Goal: Task Accomplishment & Management: Use online tool/utility

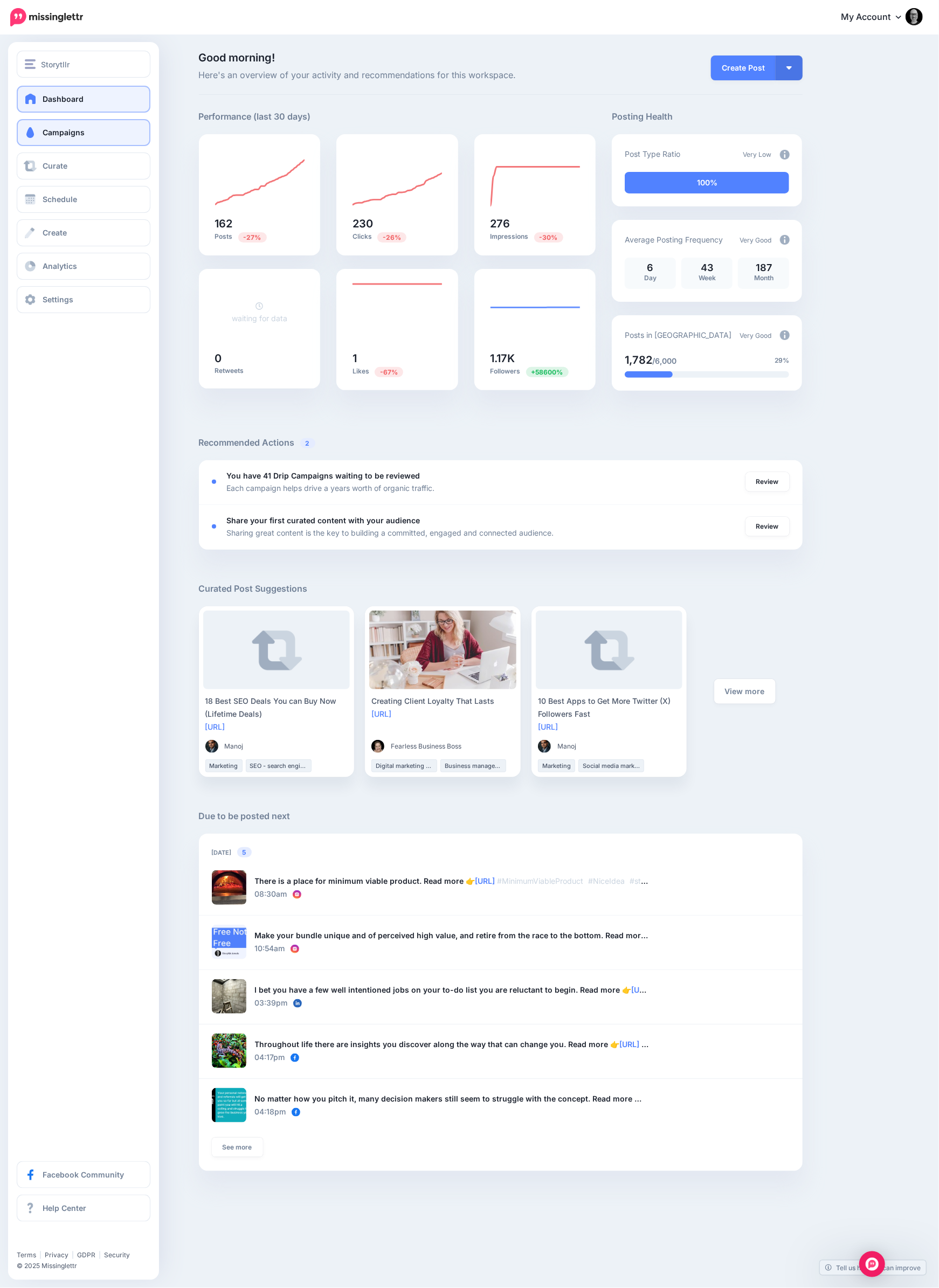
click at [67, 132] on span "Campaigns" at bounding box center [63, 132] width 42 height 9
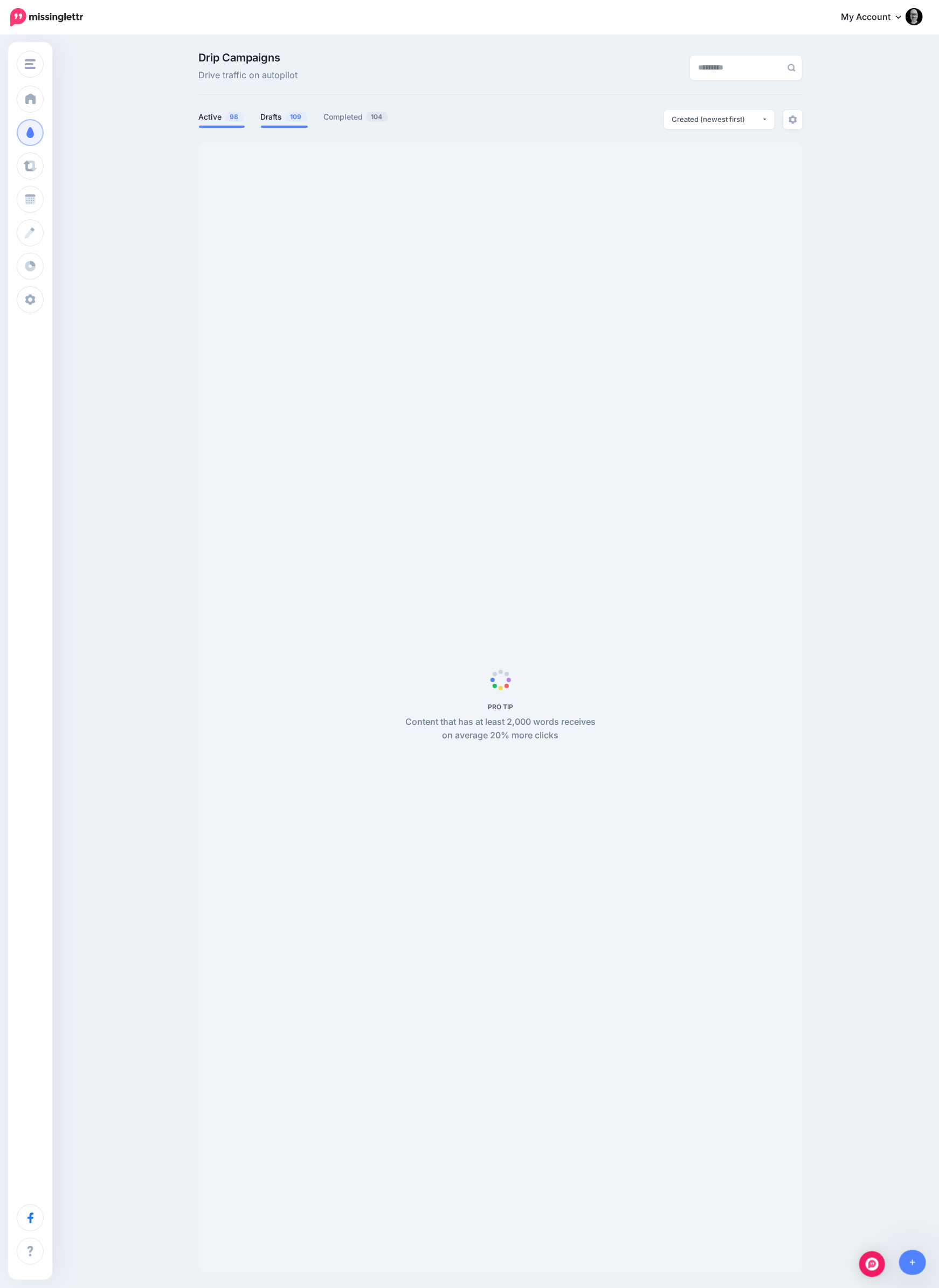
click at [286, 121] on span "109" at bounding box center [296, 117] width 22 height 11
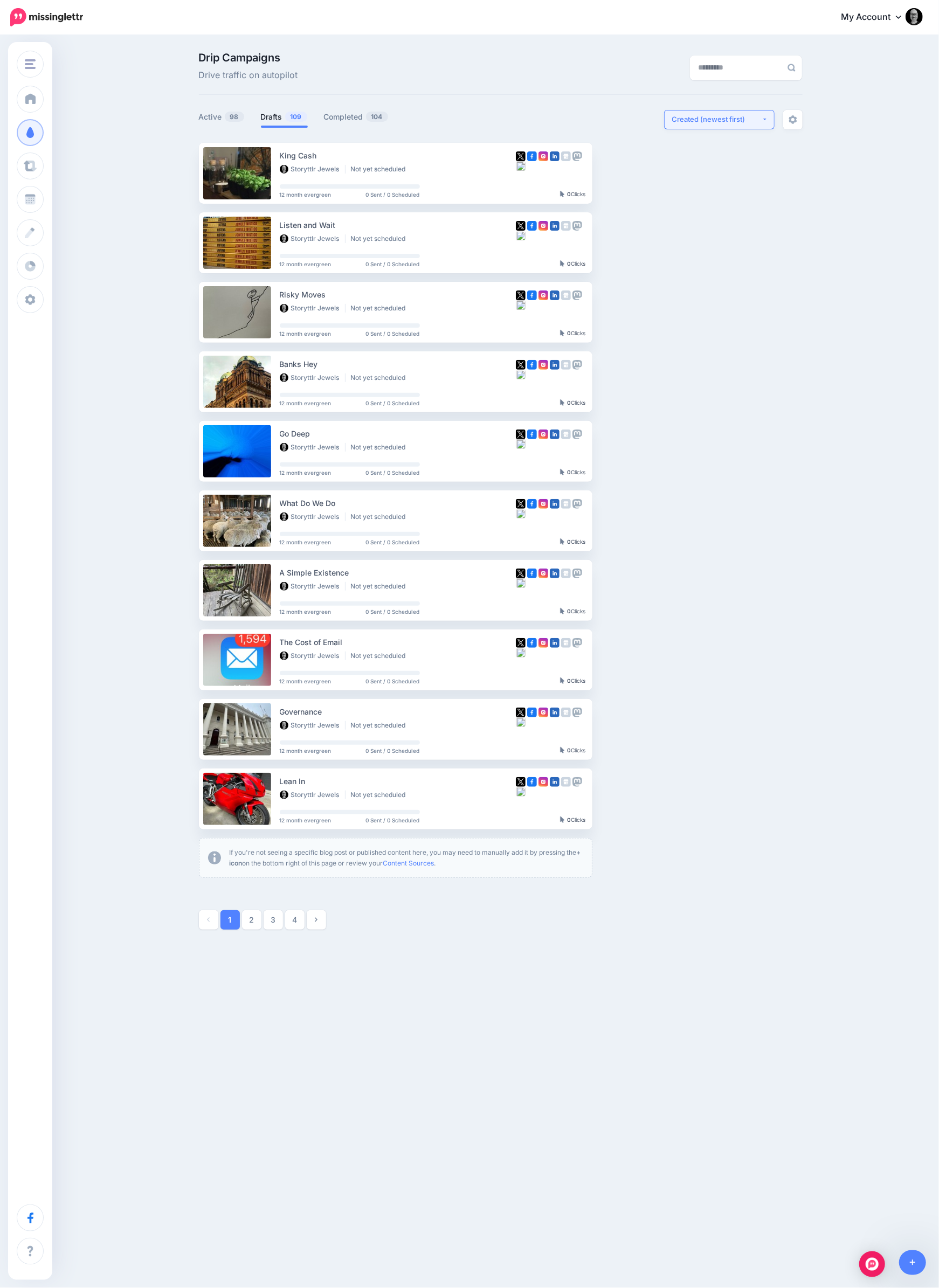
click at [704, 117] on div "Created (newest first)" at bounding box center [716, 120] width 89 height 11
click at [697, 225] on span "Created (oldest first)" at bounding box center [712, 219] width 73 height 13
select select "**********"
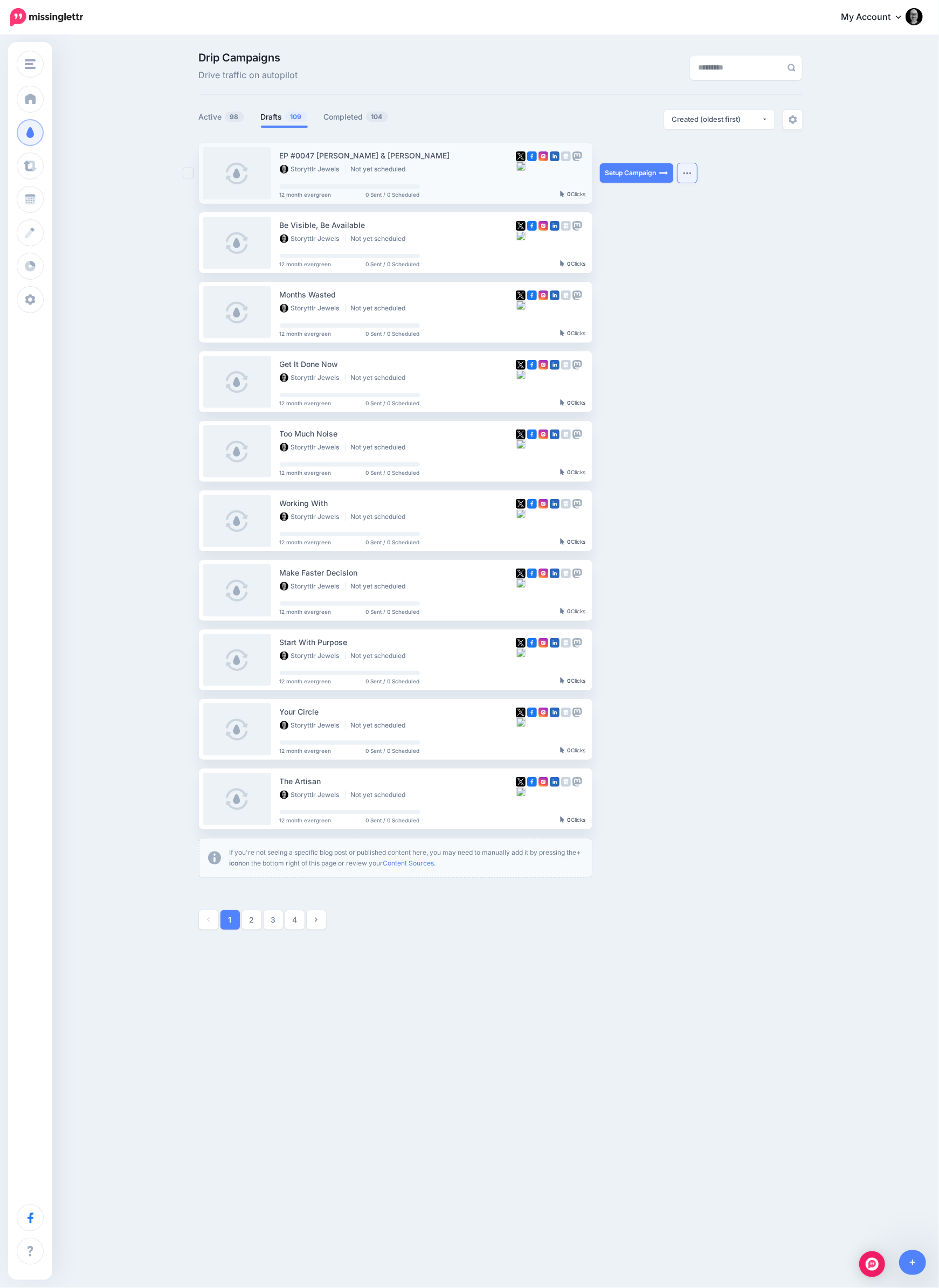
click at [692, 177] on button "button" at bounding box center [687, 173] width 19 height 19
click at [642, 200] on link "Generate Campaign" at bounding box center [627, 200] width 126 height 21
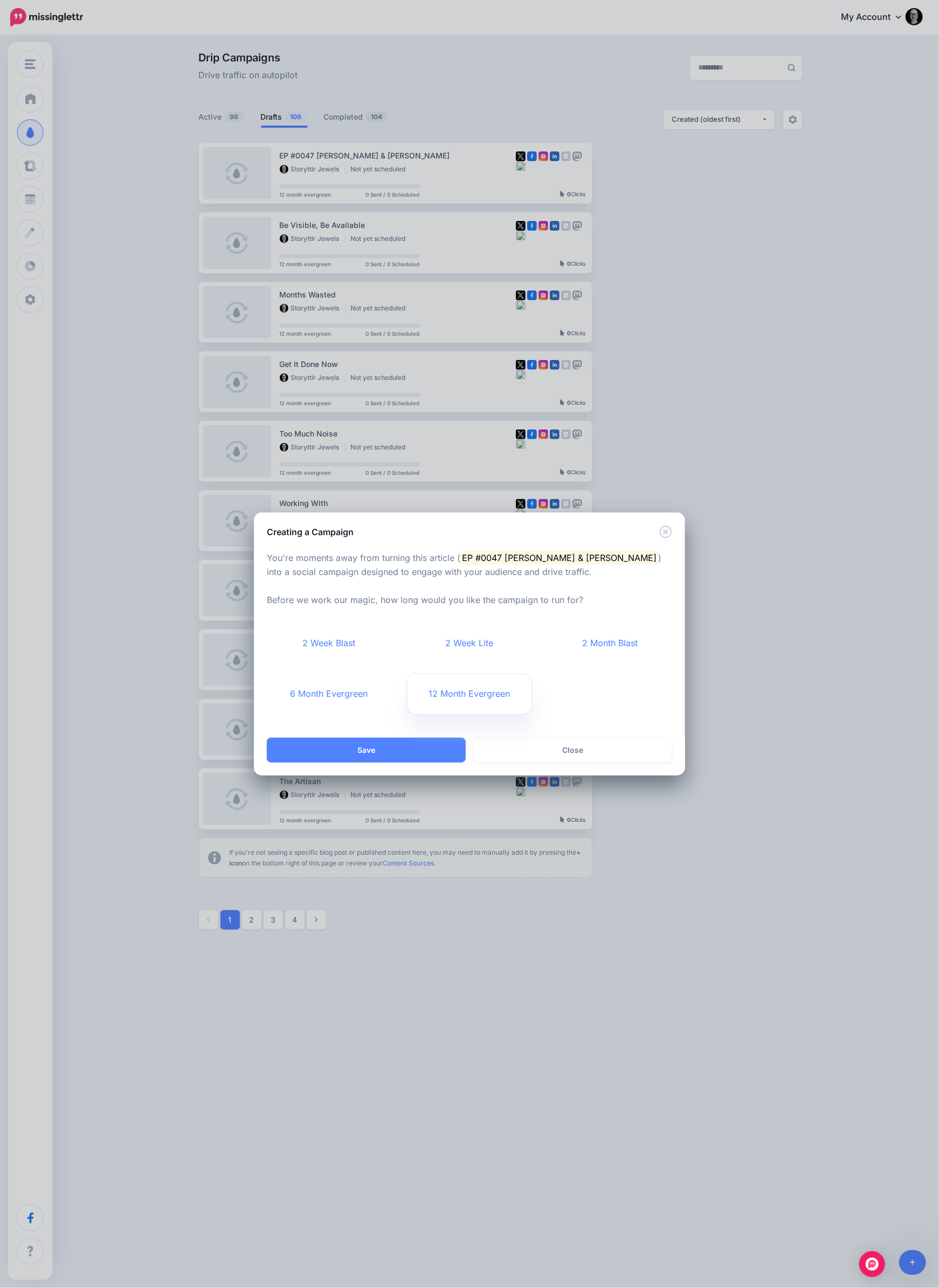
click at [451, 694] on link "12 Month Evergreen" at bounding box center [469, 694] width 125 height 40
click at [415, 746] on button "Save" at bounding box center [366, 751] width 199 height 25
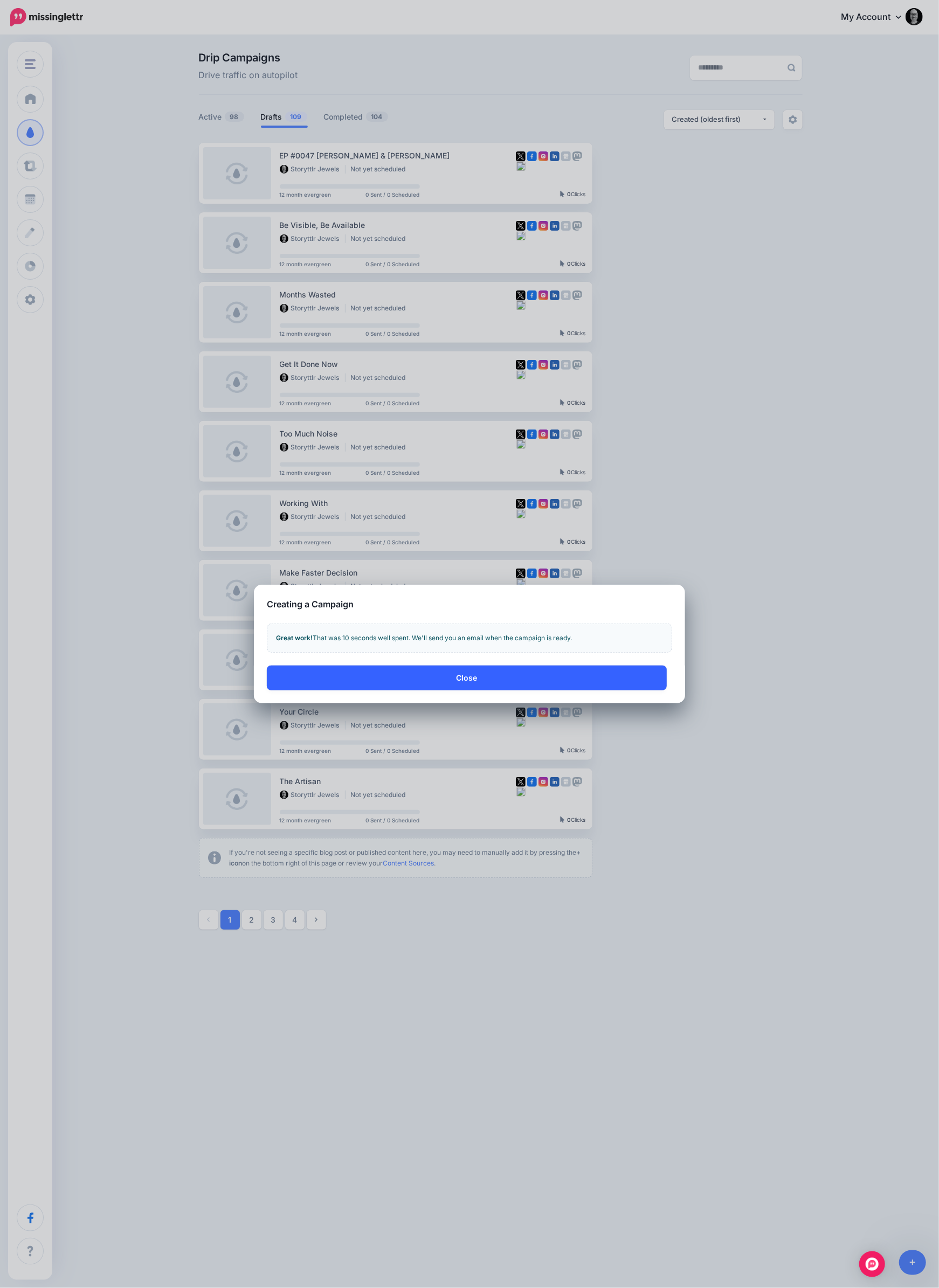
click at [451, 675] on button "Close" at bounding box center [466, 678] width 400 height 25
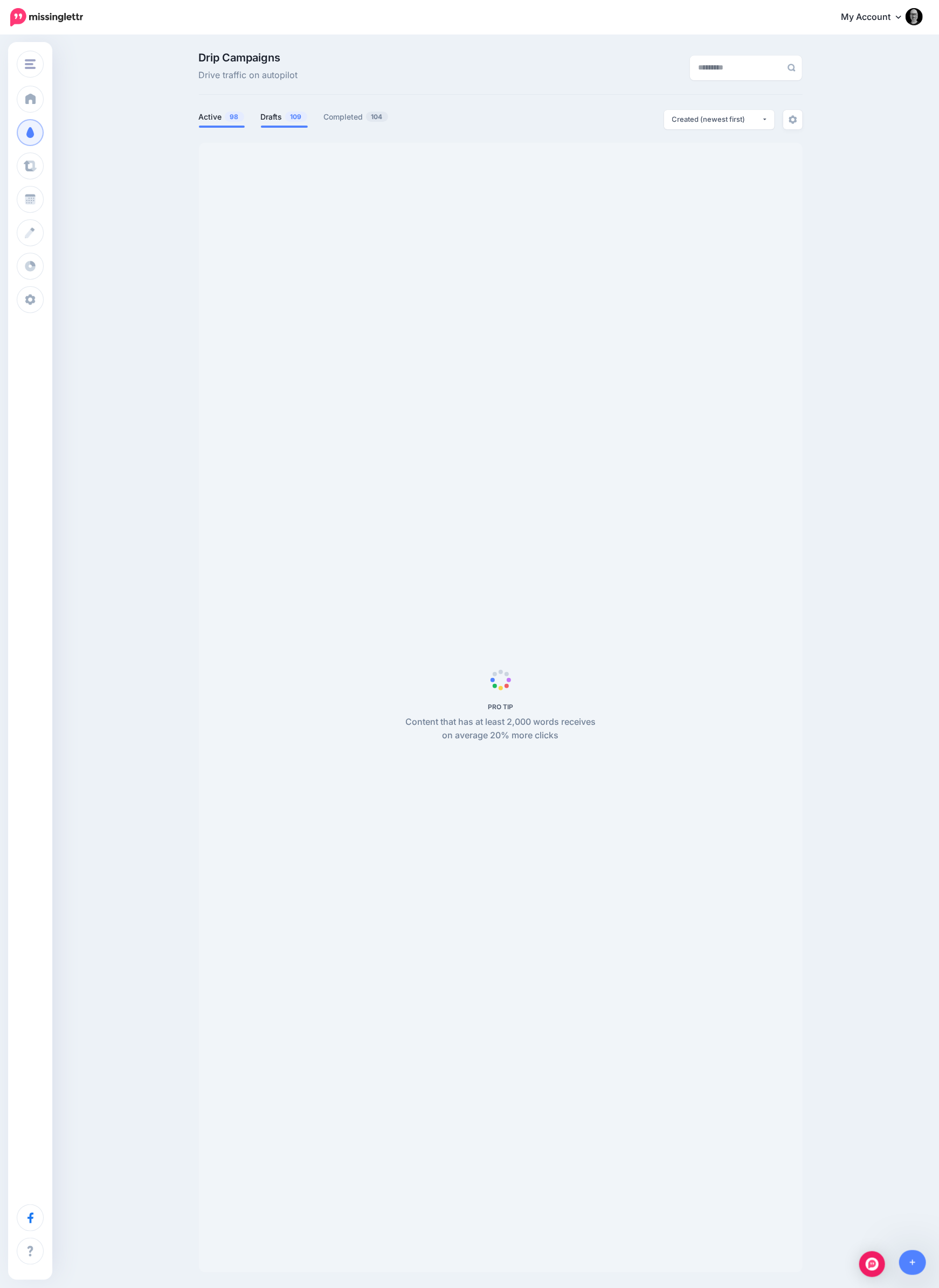
click at [278, 118] on link "Drafts 109" at bounding box center [284, 117] width 47 height 13
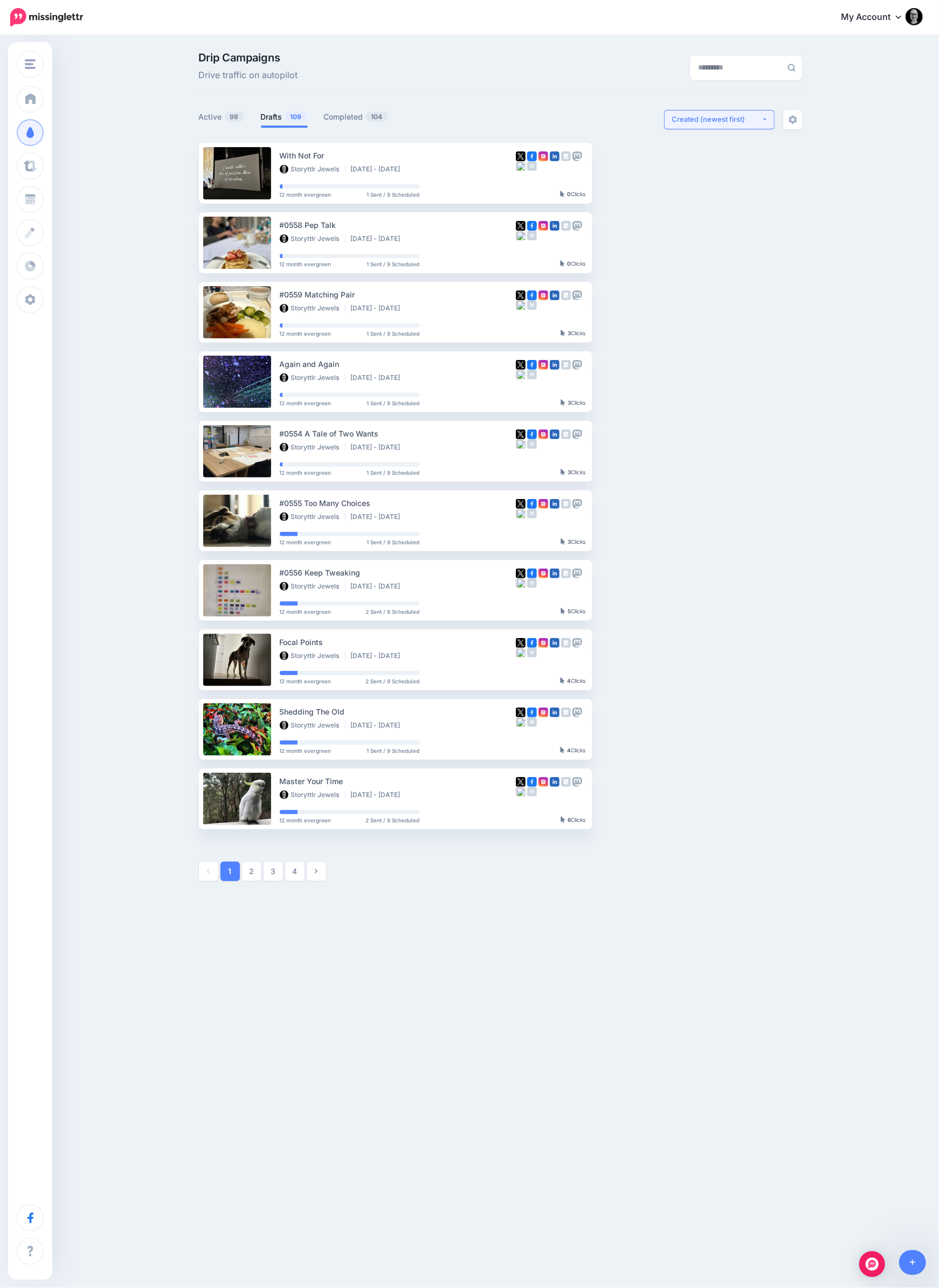
click at [722, 114] on div "Created (newest first)" at bounding box center [716, 120] width 89 height 11
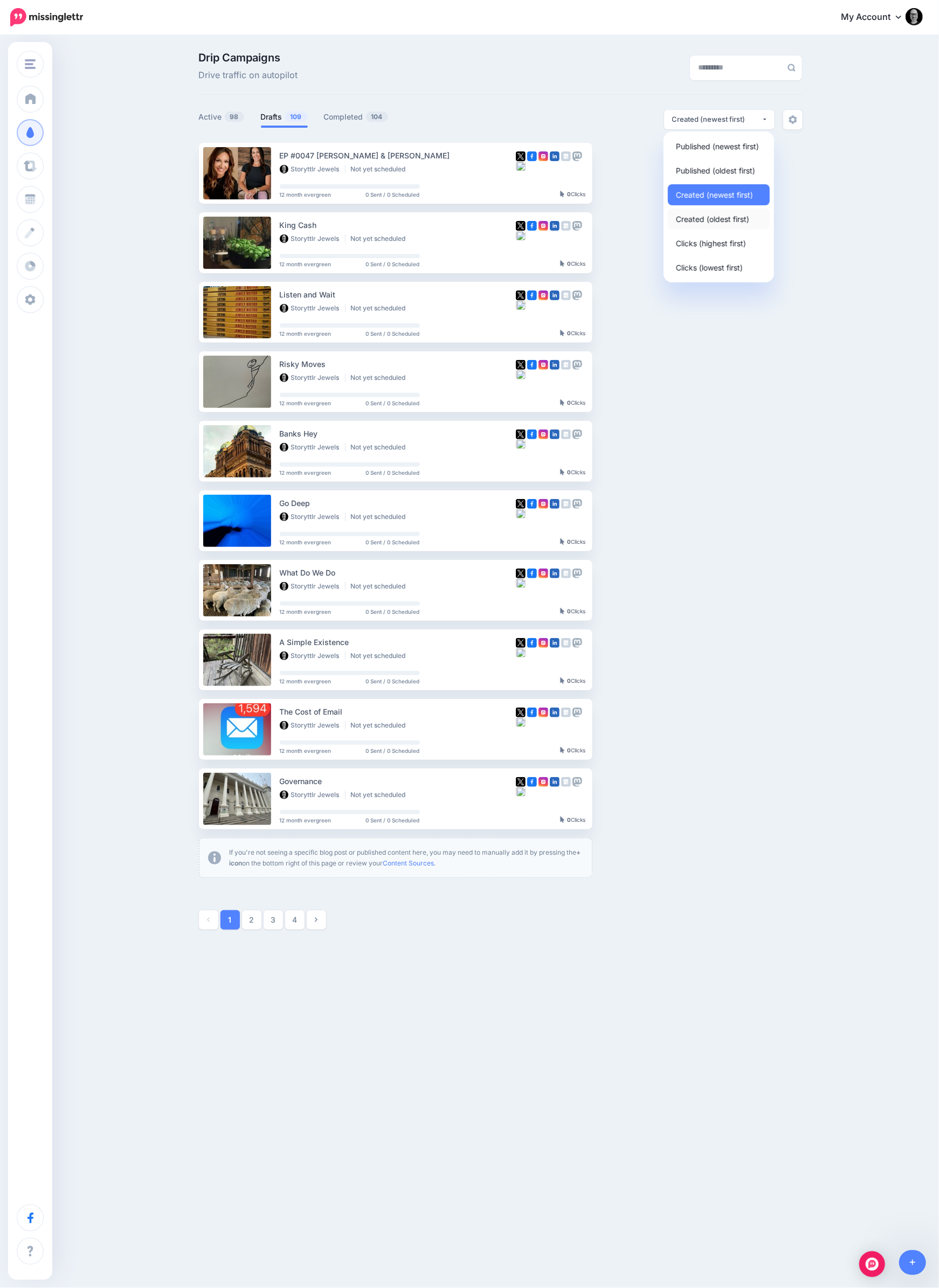
click at [698, 214] on span "Created (oldest first)" at bounding box center [712, 219] width 73 height 13
select select "**********"
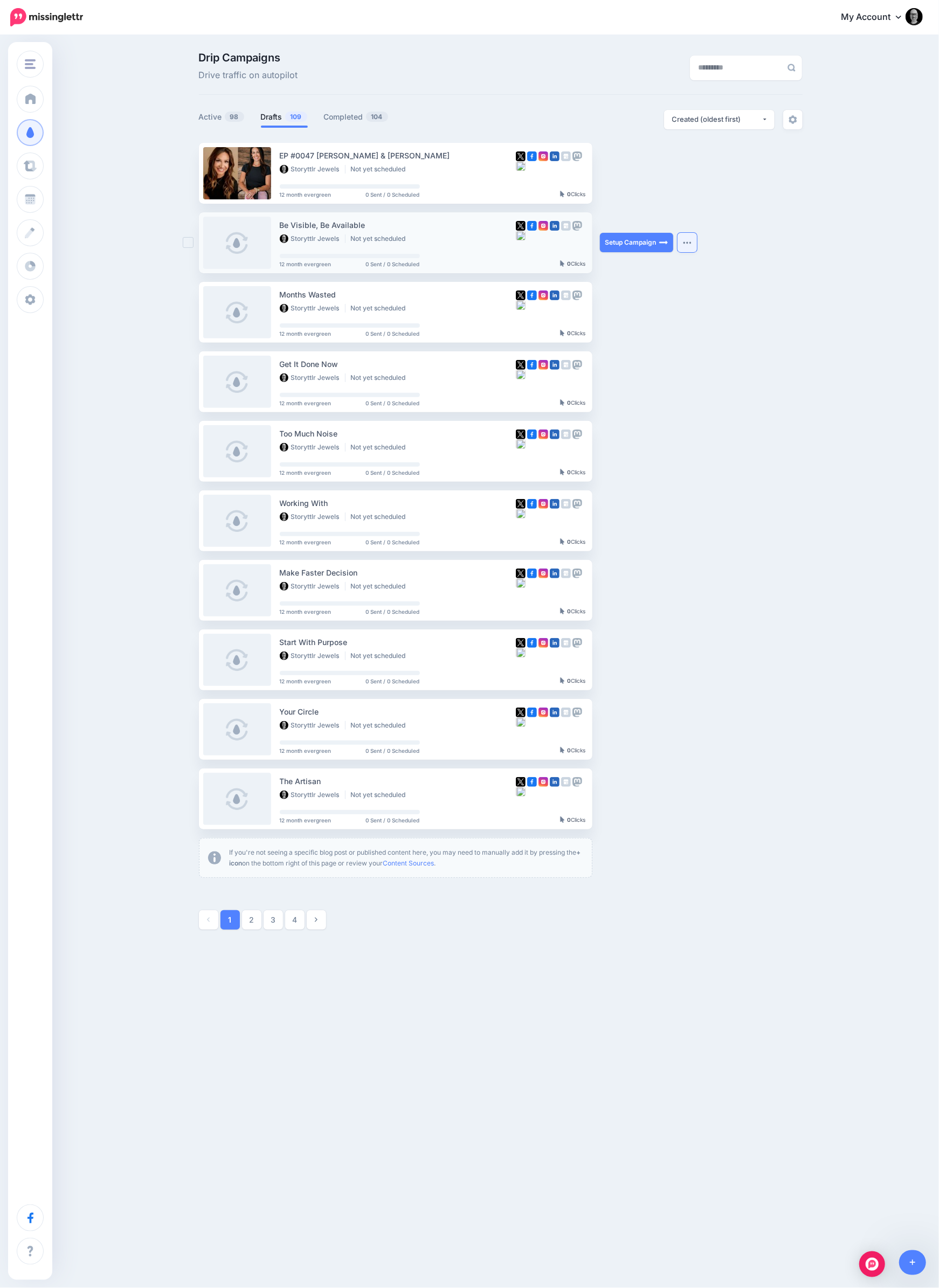
click at [688, 247] on button "button" at bounding box center [687, 243] width 19 height 19
click at [636, 270] on link "Generate Campaign" at bounding box center [627, 269] width 126 height 21
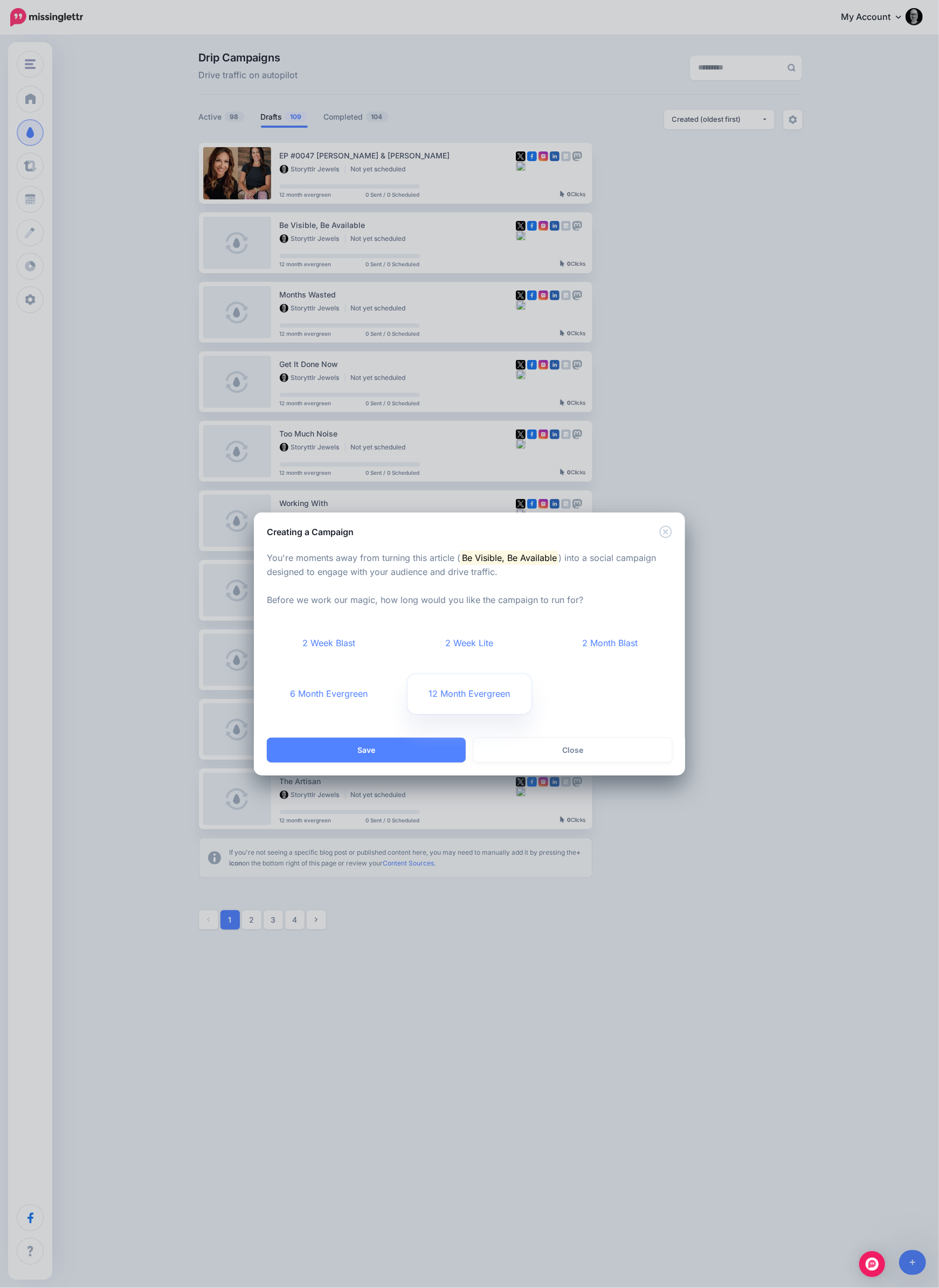
click at [461, 702] on link "12 Month Evergreen" at bounding box center [469, 694] width 125 height 40
click at [418, 752] on button "Save" at bounding box center [366, 751] width 199 height 25
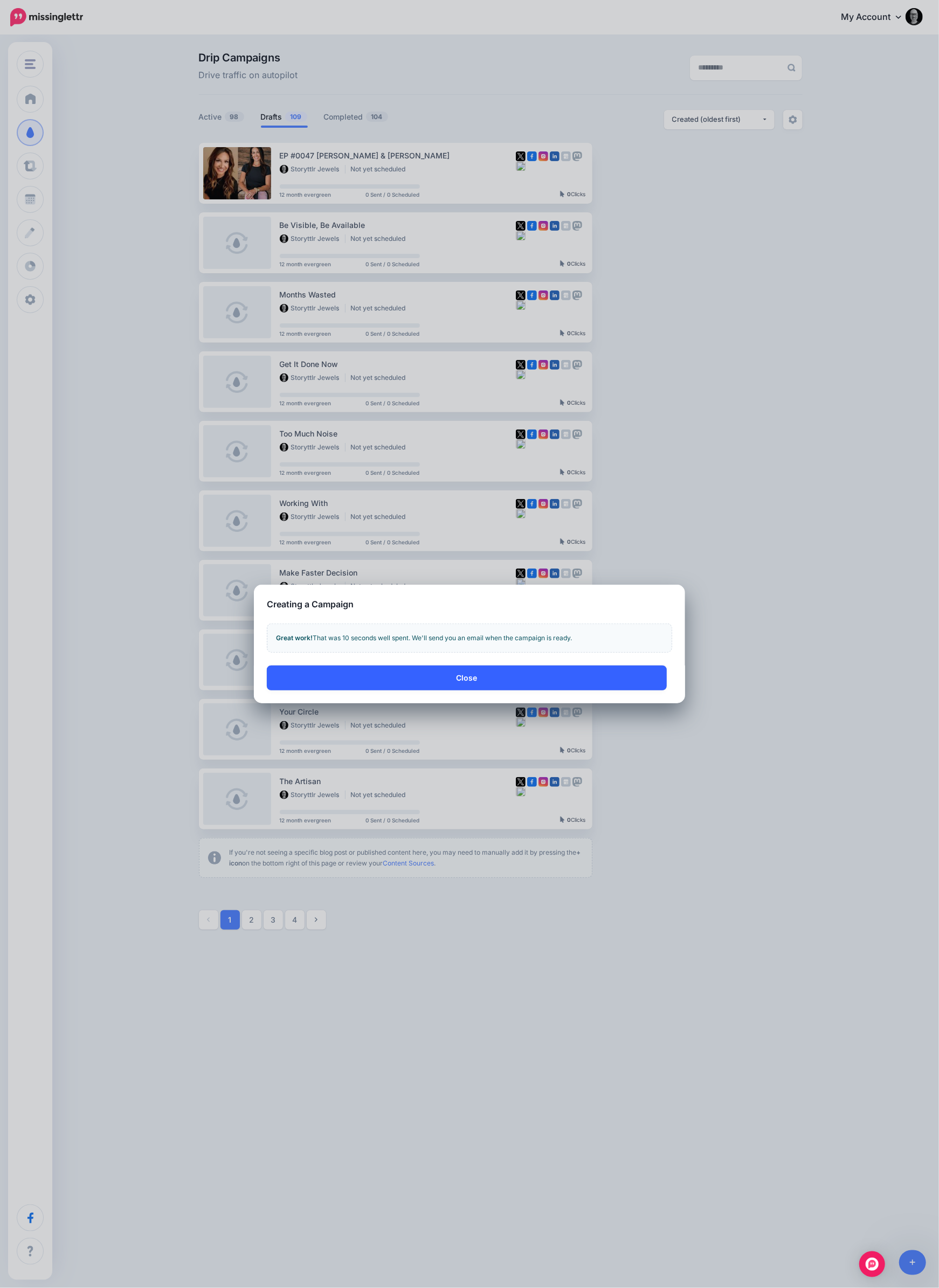
click at [463, 675] on button "Close" at bounding box center [466, 678] width 400 height 25
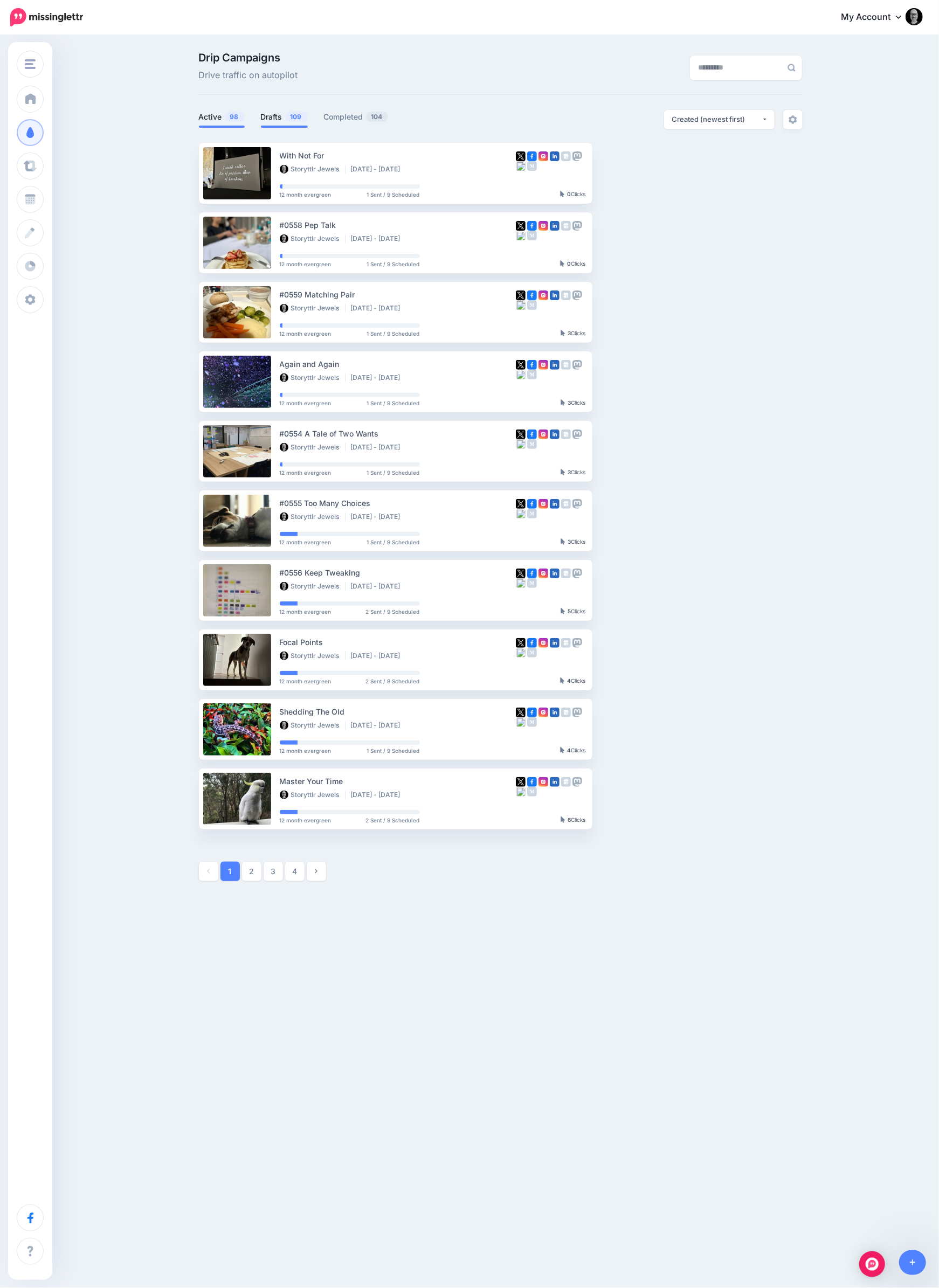
click at [281, 117] on link "Drafts 109" at bounding box center [284, 117] width 47 height 13
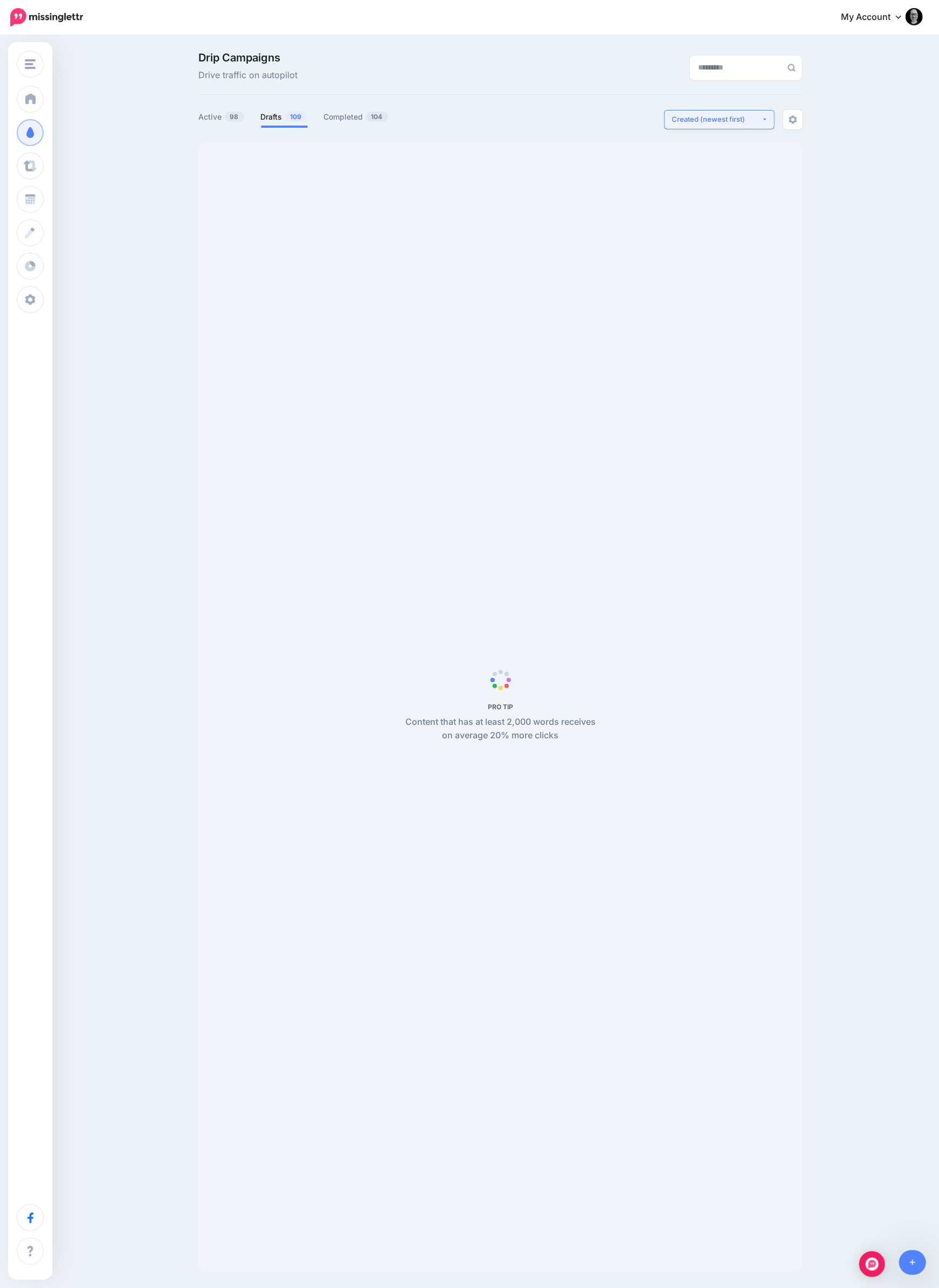
click at [707, 120] on div "Created (newest first)" at bounding box center [716, 120] width 89 height 11
click at [715, 220] on span "Created (oldest first)" at bounding box center [712, 219] width 73 height 13
select select "**********"
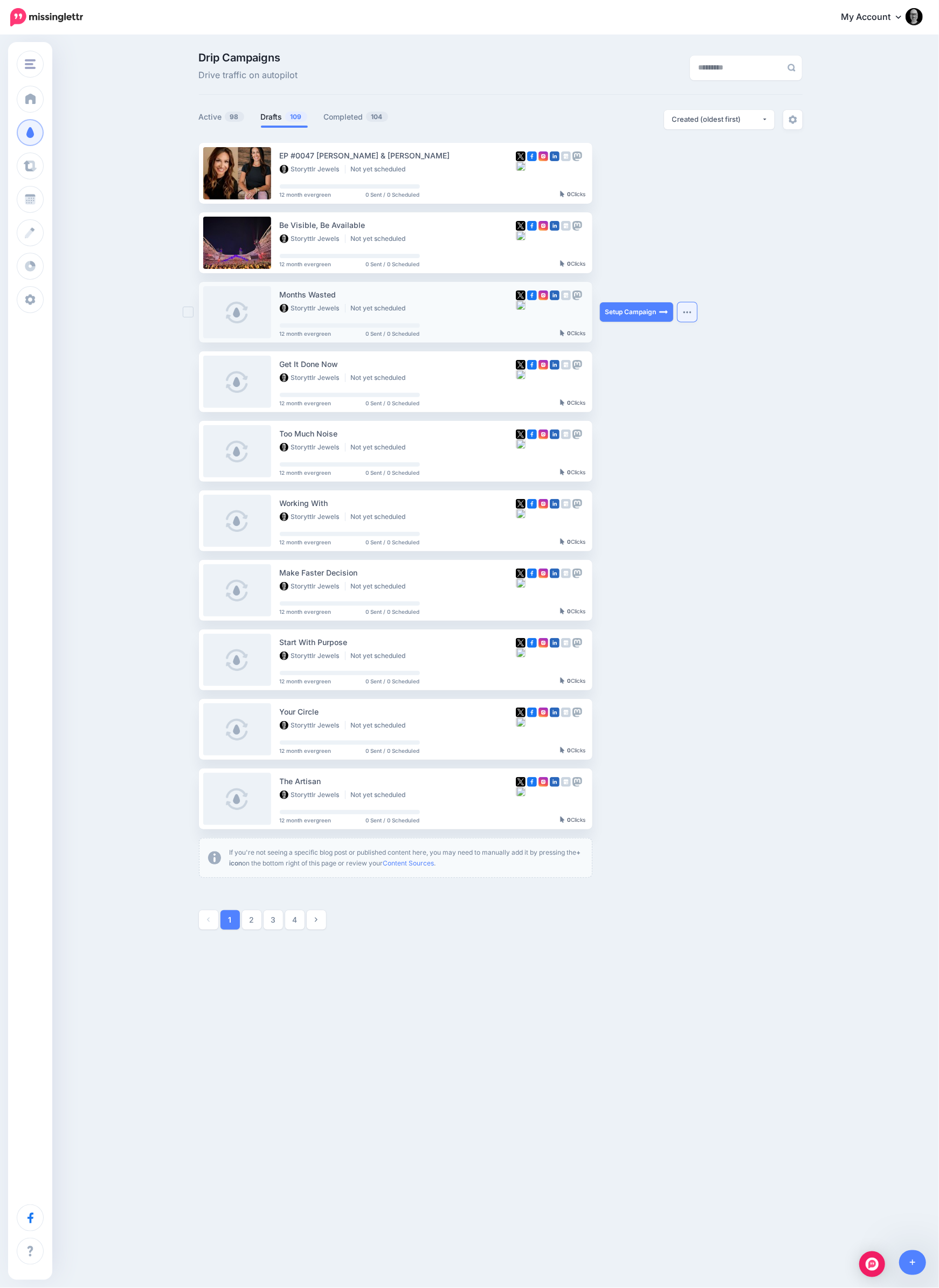
click at [688, 319] on button "button" at bounding box center [687, 312] width 19 height 19
click at [637, 337] on link "Generate Campaign" at bounding box center [627, 339] width 126 height 21
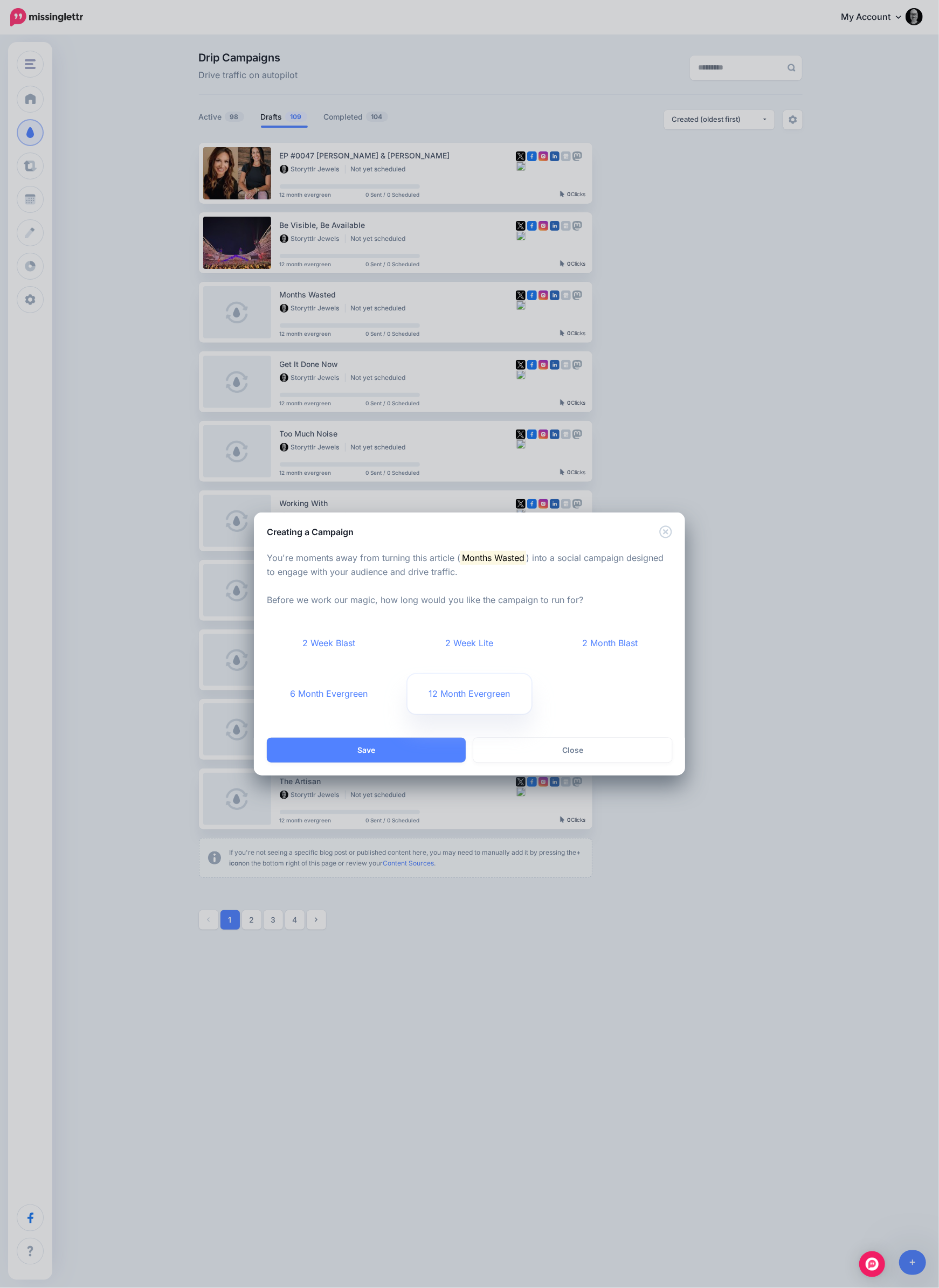
click at [462, 689] on link "12 Month Evergreen" at bounding box center [469, 694] width 125 height 40
click at [398, 747] on button "Save" at bounding box center [366, 751] width 199 height 25
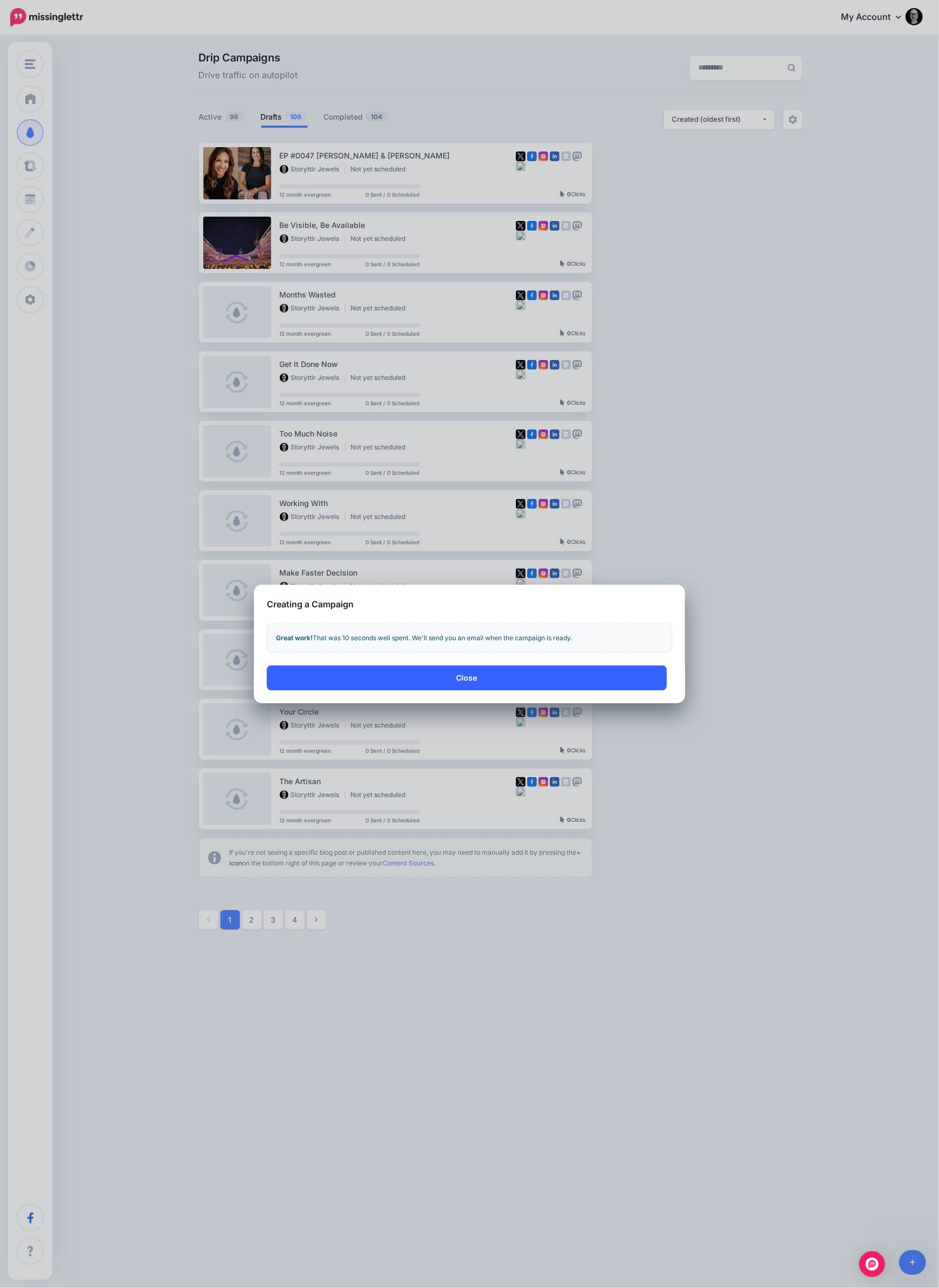
click at [455, 685] on button "Close" at bounding box center [466, 678] width 400 height 25
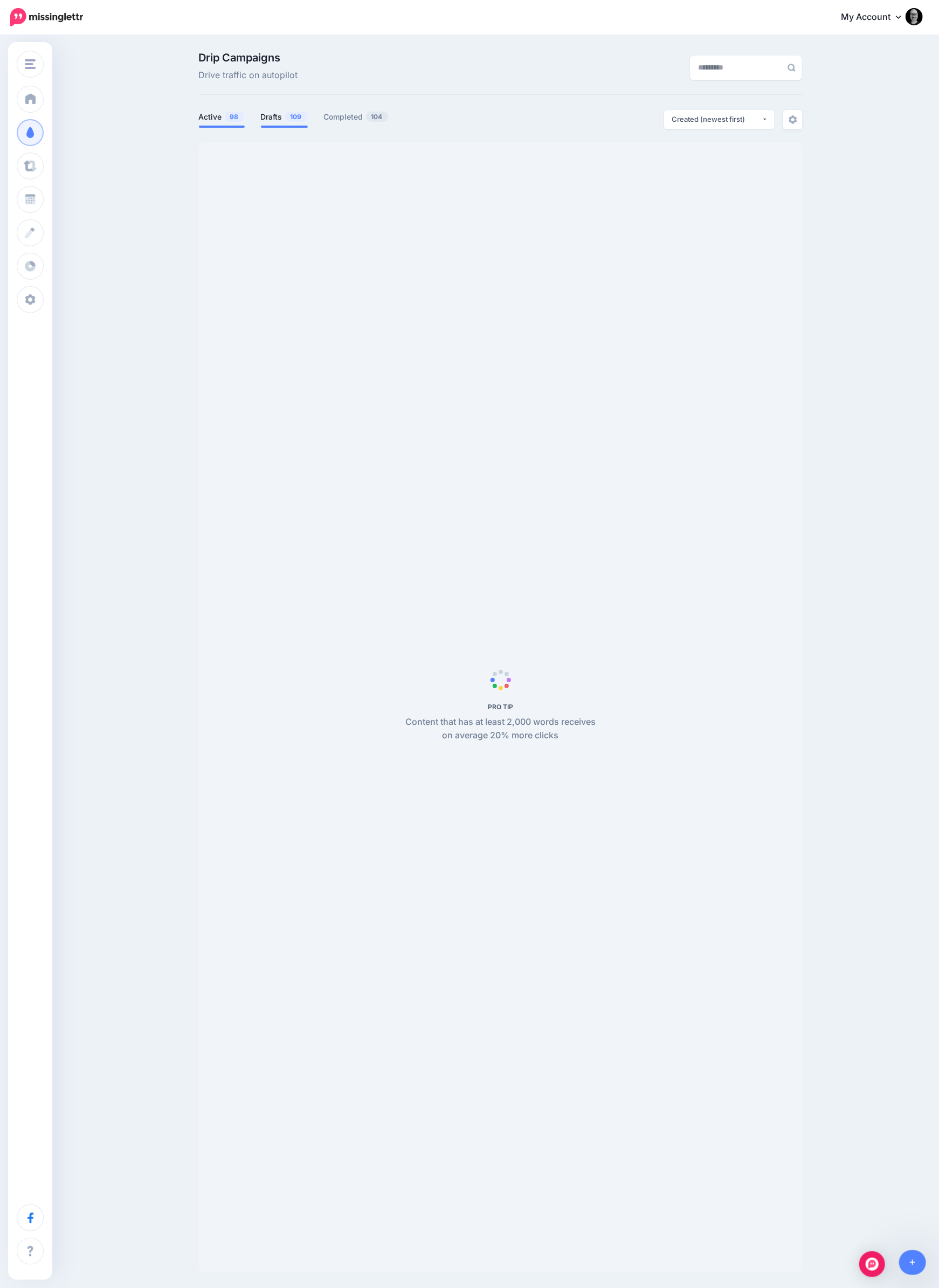
click at [279, 125] on li "Drafts 109" at bounding box center [284, 119] width 47 height 18
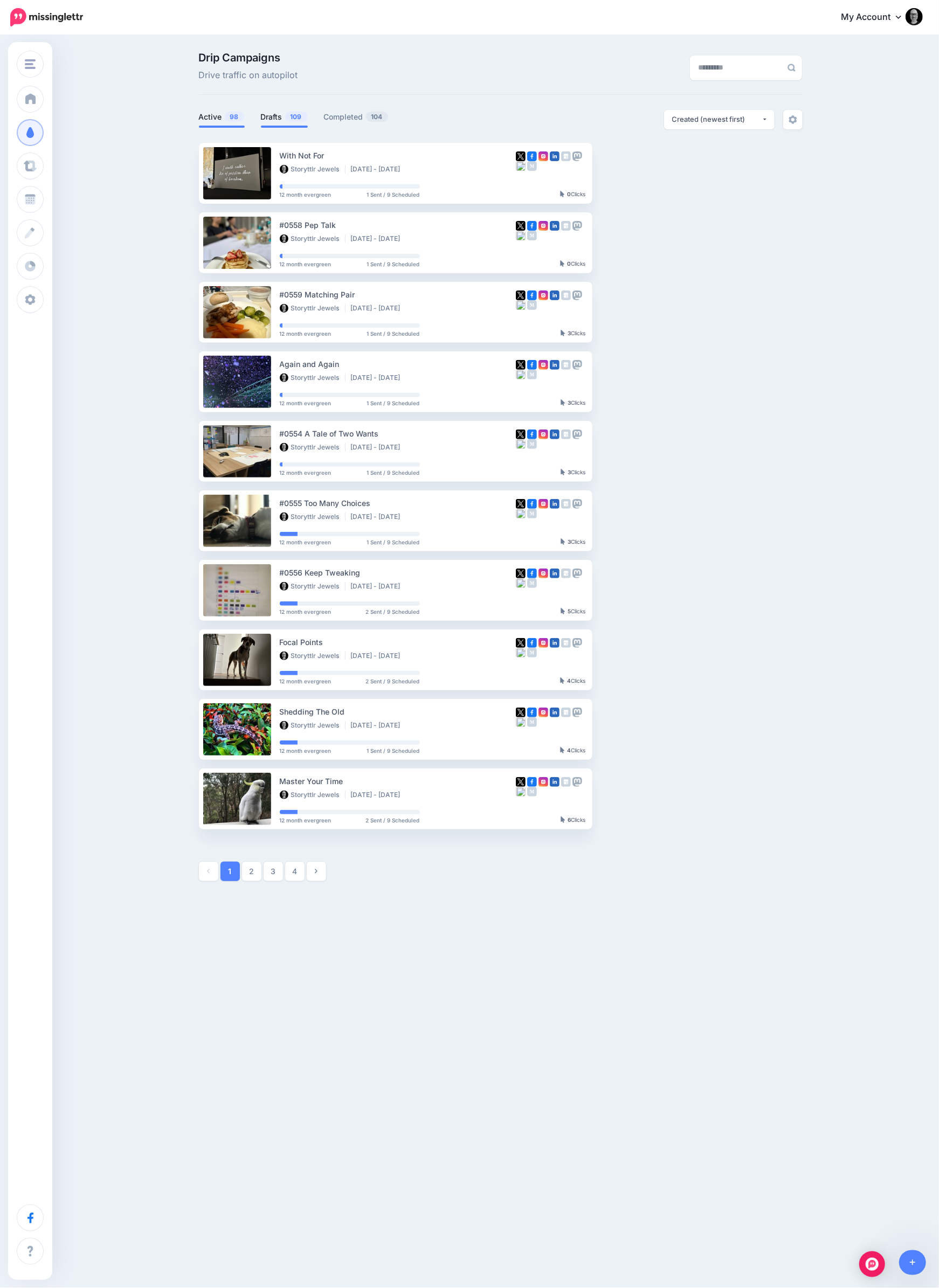
click at [276, 120] on link "Drafts 109" at bounding box center [284, 117] width 47 height 13
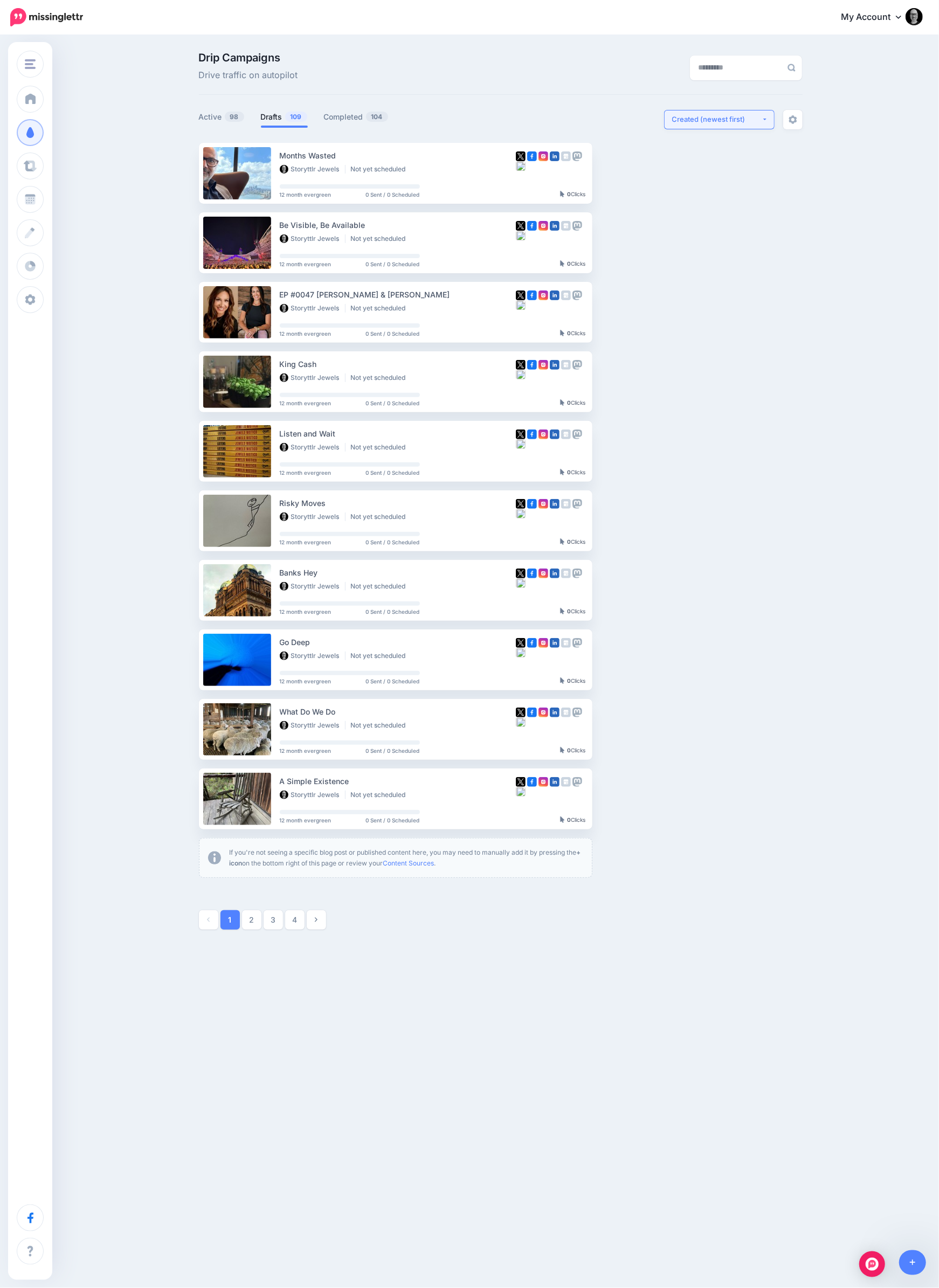
click at [717, 120] on div "Created (newest first)" at bounding box center [716, 120] width 89 height 11
click at [713, 209] on link "Created (oldest first)" at bounding box center [718, 220] width 102 height 21
select select "**********"
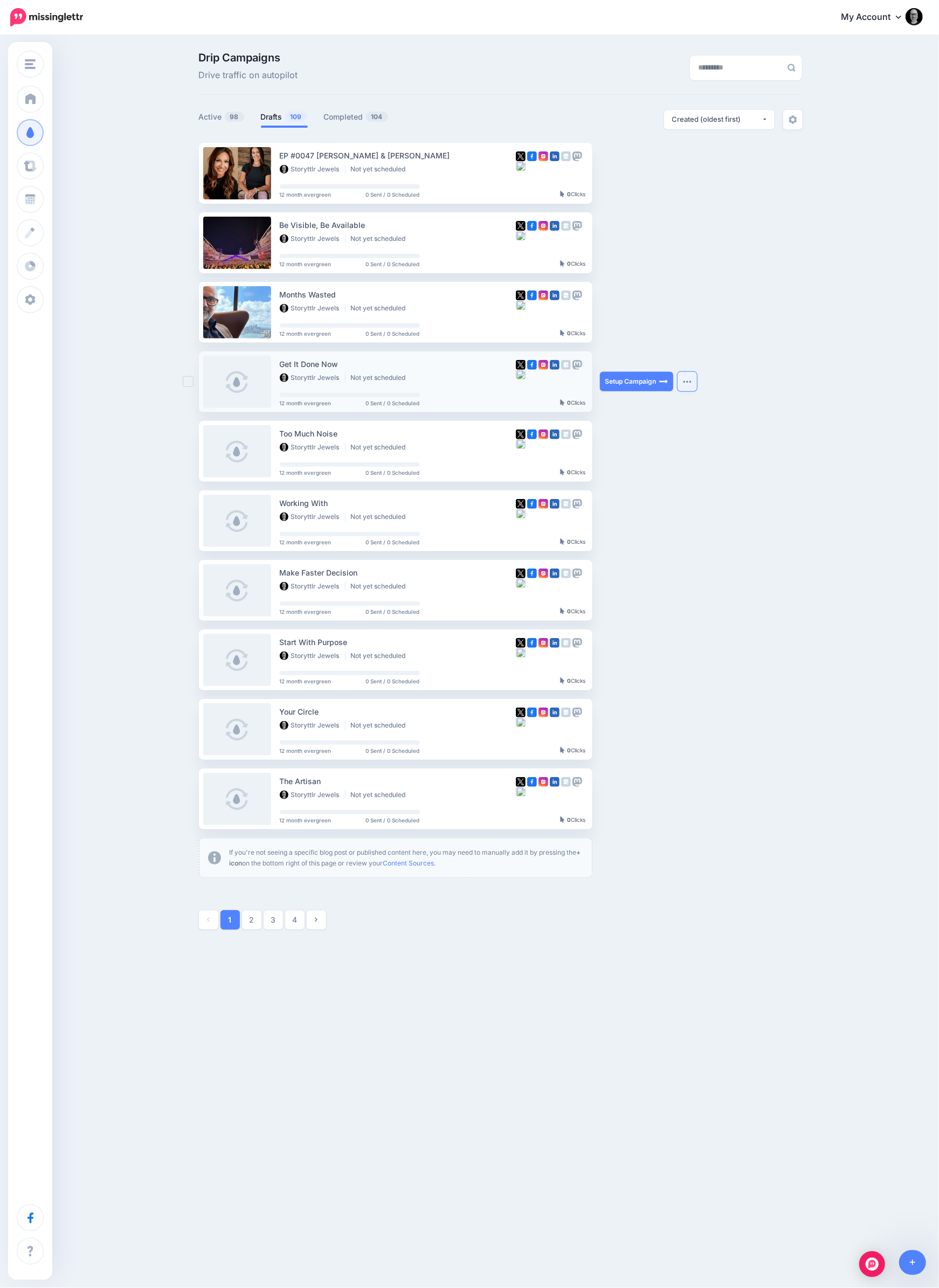
click at [689, 385] on button "button" at bounding box center [687, 382] width 19 height 19
click at [641, 405] on link "Generate Campaign" at bounding box center [627, 408] width 126 height 21
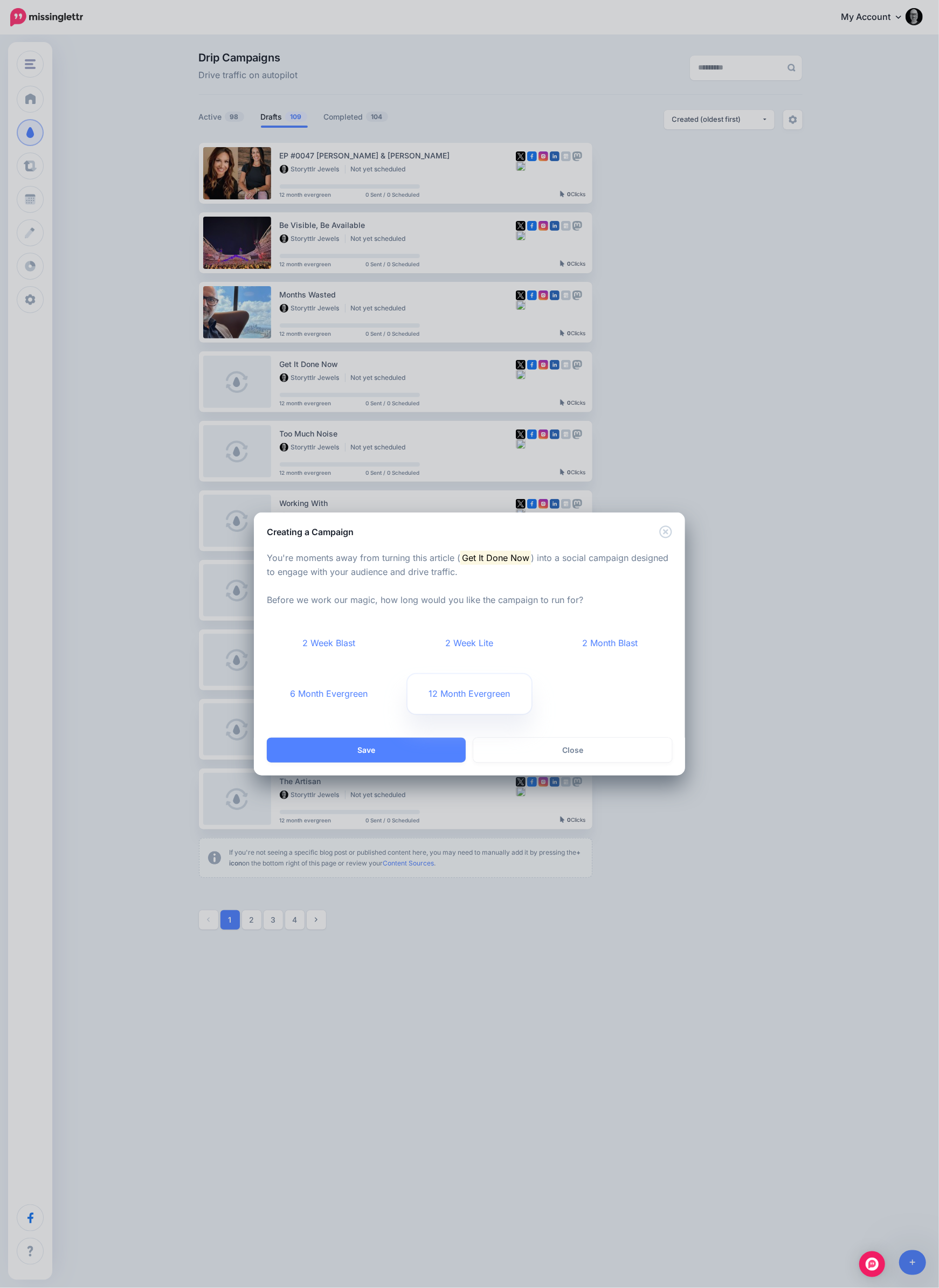
click at [461, 705] on link "12 Month Evergreen" at bounding box center [469, 694] width 125 height 40
click at [407, 755] on button "Save" at bounding box center [366, 751] width 199 height 25
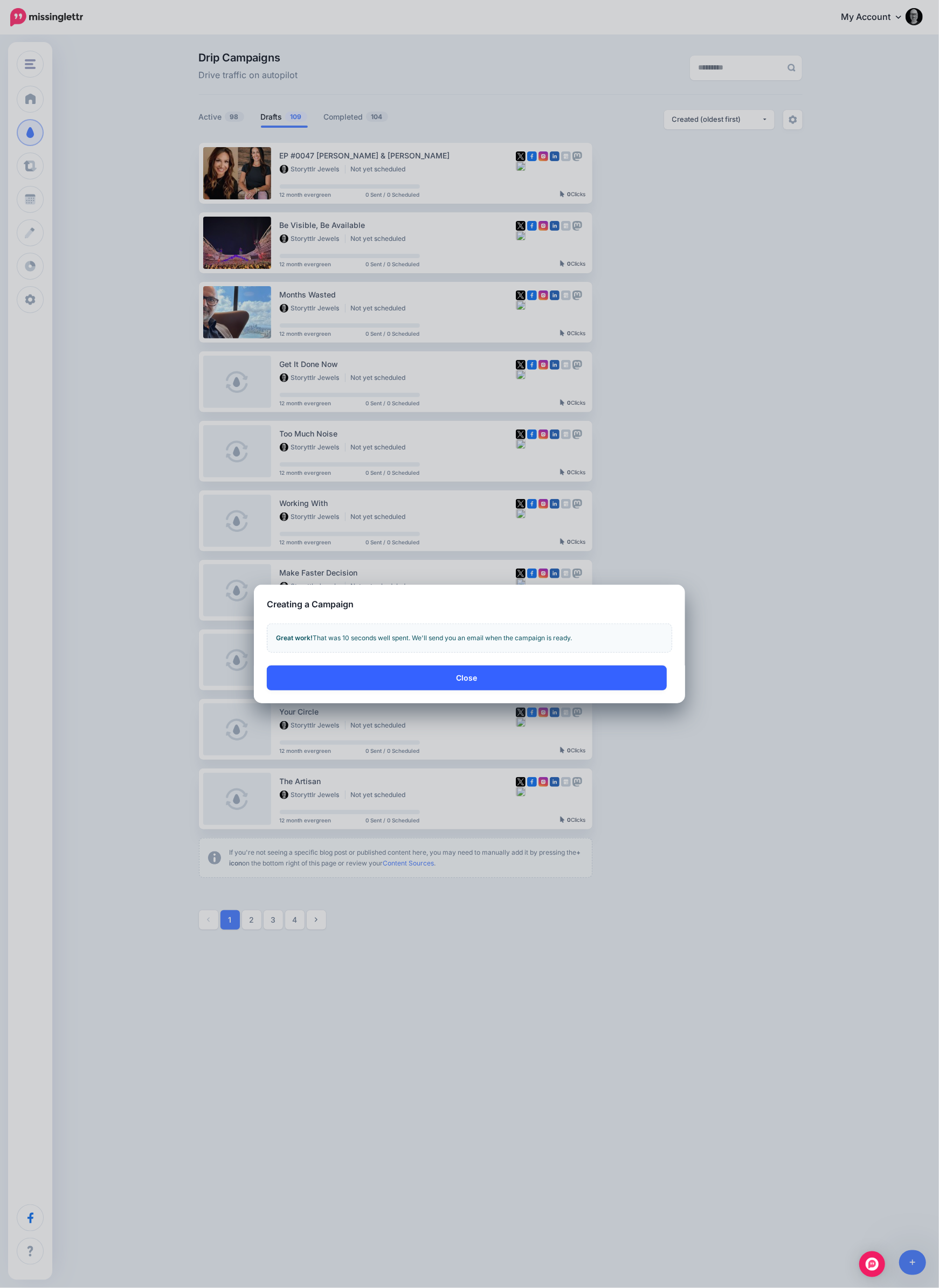
click at [450, 678] on button "Close" at bounding box center [466, 678] width 400 height 25
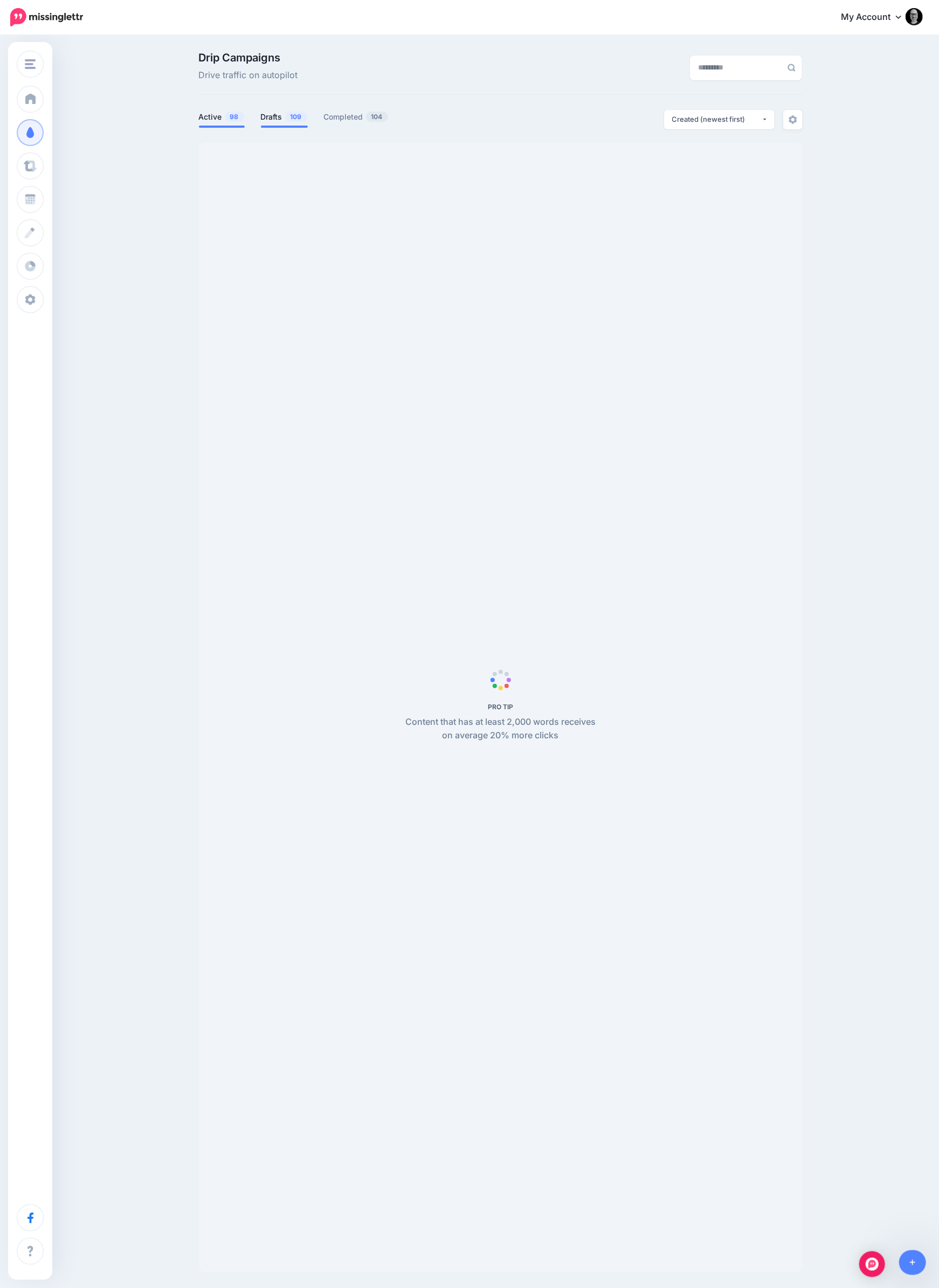
click at [266, 120] on link "Drafts 109" at bounding box center [284, 117] width 47 height 13
click at [709, 132] on div at bounding box center [501, 135] width 604 height 13
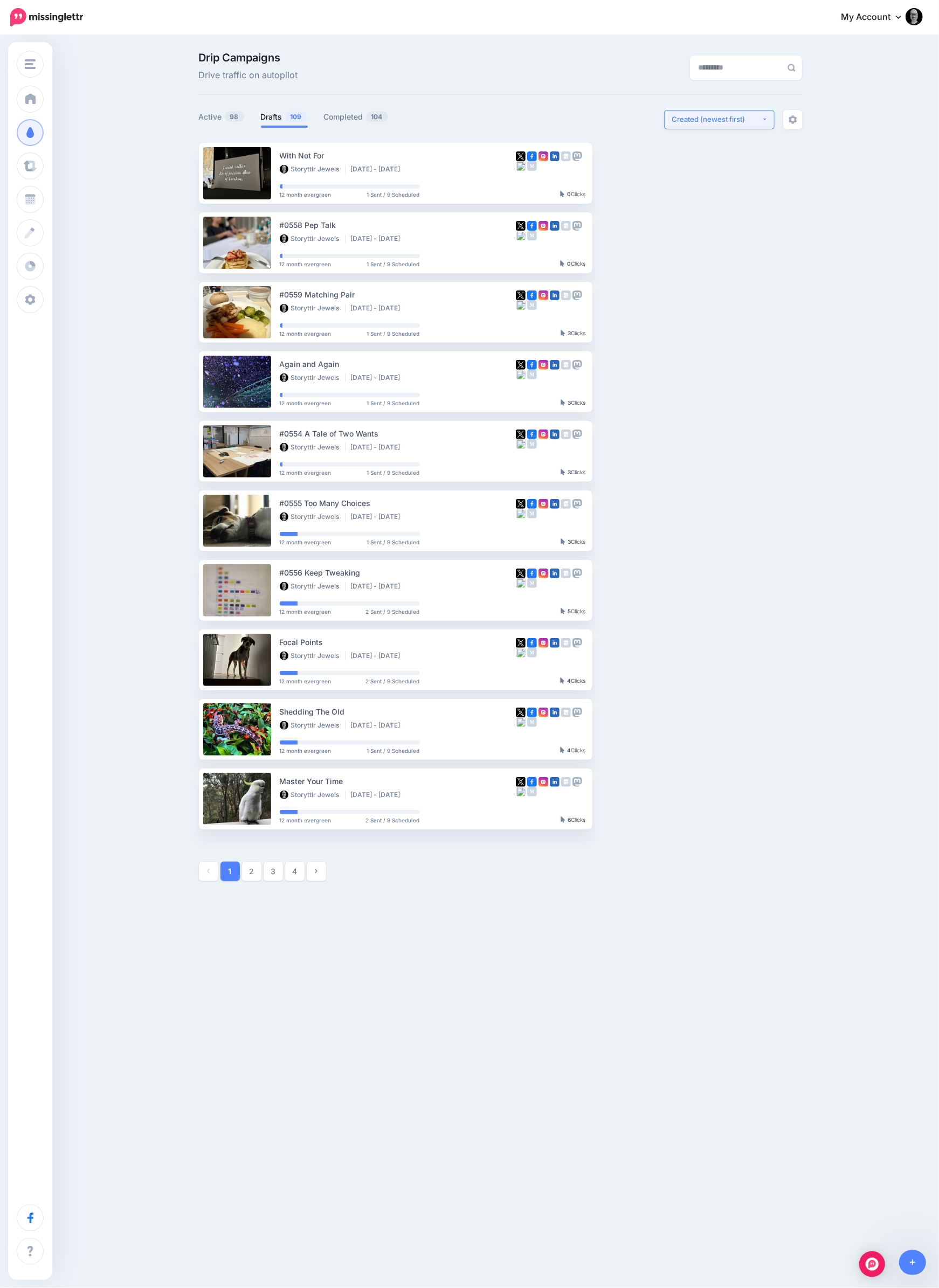
click at [705, 123] on div "Created (newest first)" at bounding box center [716, 120] width 89 height 11
click at [714, 224] on span "Created (oldest first)" at bounding box center [712, 219] width 73 height 13
select select "**********"
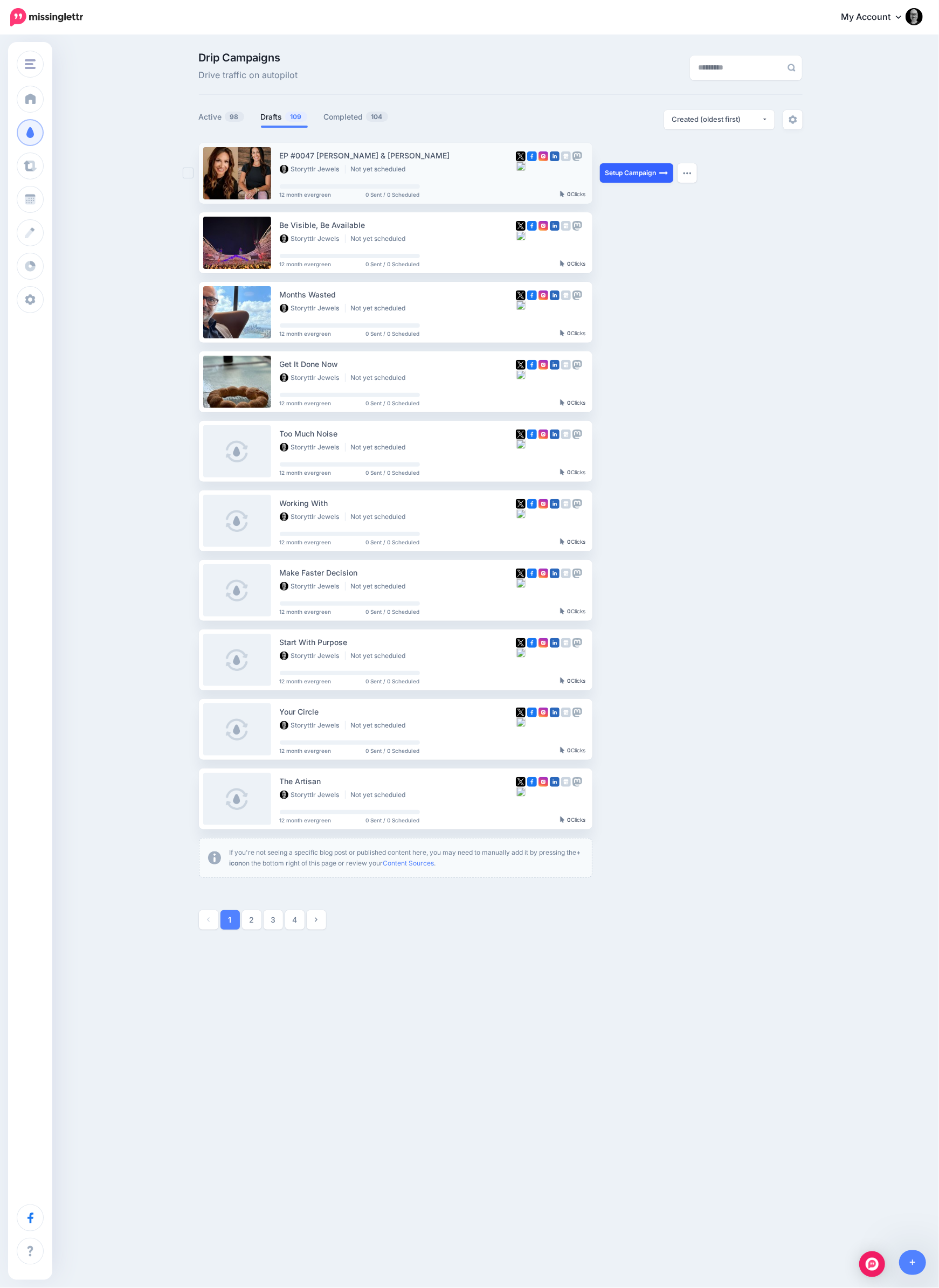
click at [654, 170] on link "Setup Campaign" at bounding box center [636, 173] width 73 height 19
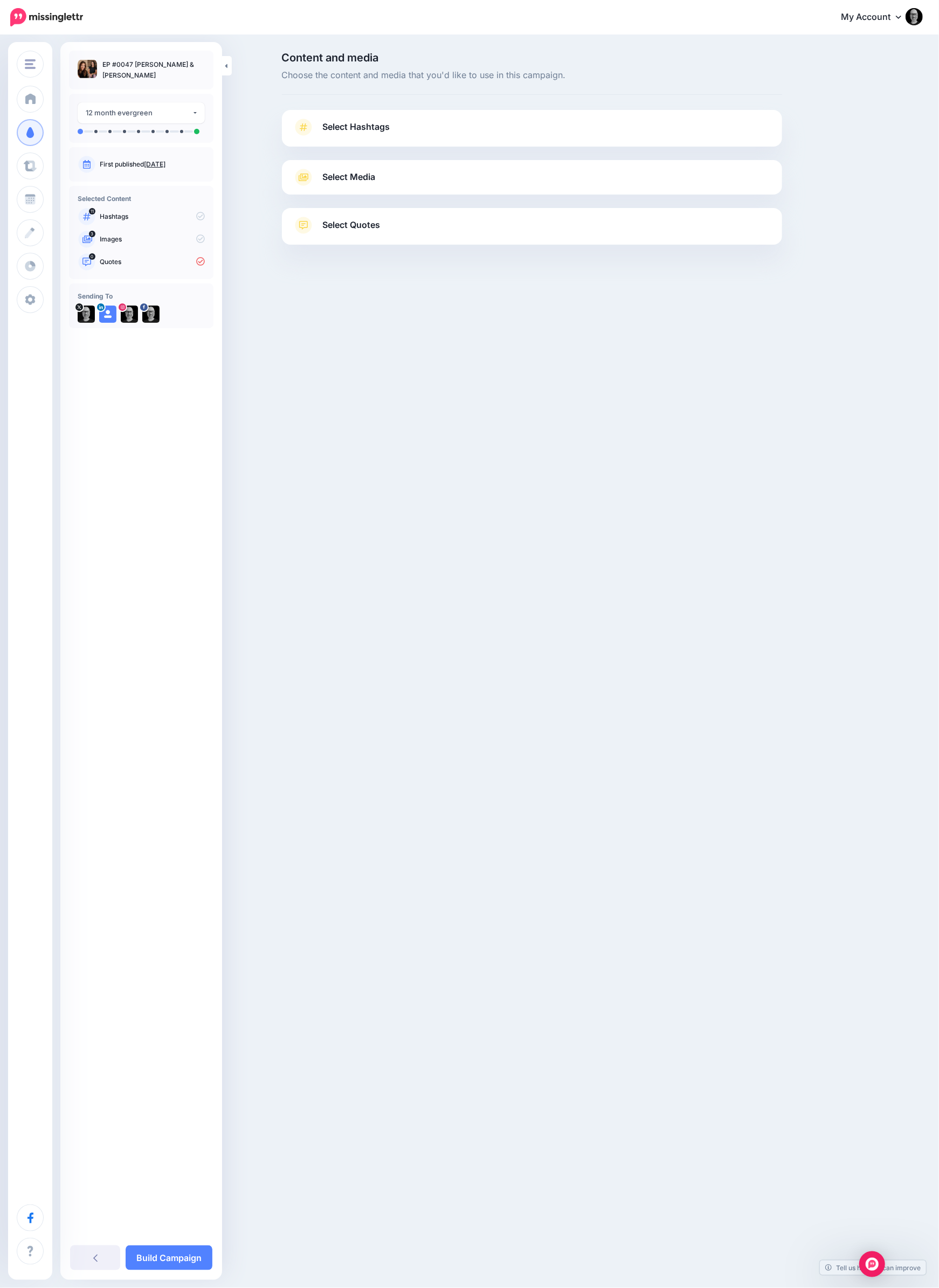
click at [362, 127] on span "Select Hashtags" at bounding box center [357, 127] width 67 height 14
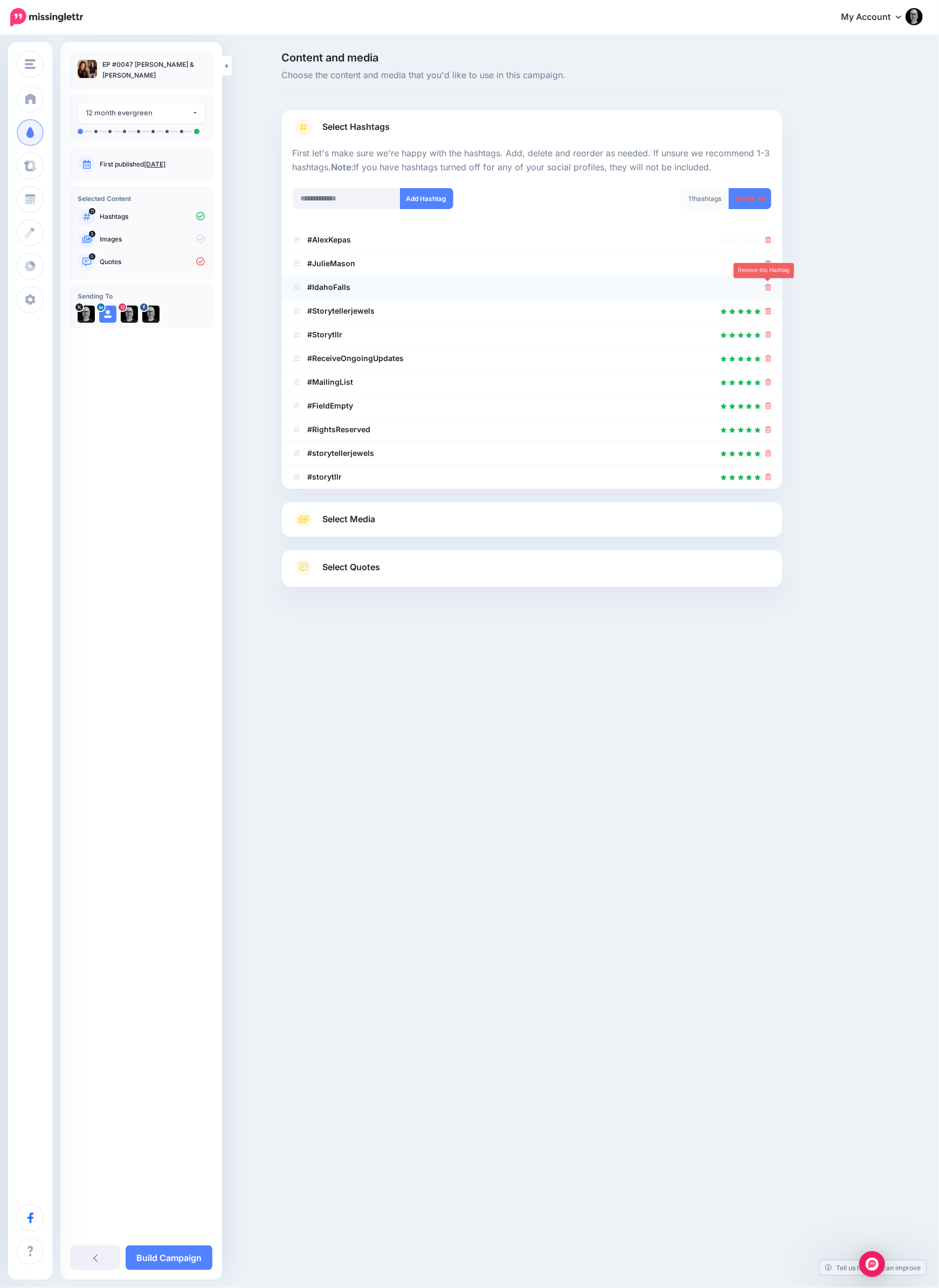
click at [766, 286] on icon at bounding box center [768, 287] width 6 height 6
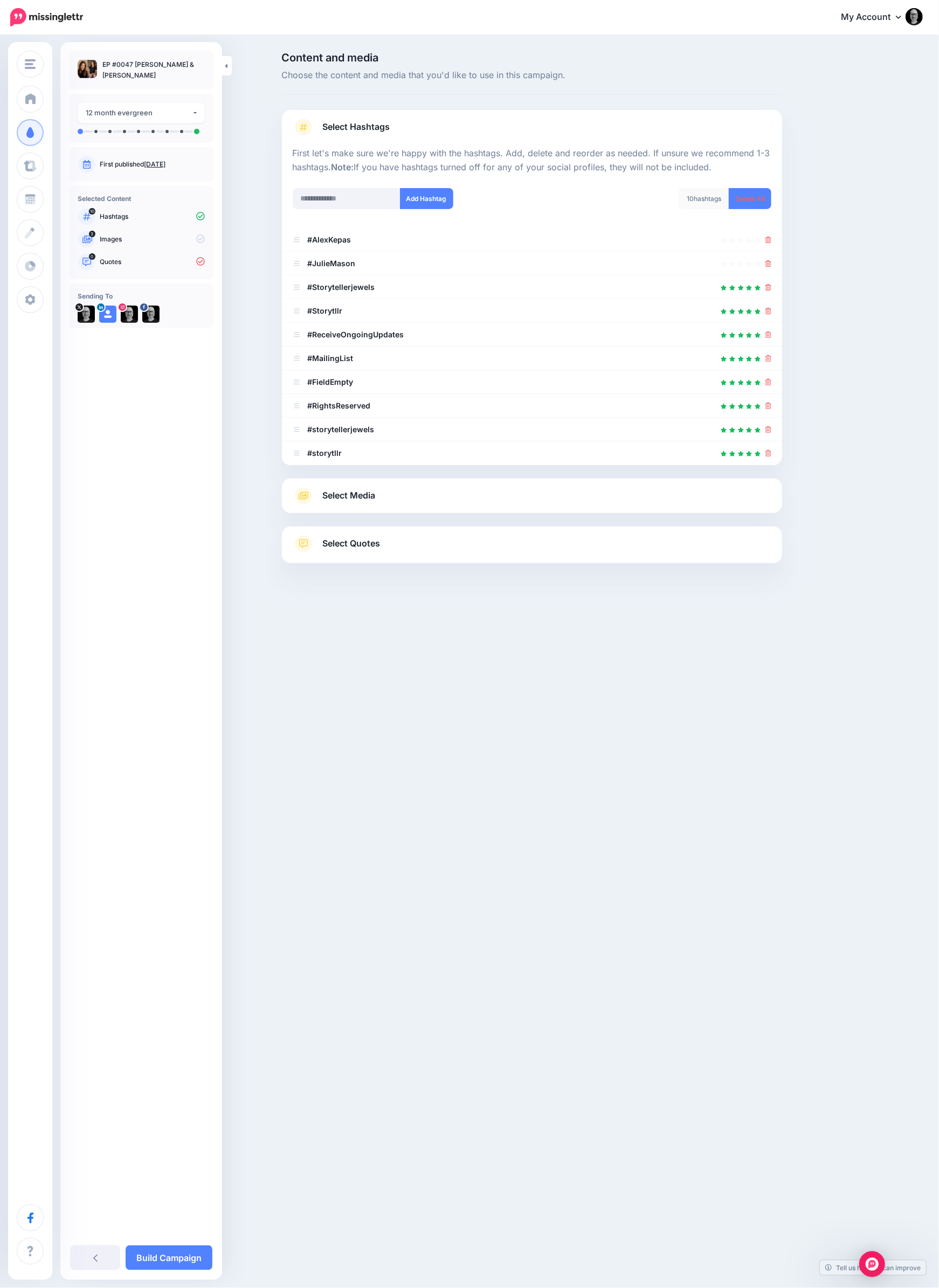
click at [766, 286] on icon at bounding box center [768, 287] width 6 height 6
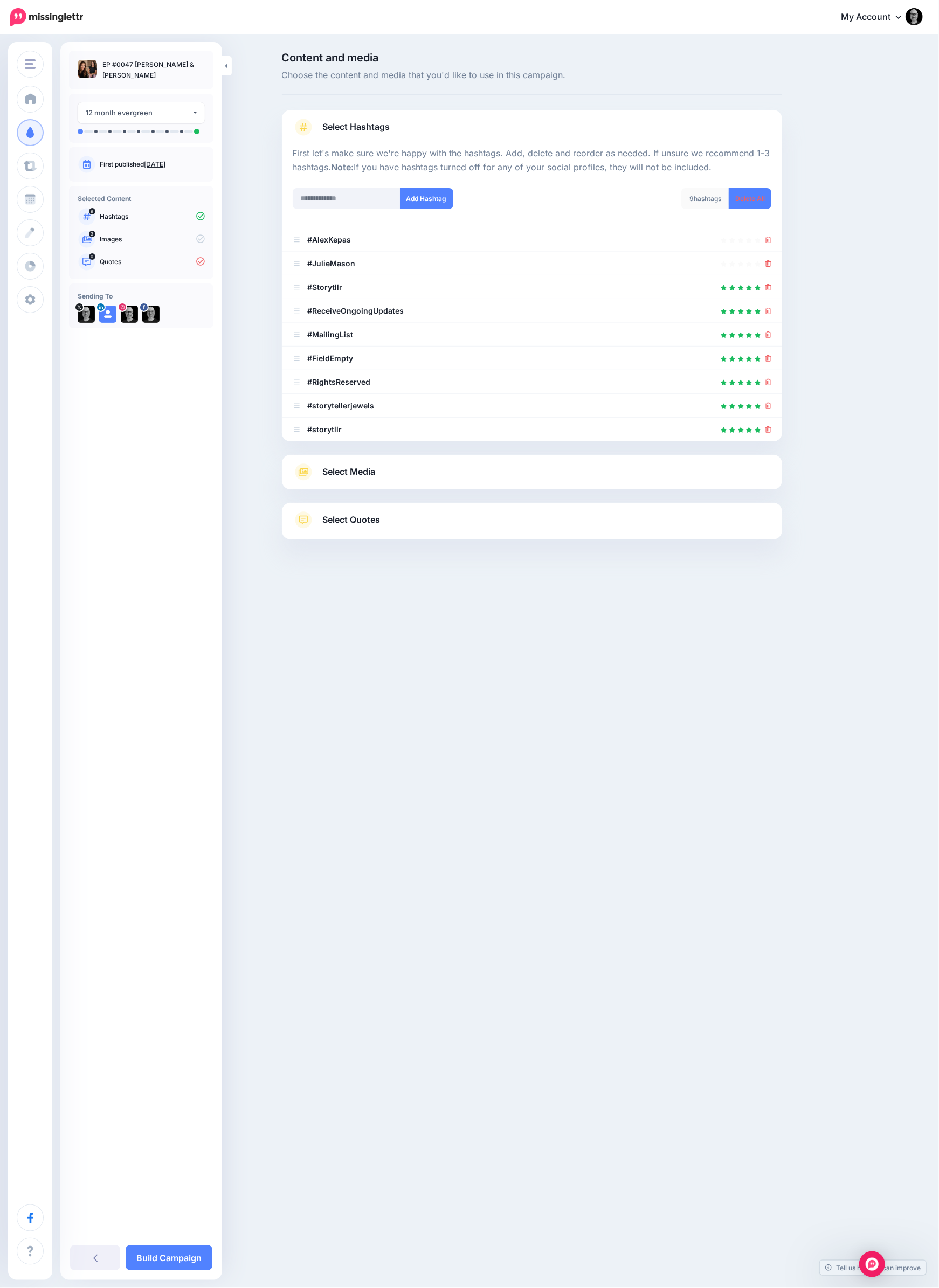
click at [766, 286] on icon at bounding box center [768, 287] width 6 height 6
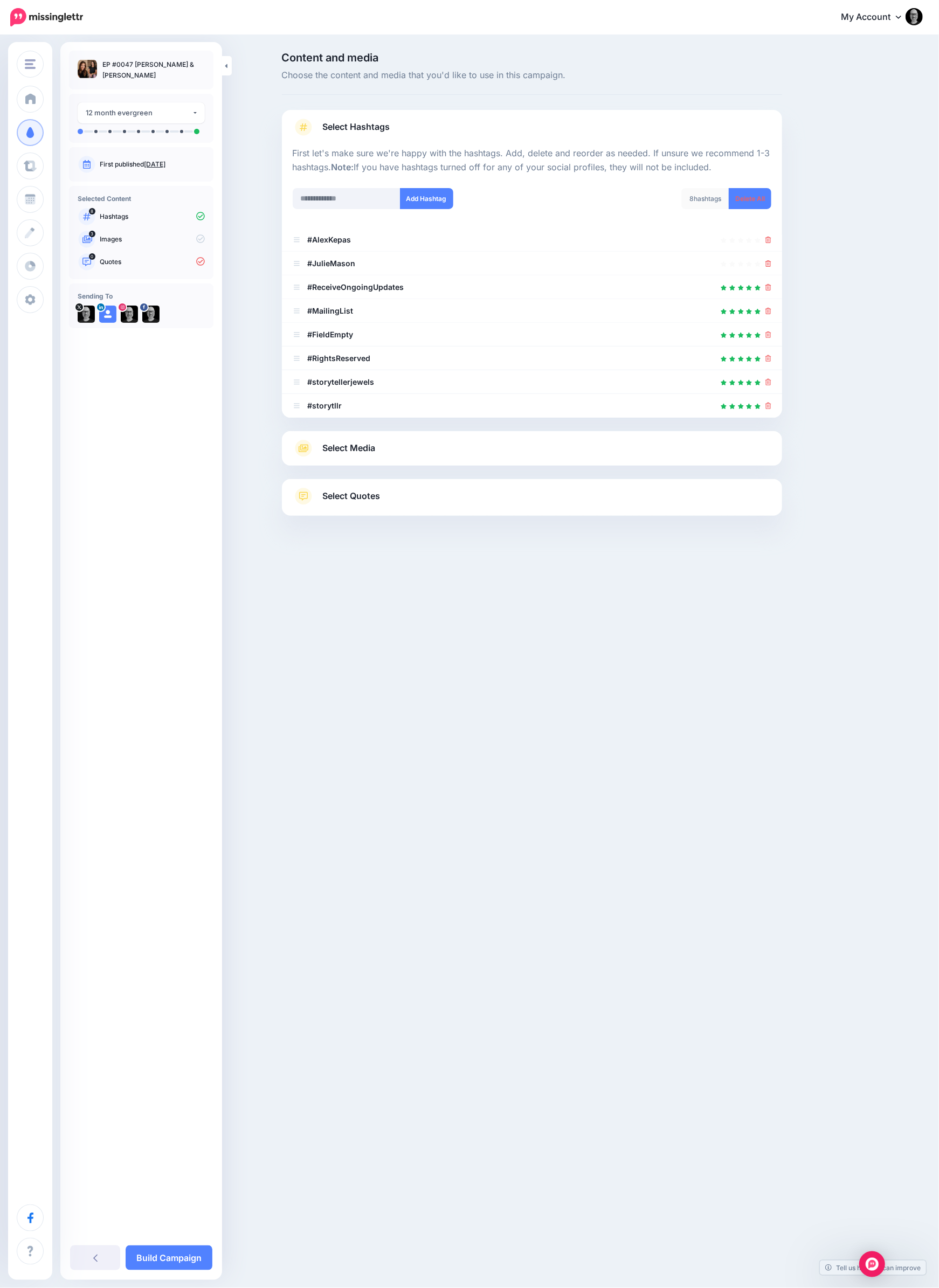
click at [766, 286] on icon at bounding box center [768, 287] width 6 height 6
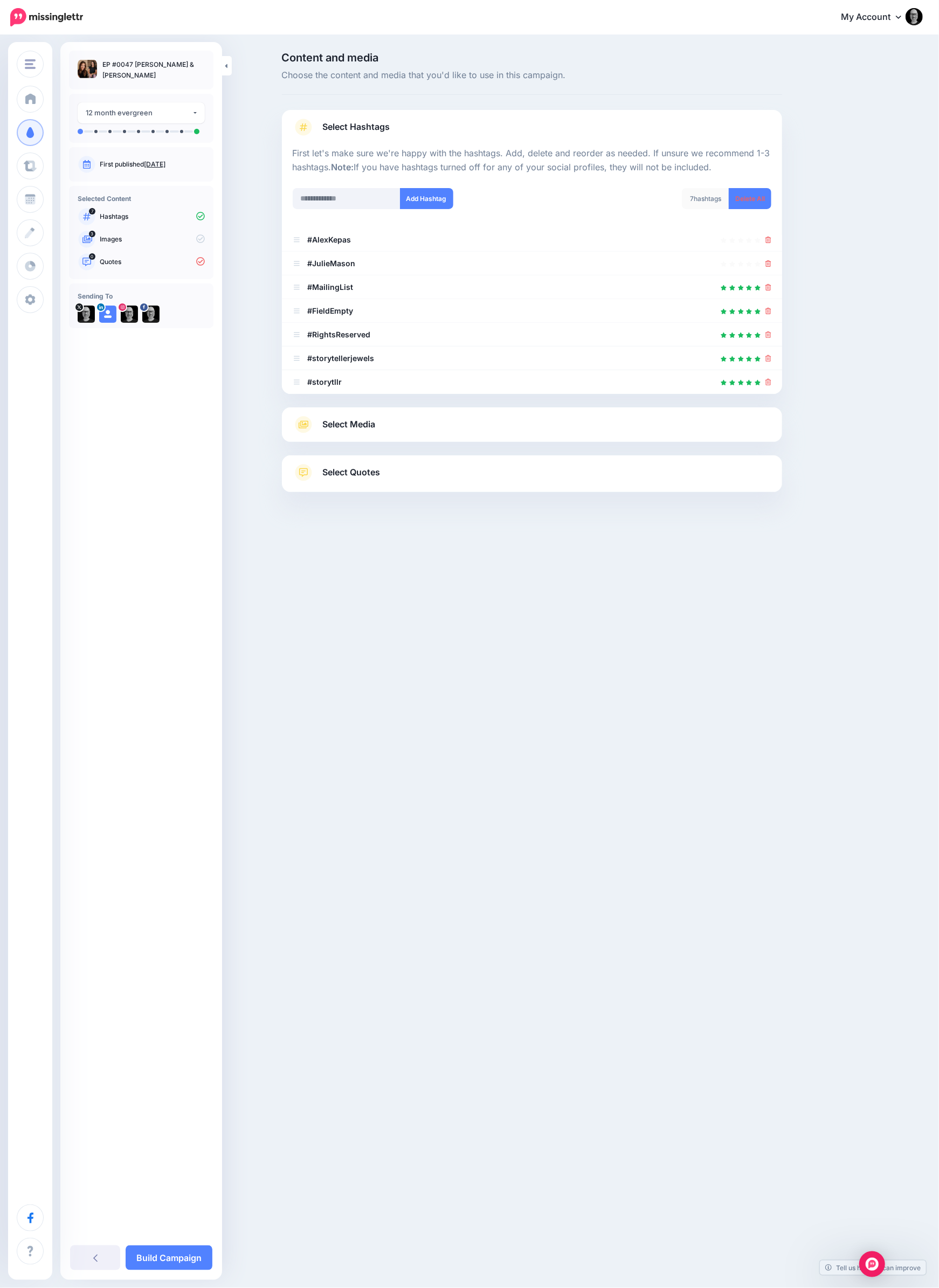
click at [766, 286] on icon at bounding box center [768, 287] width 6 height 6
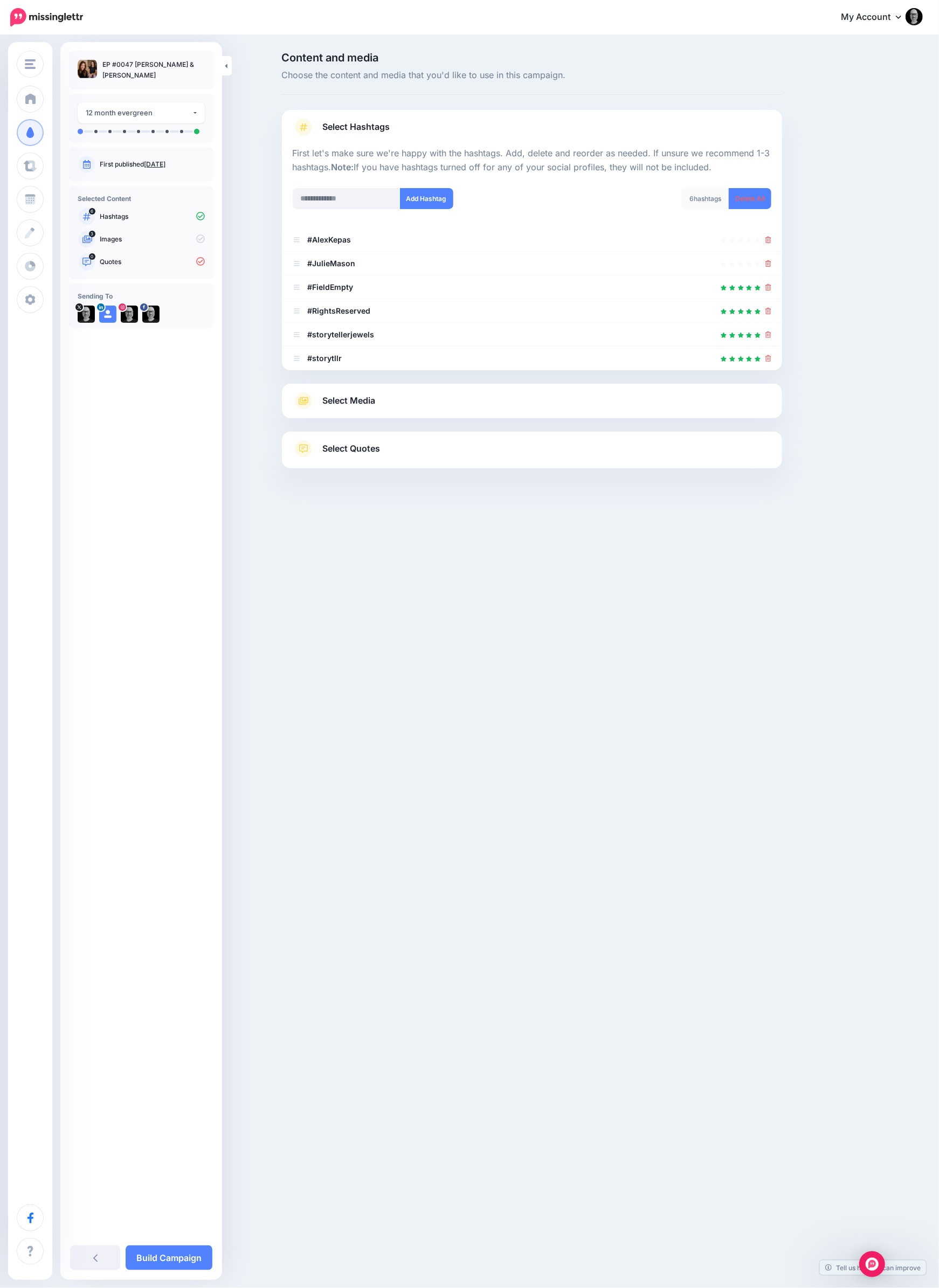
click at [766, 286] on icon at bounding box center [768, 287] width 6 height 6
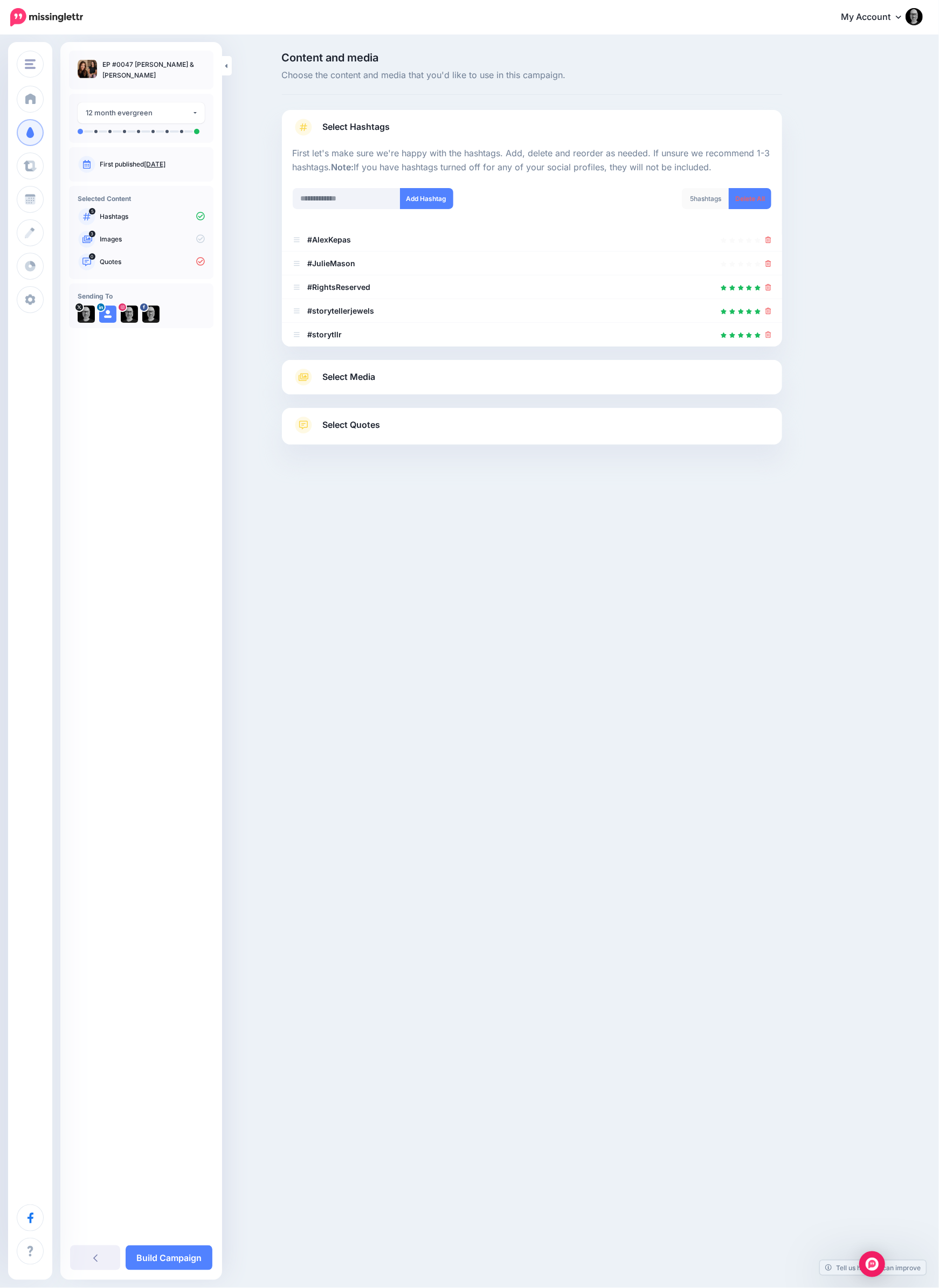
click at [766, 286] on icon at bounding box center [768, 287] width 6 height 6
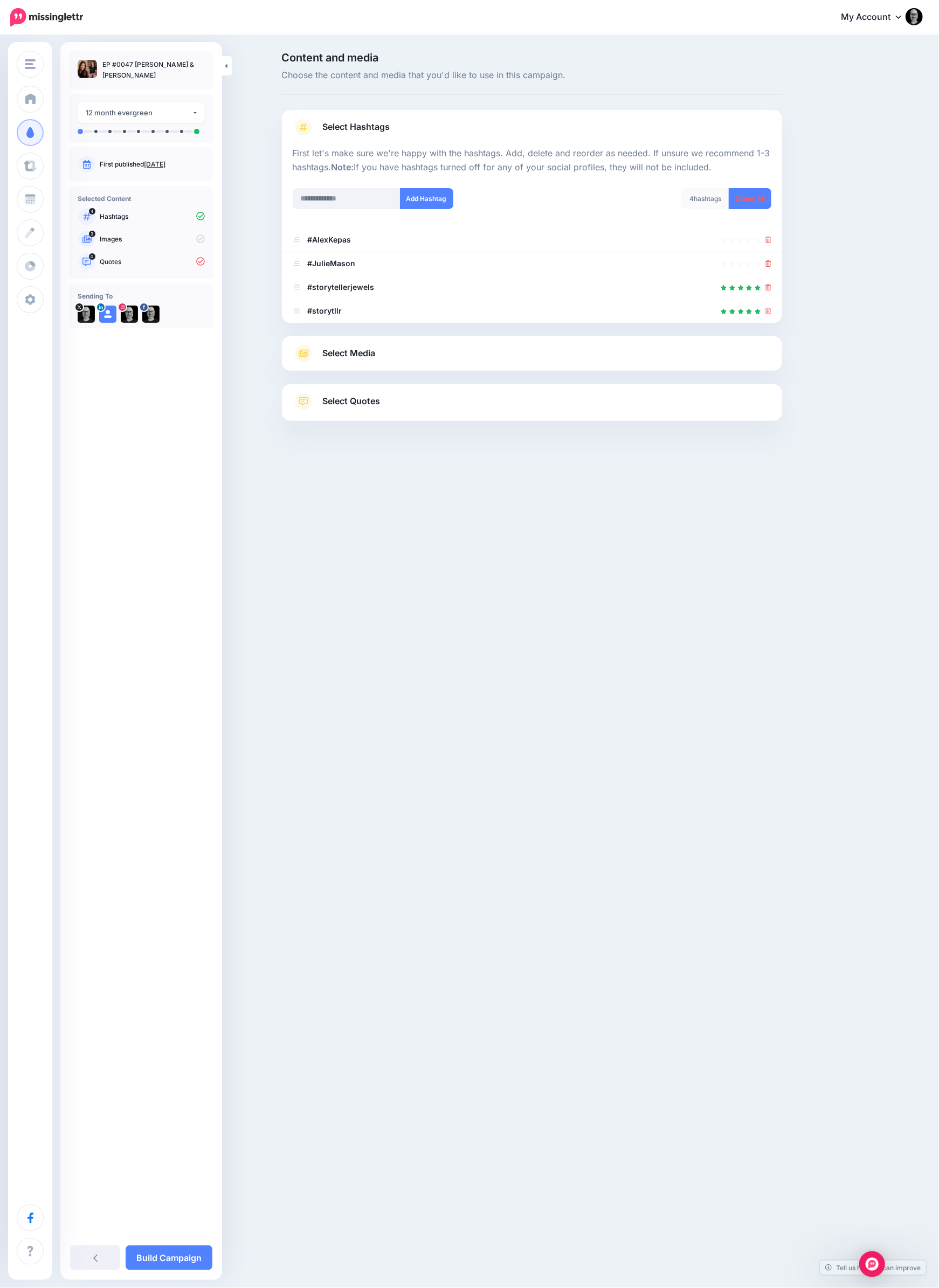
click at [573, 354] on link "Select Media" at bounding box center [532, 353] width 479 height 17
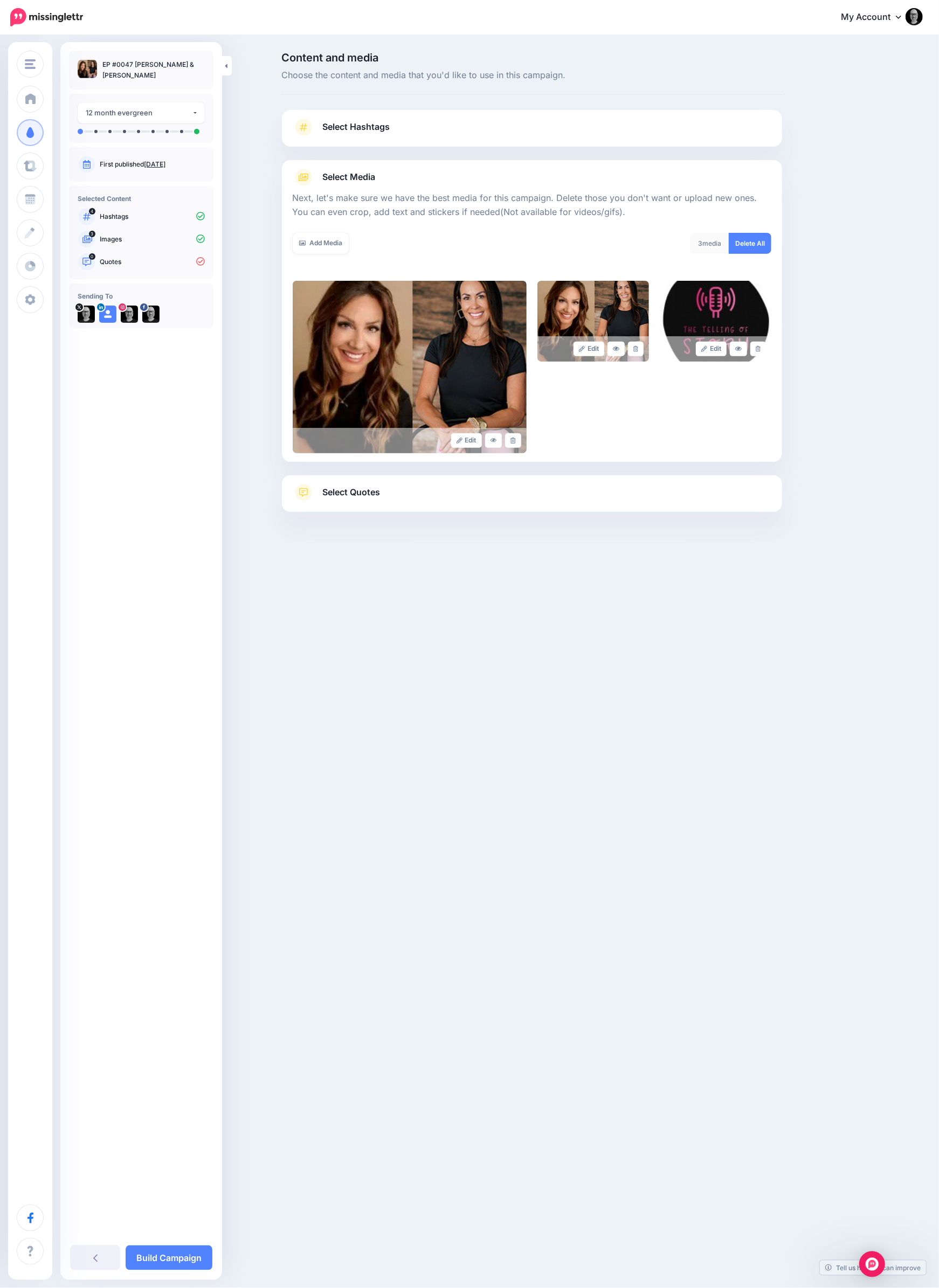
click at [498, 494] on link "Select Quotes" at bounding box center [532, 498] width 479 height 28
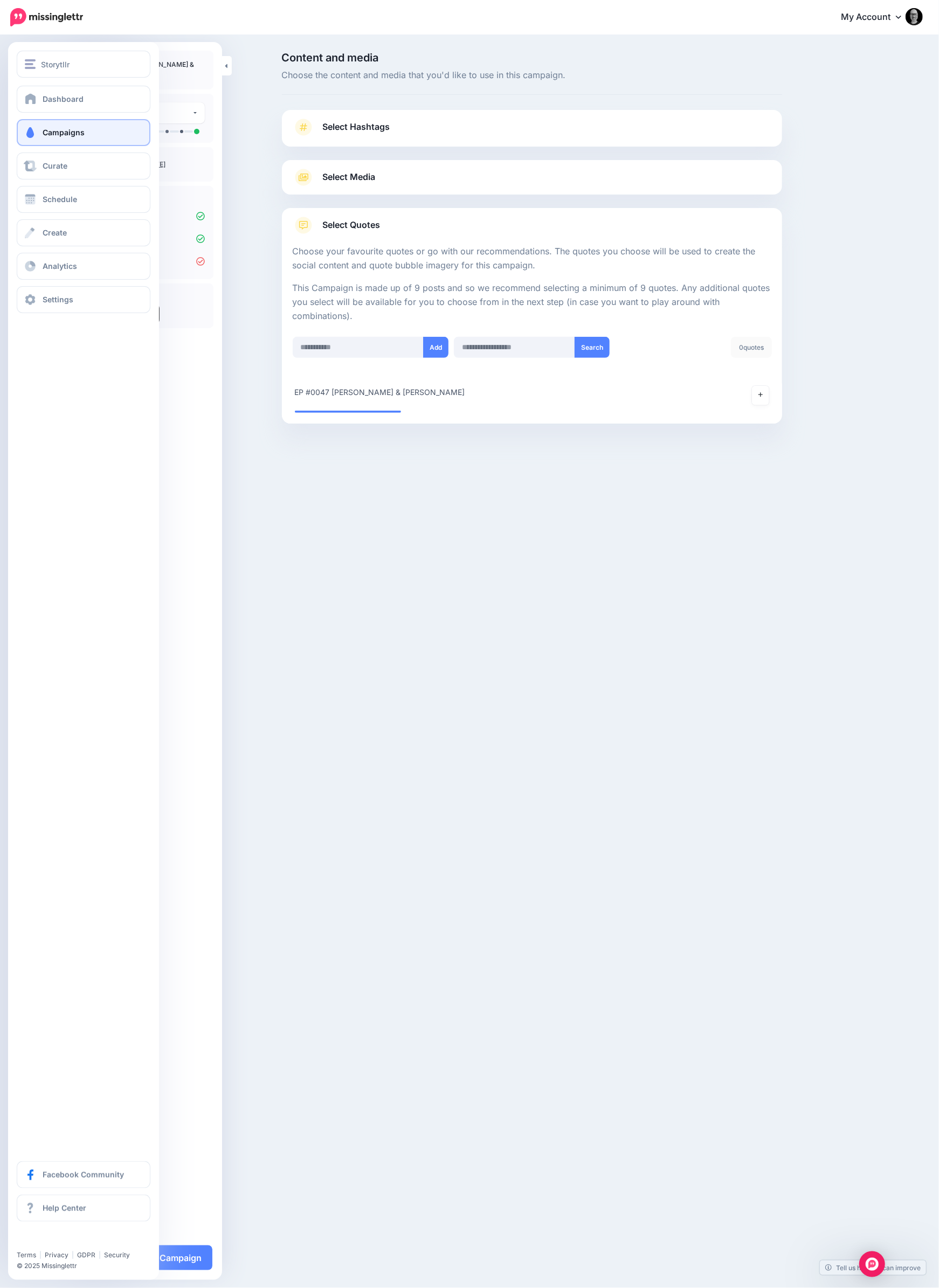
click at [65, 135] on span "Campaigns" at bounding box center [63, 132] width 42 height 9
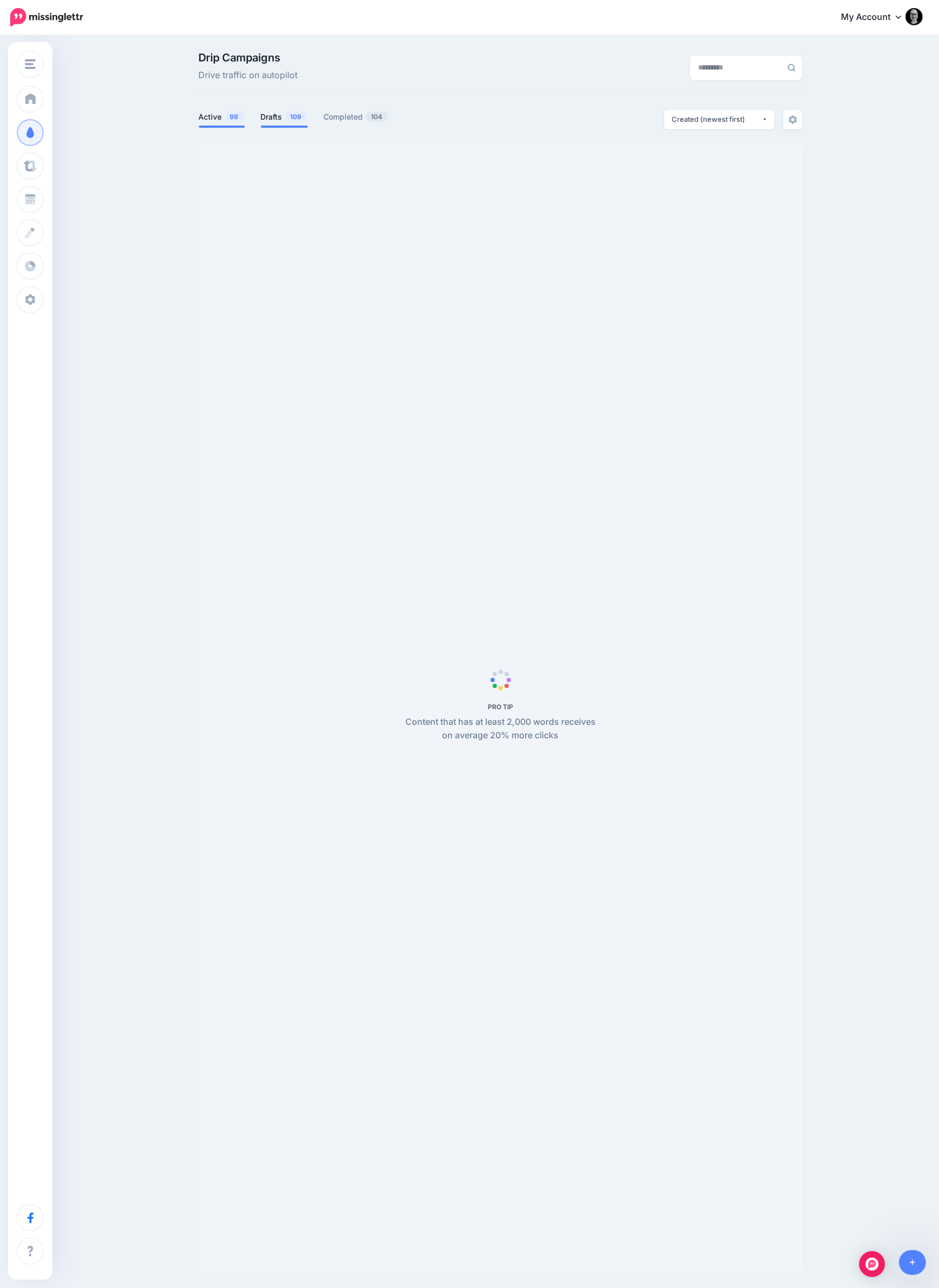
click at [266, 118] on link "Drafts 109" at bounding box center [284, 117] width 47 height 13
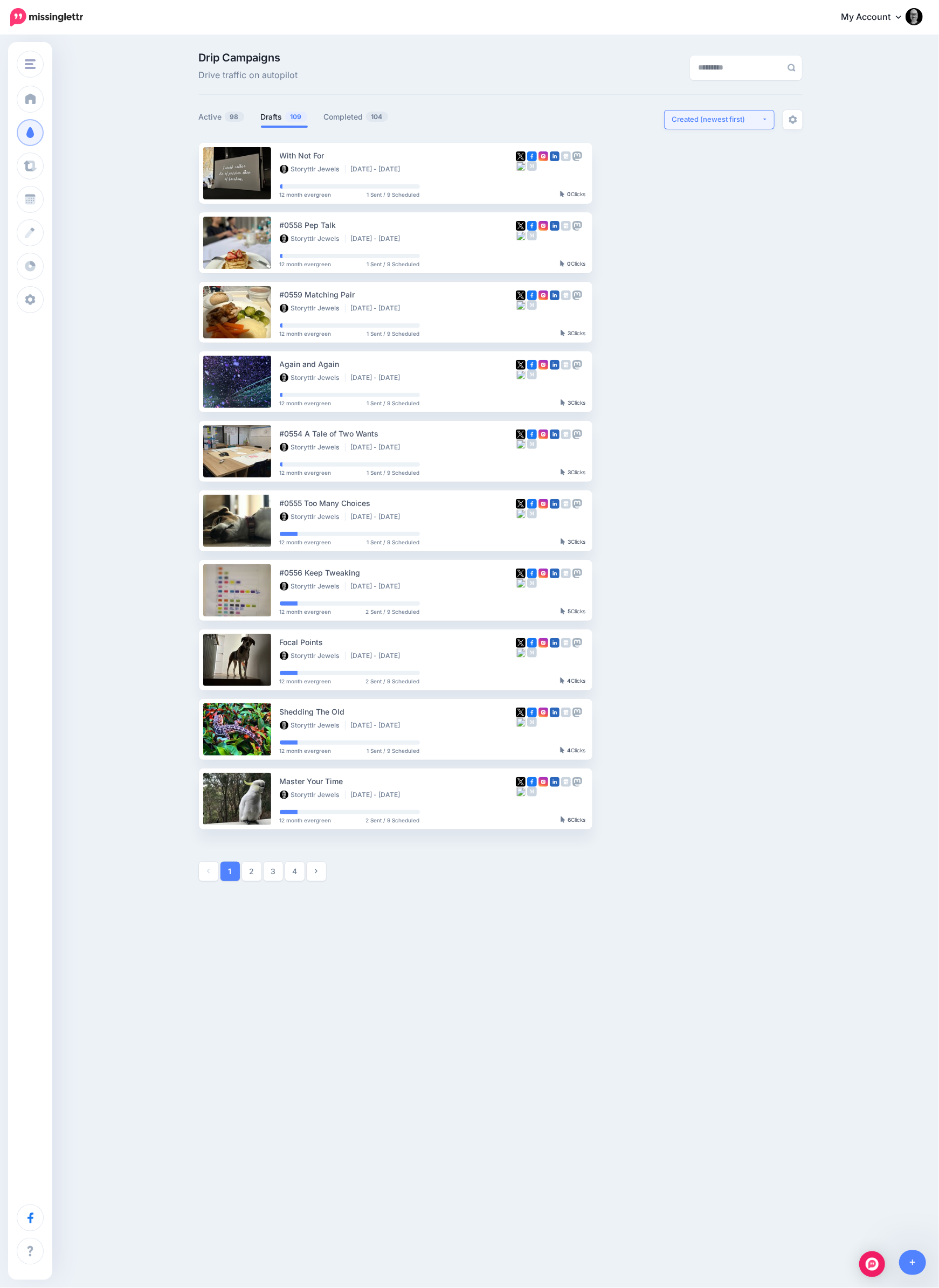
click at [712, 120] on div "Created (newest first)" at bounding box center [716, 120] width 89 height 11
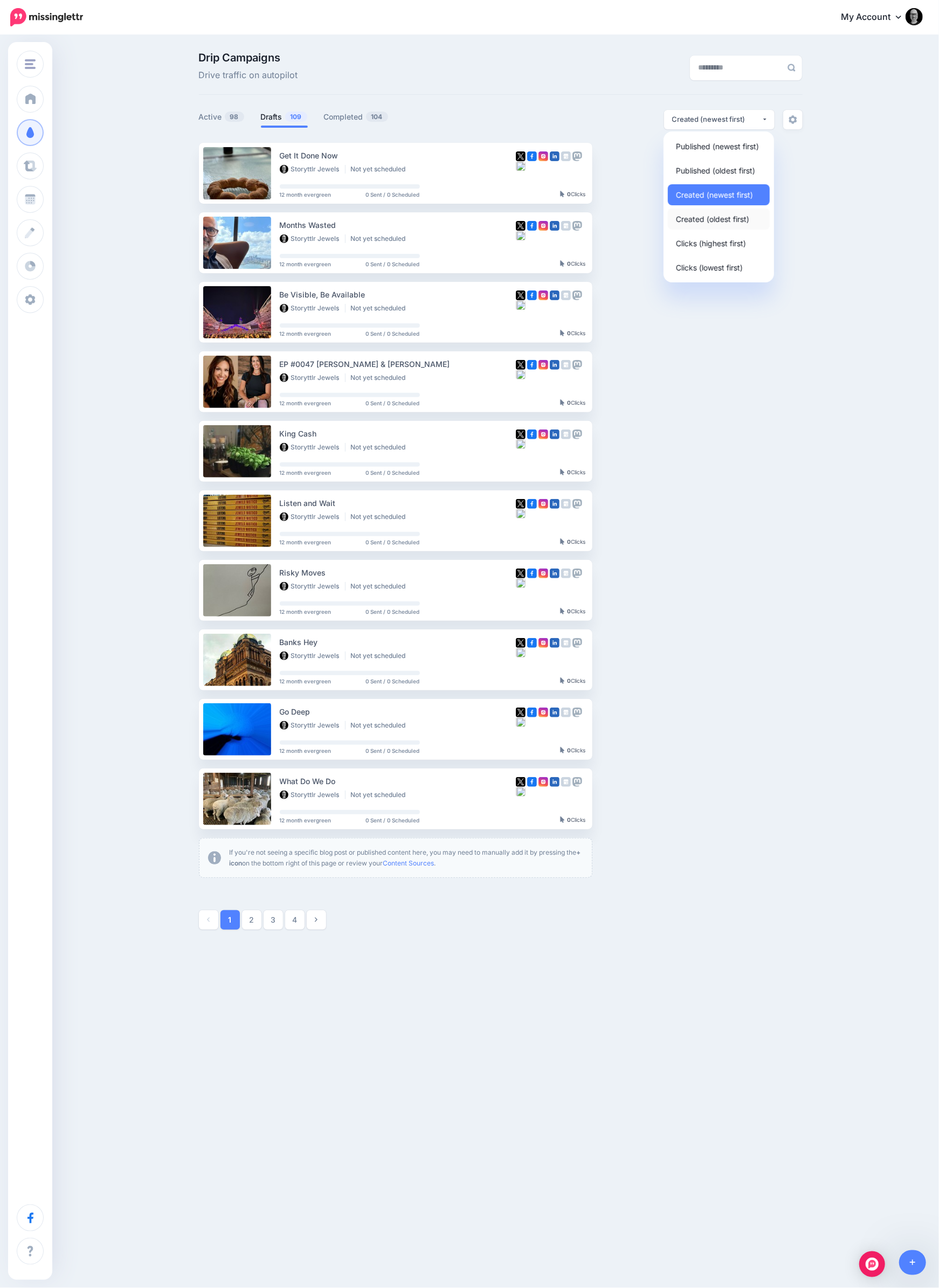
click at [712, 212] on link "Created (oldest first)" at bounding box center [718, 220] width 102 height 21
select select "**********"
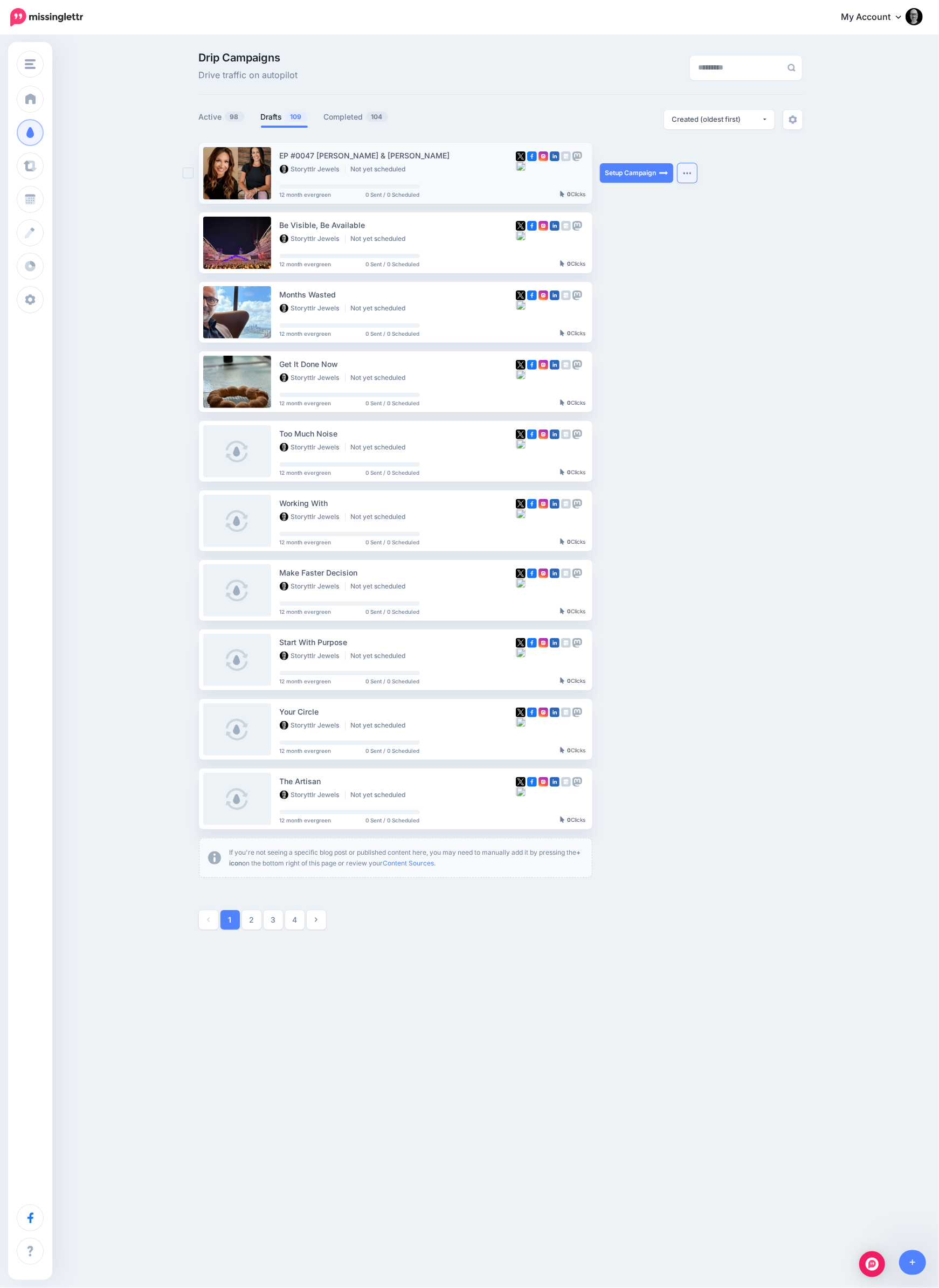
click at [692, 177] on button "button" at bounding box center [687, 173] width 19 height 19
click at [632, 326] on link "Delete Campaign" at bounding box center [627, 327] width 126 height 21
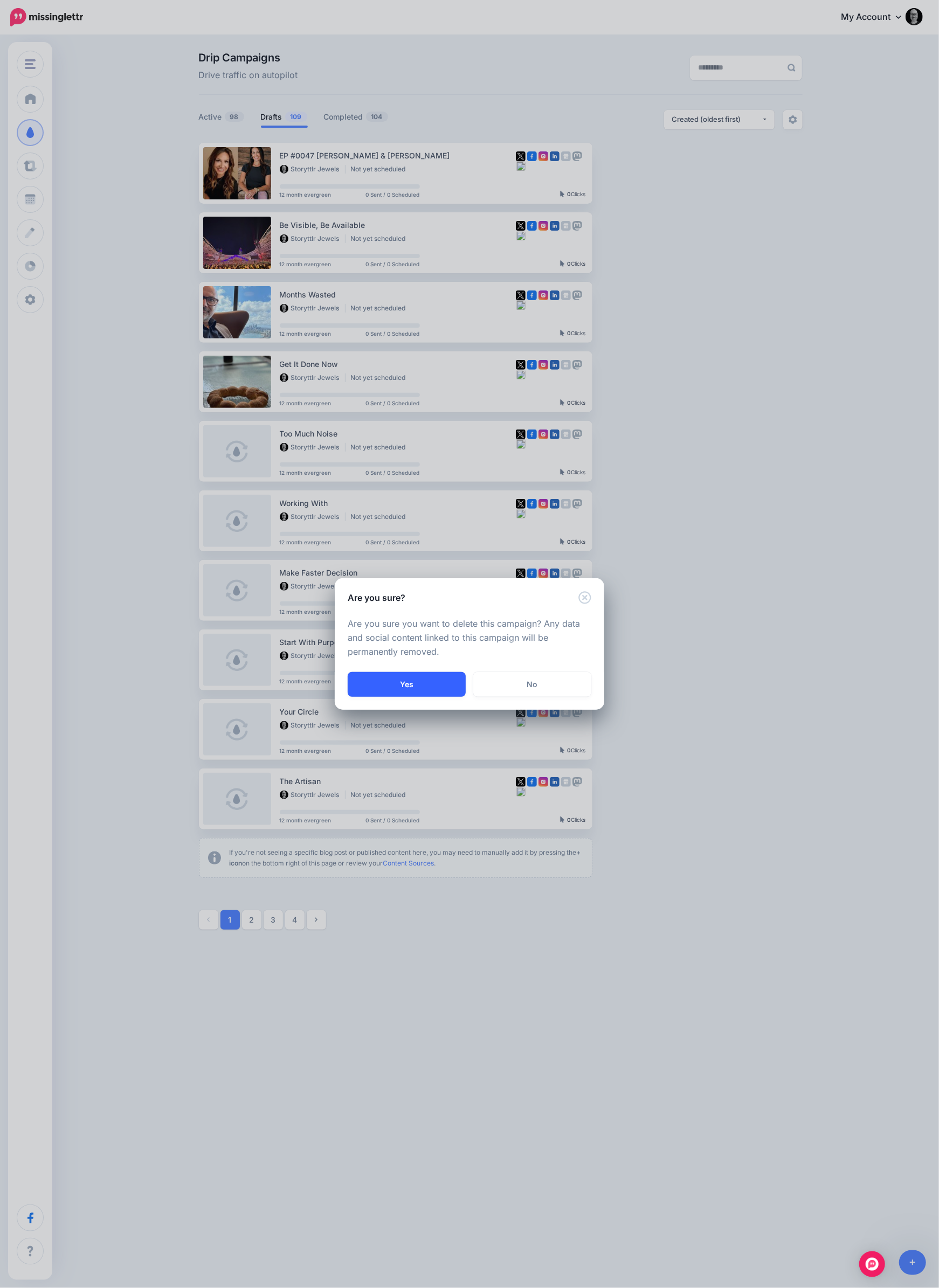
click at [404, 678] on button "Yes" at bounding box center [406, 684] width 118 height 25
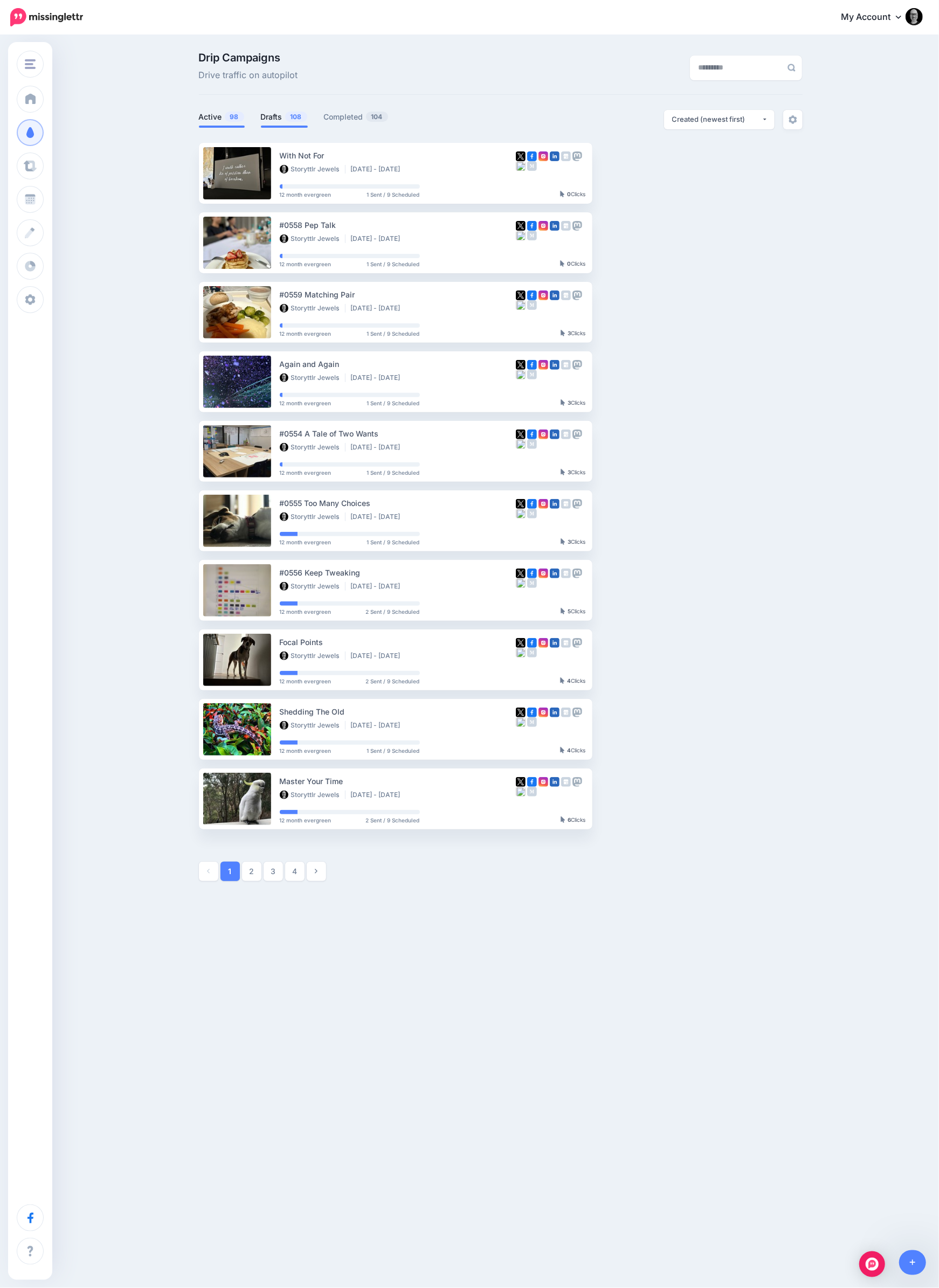
click at [278, 116] on link "Drafts 108" at bounding box center [284, 117] width 47 height 13
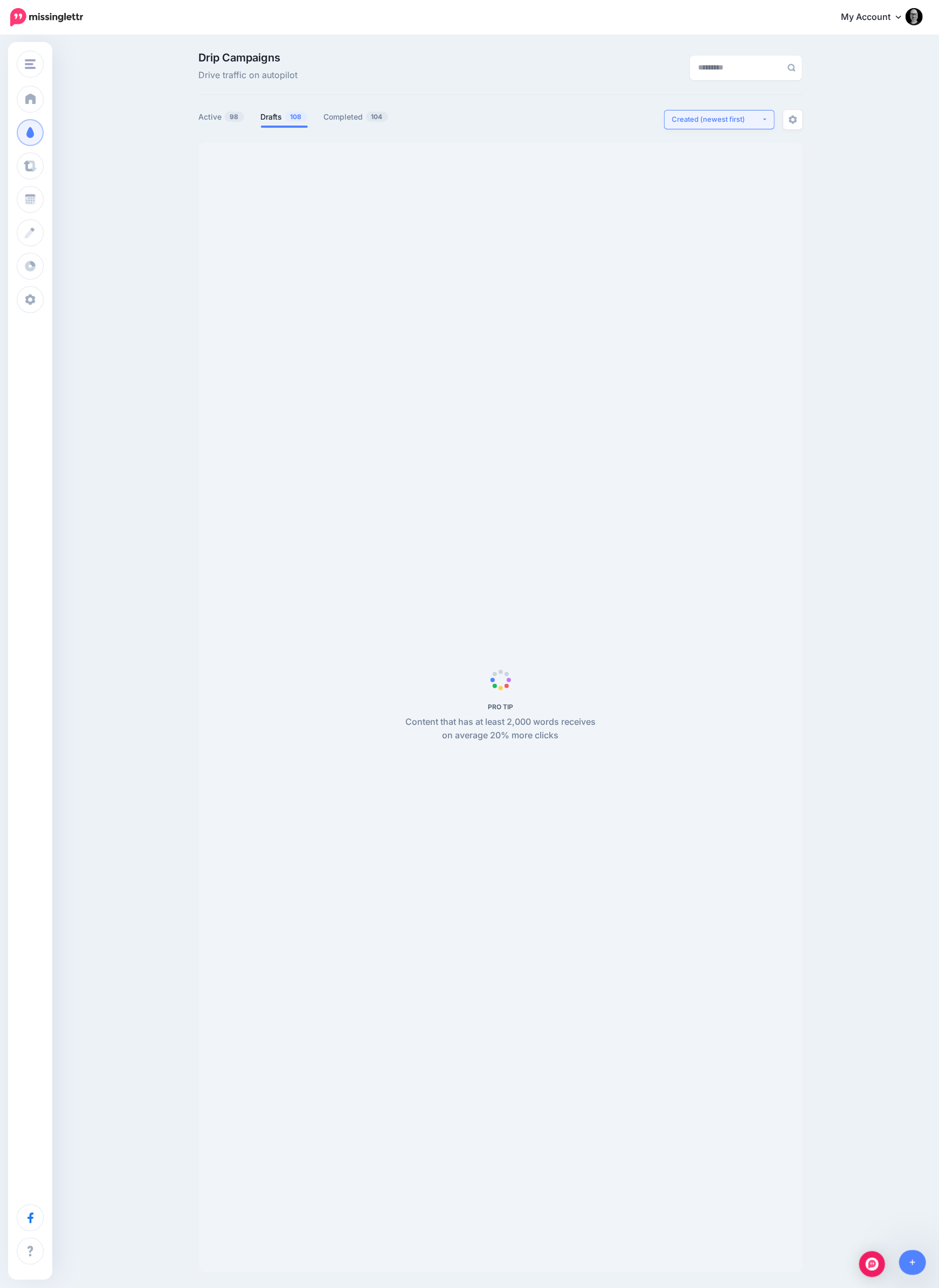
click at [720, 125] on button "Created (newest first)" at bounding box center [719, 120] width 111 height 19
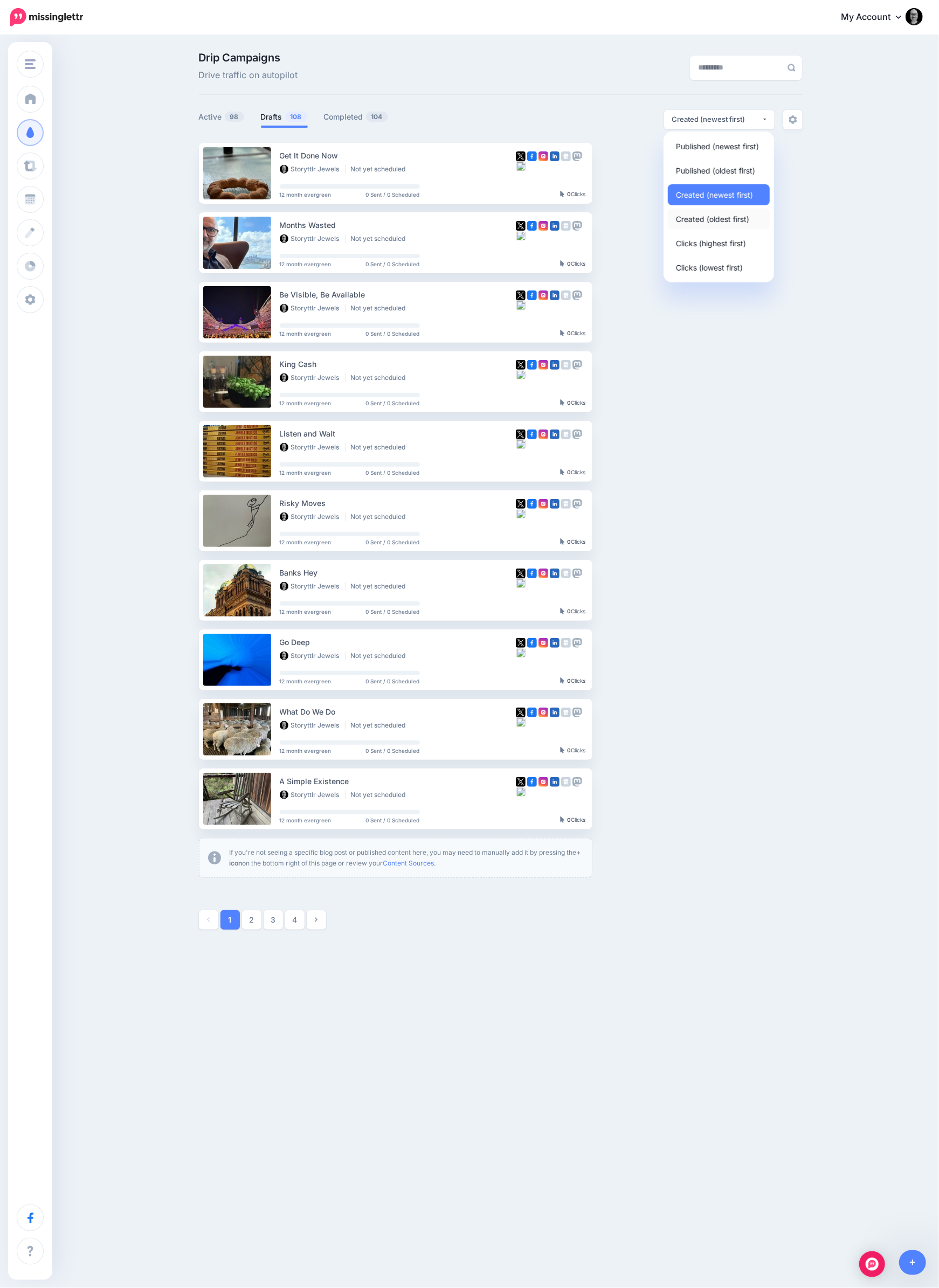
click at [718, 220] on span "Created (oldest first)" at bounding box center [712, 219] width 73 height 13
select select "**********"
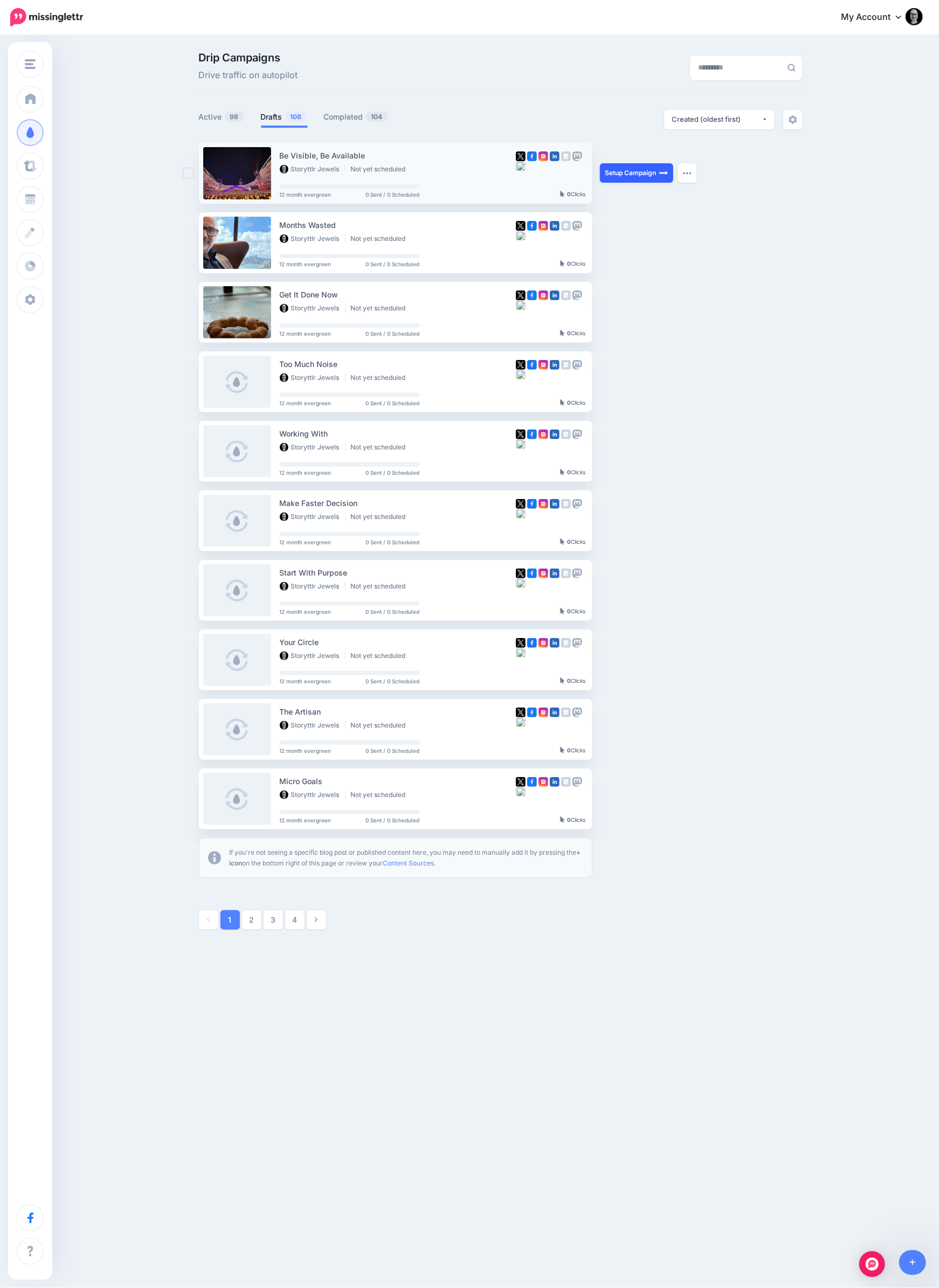
click at [626, 173] on link "Setup Campaign" at bounding box center [636, 173] width 73 height 19
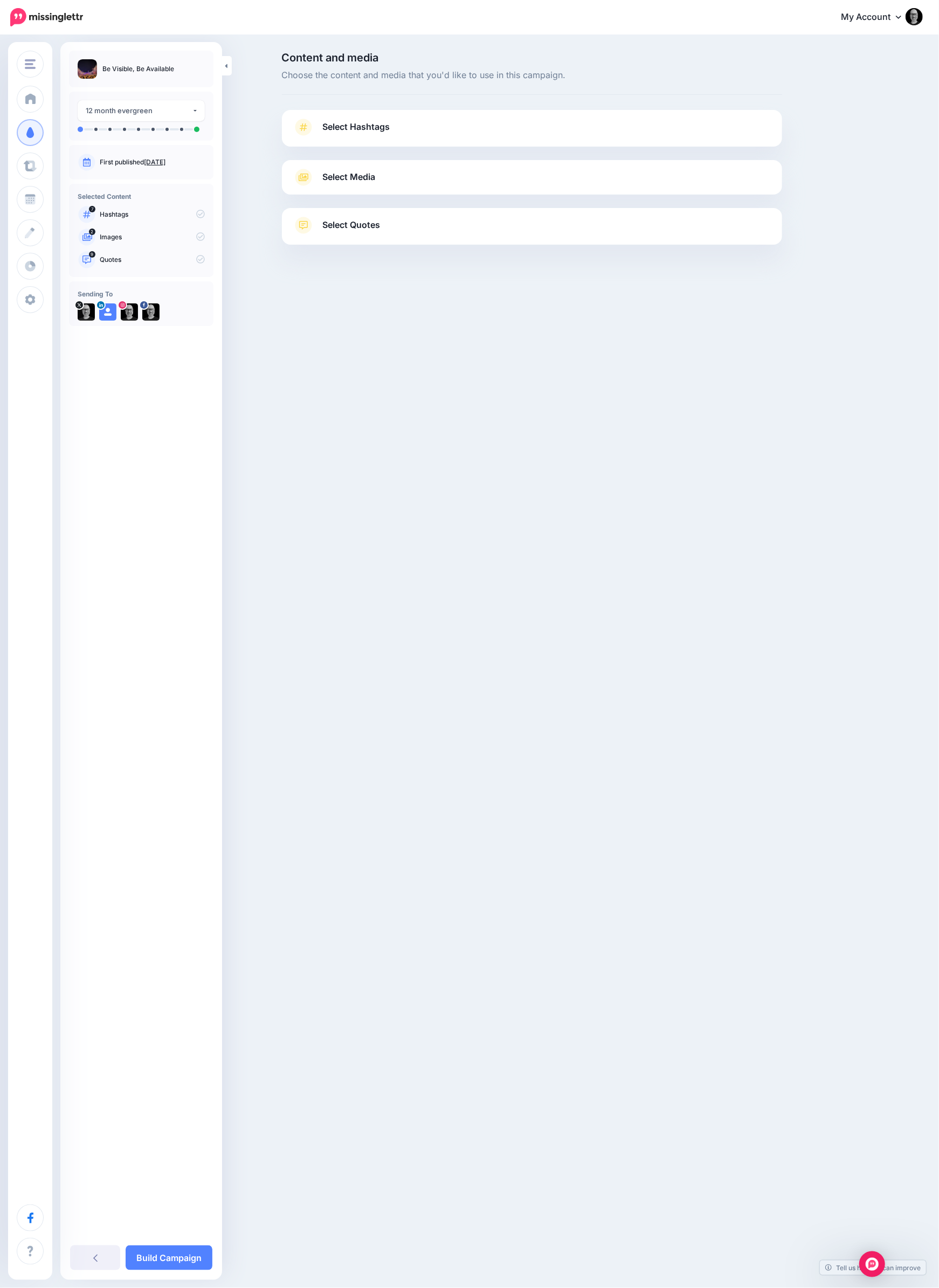
click at [575, 140] on link "Select Hashtags" at bounding box center [532, 133] width 479 height 28
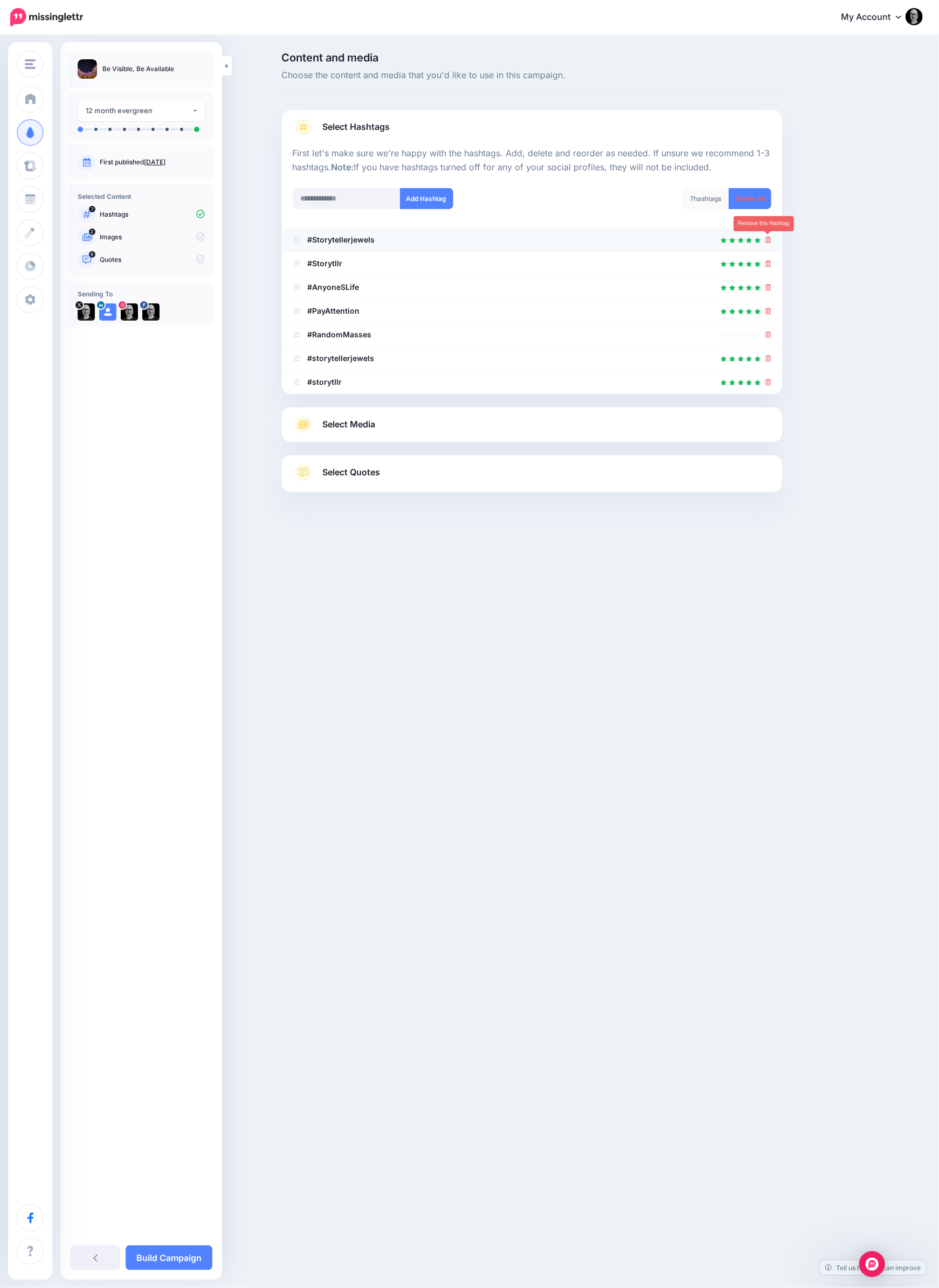
click at [769, 239] on icon at bounding box center [768, 239] width 6 height 6
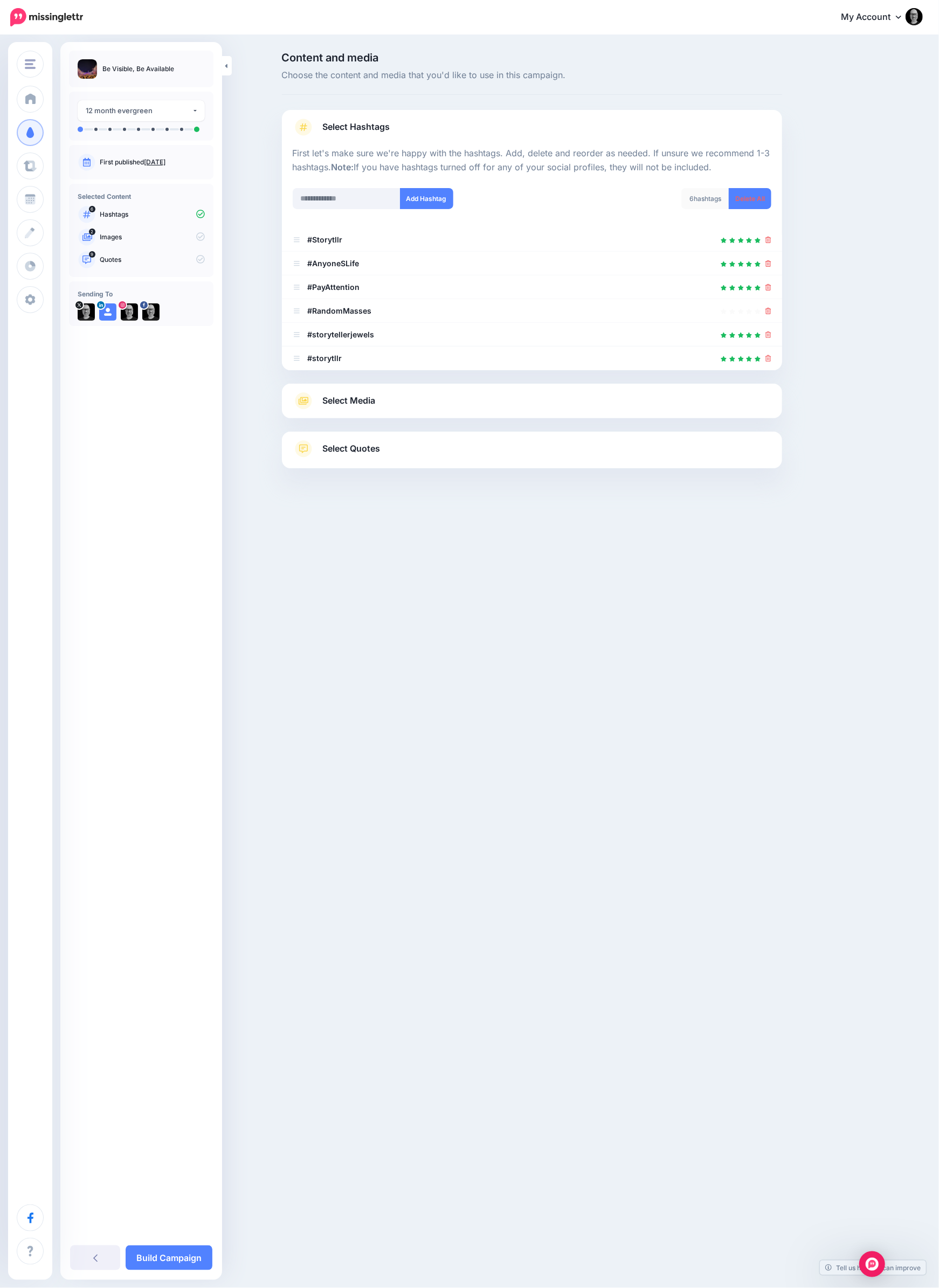
click at [769, 239] on icon at bounding box center [768, 239] width 6 height 6
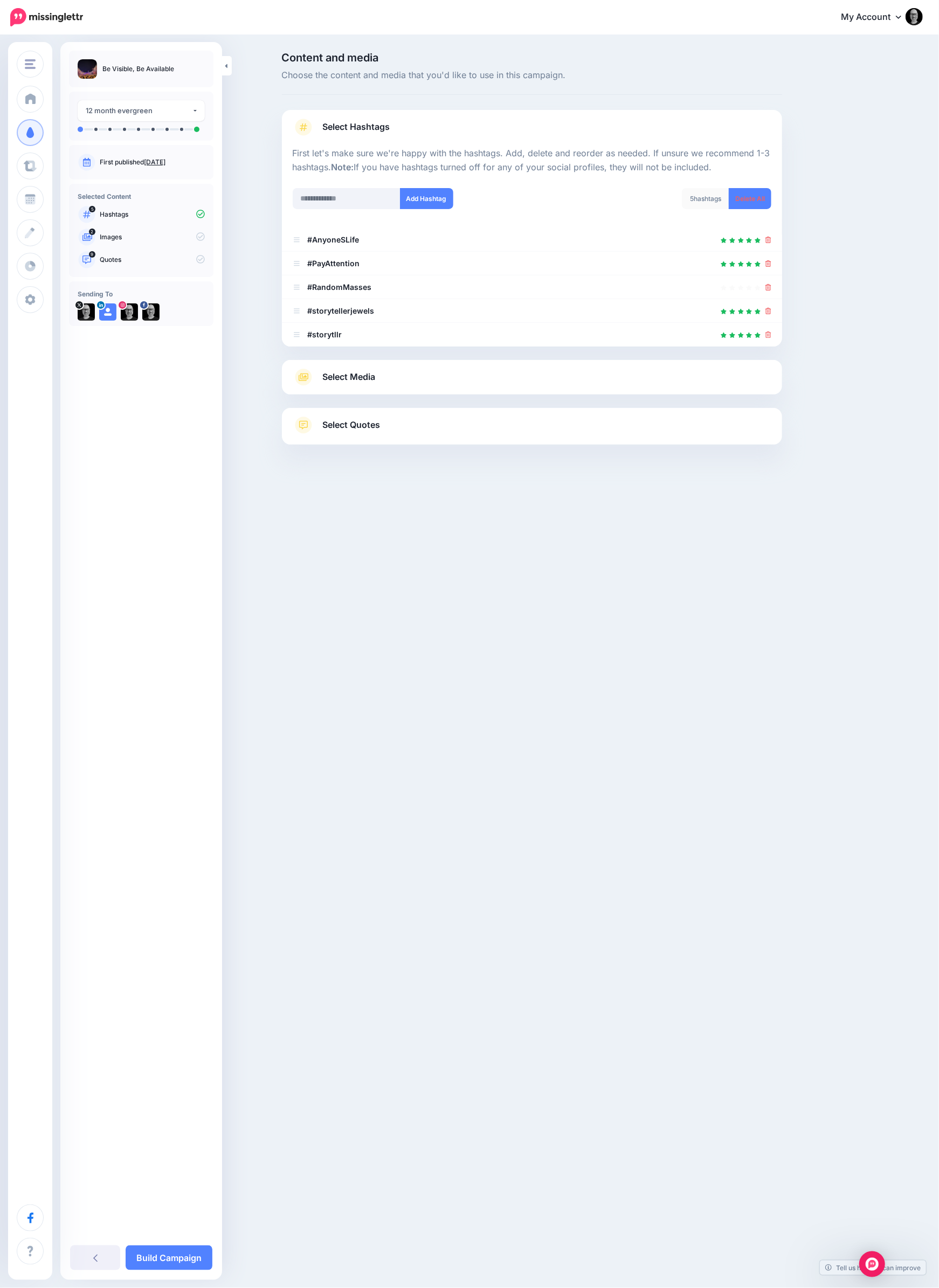
click at [769, 239] on icon at bounding box center [768, 239] width 6 height 6
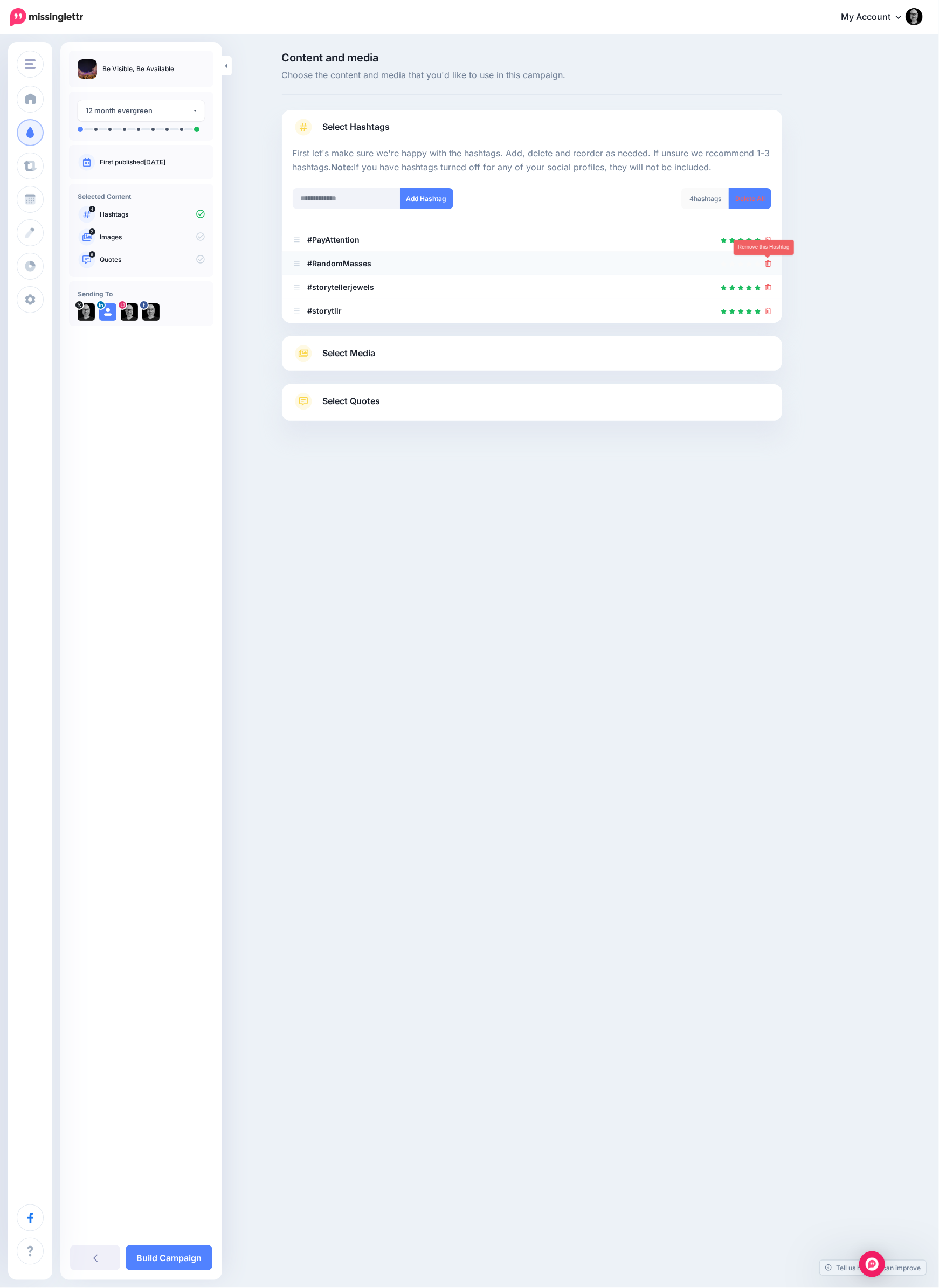
click at [767, 263] on icon at bounding box center [768, 263] width 6 height 6
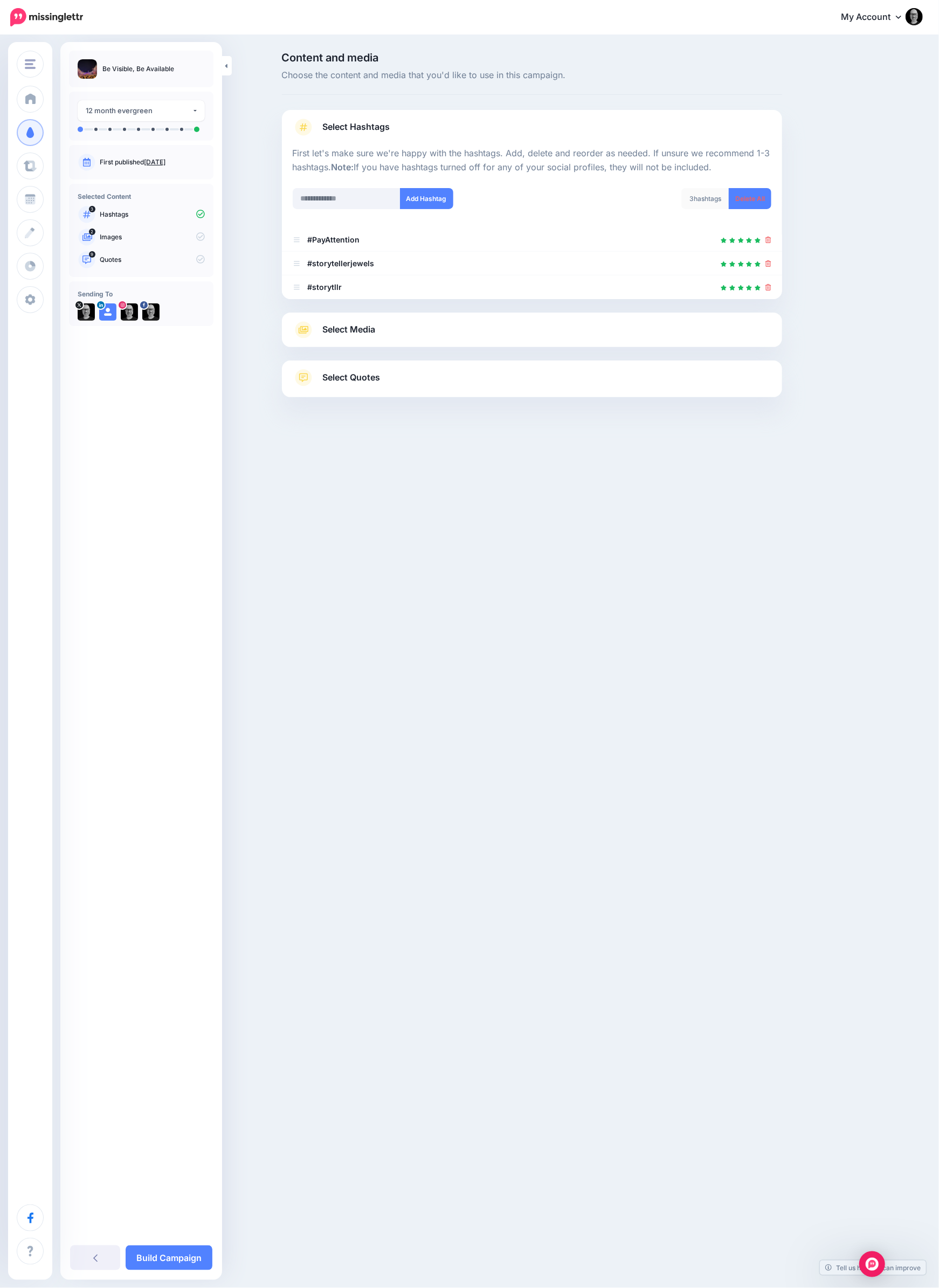
click at [518, 331] on link "Select Media" at bounding box center [532, 329] width 479 height 17
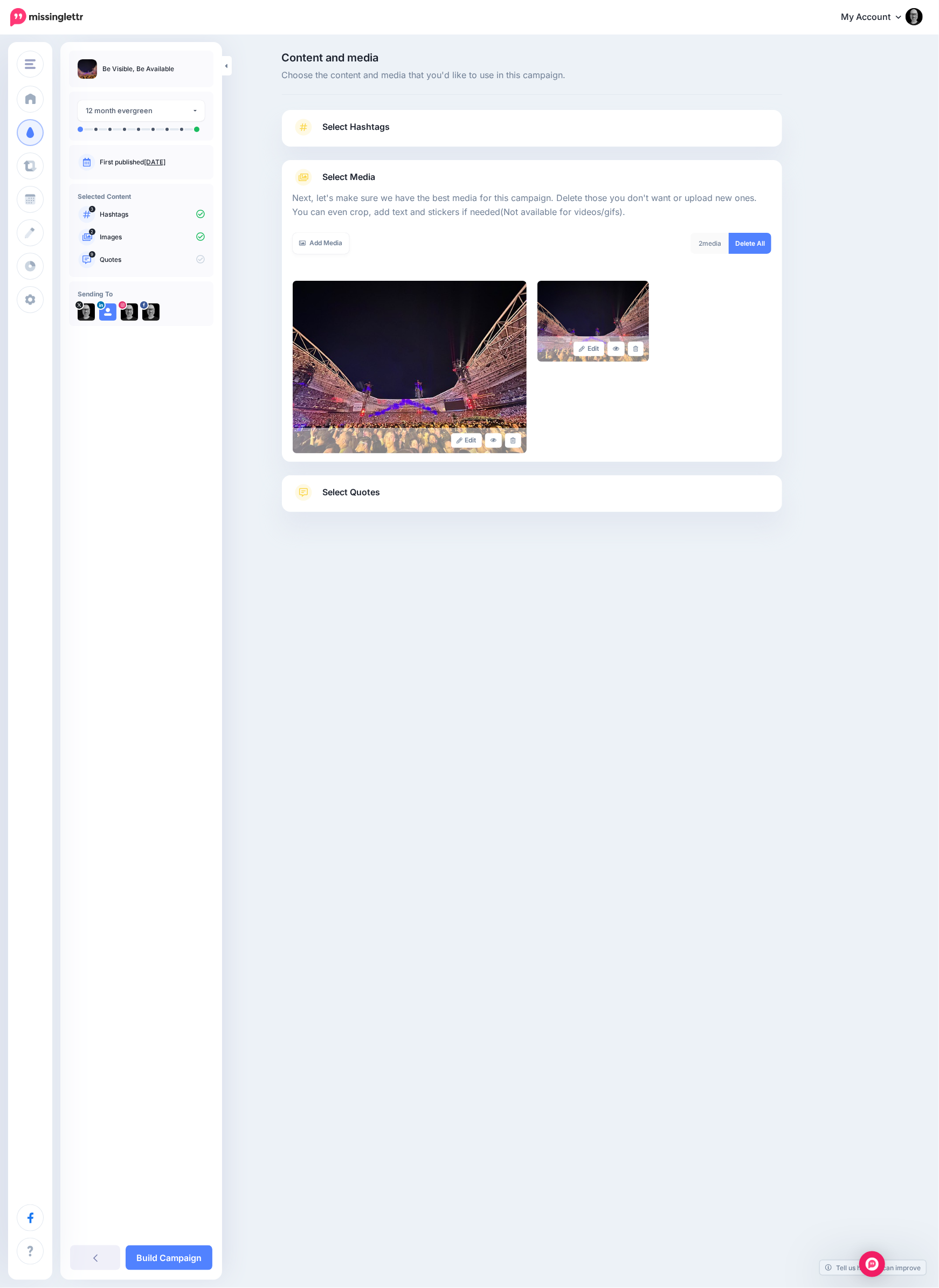
click at [461, 498] on link "Select Quotes" at bounding box center [532, 498] width 479 height 28
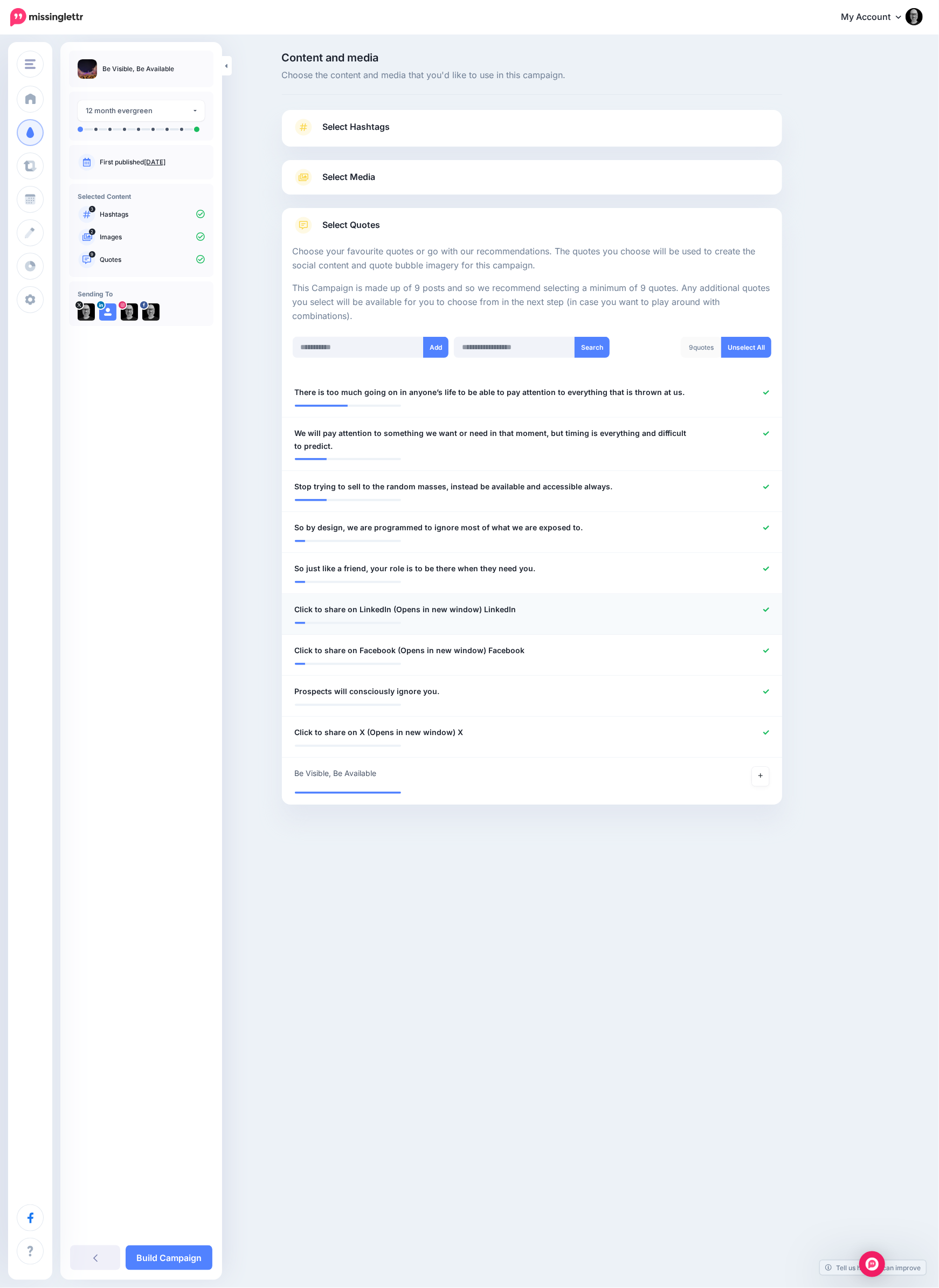
click at [766, 607] on icon at bounding box center [766, 610] width 6 height 6
click at [764, 654] on icon at bounding box center [766, 657] width 6 height 6
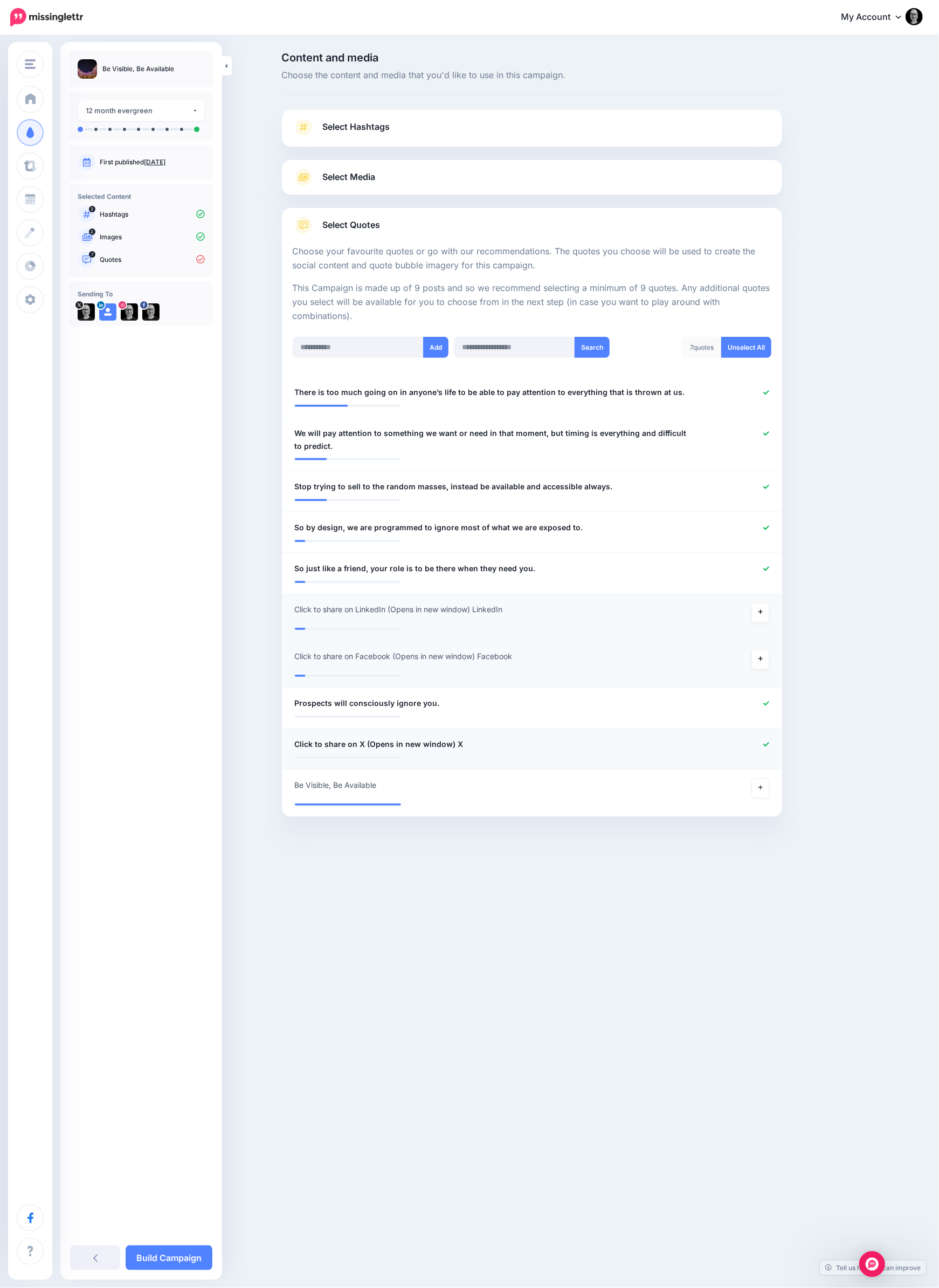
click at [763, 742] on icon at bounding box center [766, 744] width 6 height 6
click at [761, 791] on icon at bounding box center [760, 793] width 4 height 6
click at [171, 1257] on link "Build Campaign" at bounding box center [169, 1258] width 87 height 25
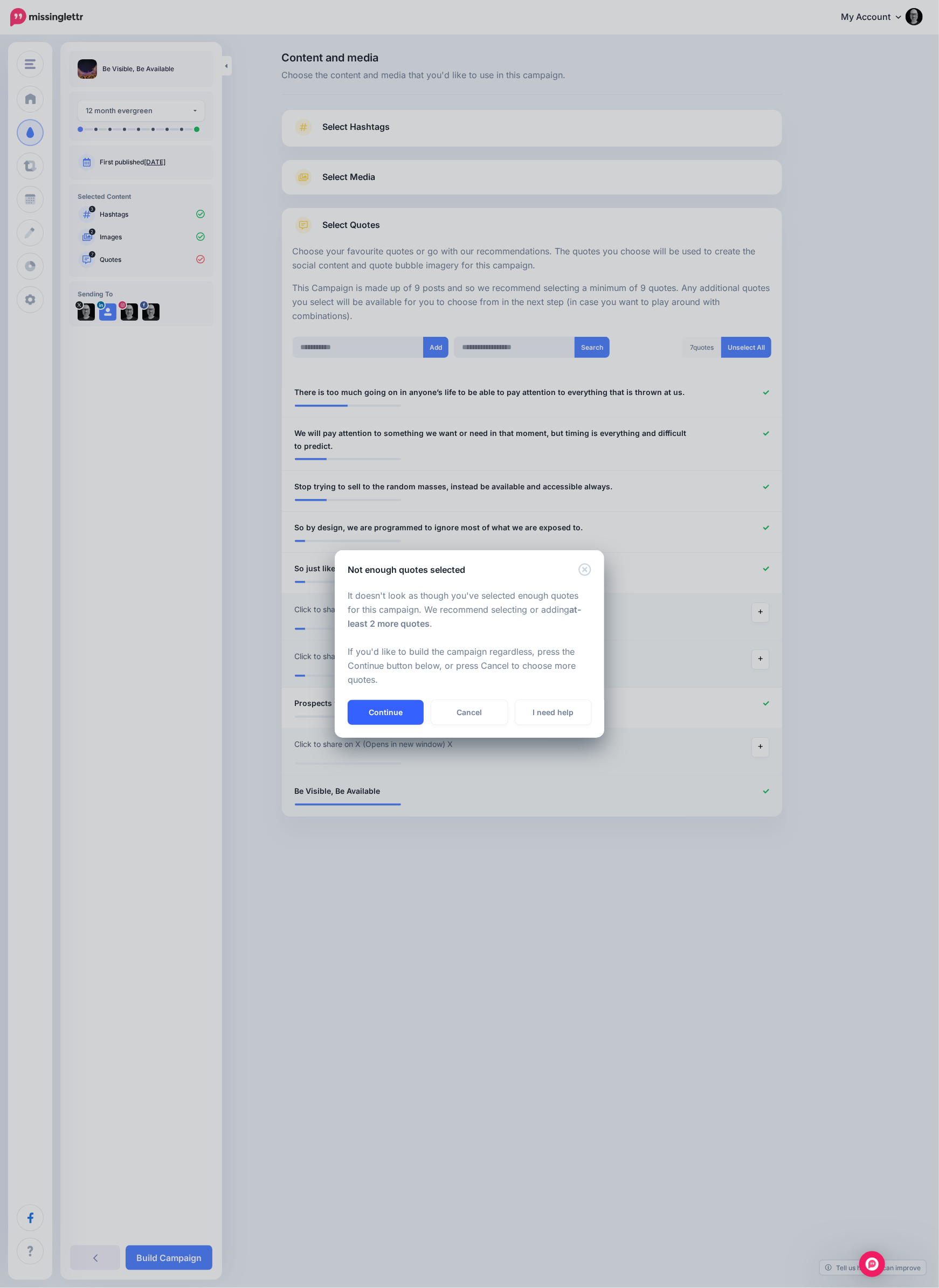
click at [396, 718] on button "Continue" at bounding box center [386, 713] width 76 height 25
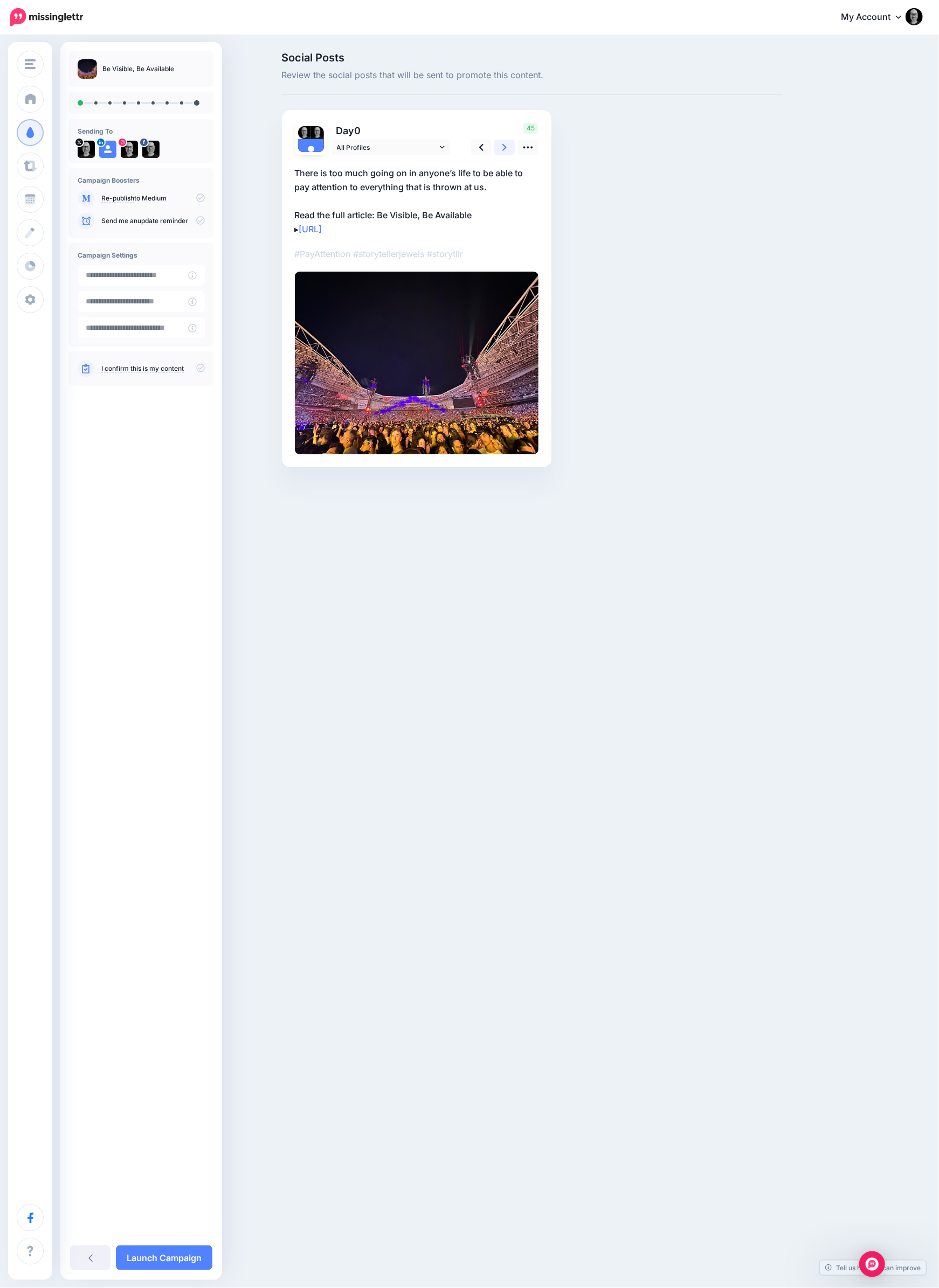
click at [504, 149] on icon at bounding box center [504, 148] width 4 height 7
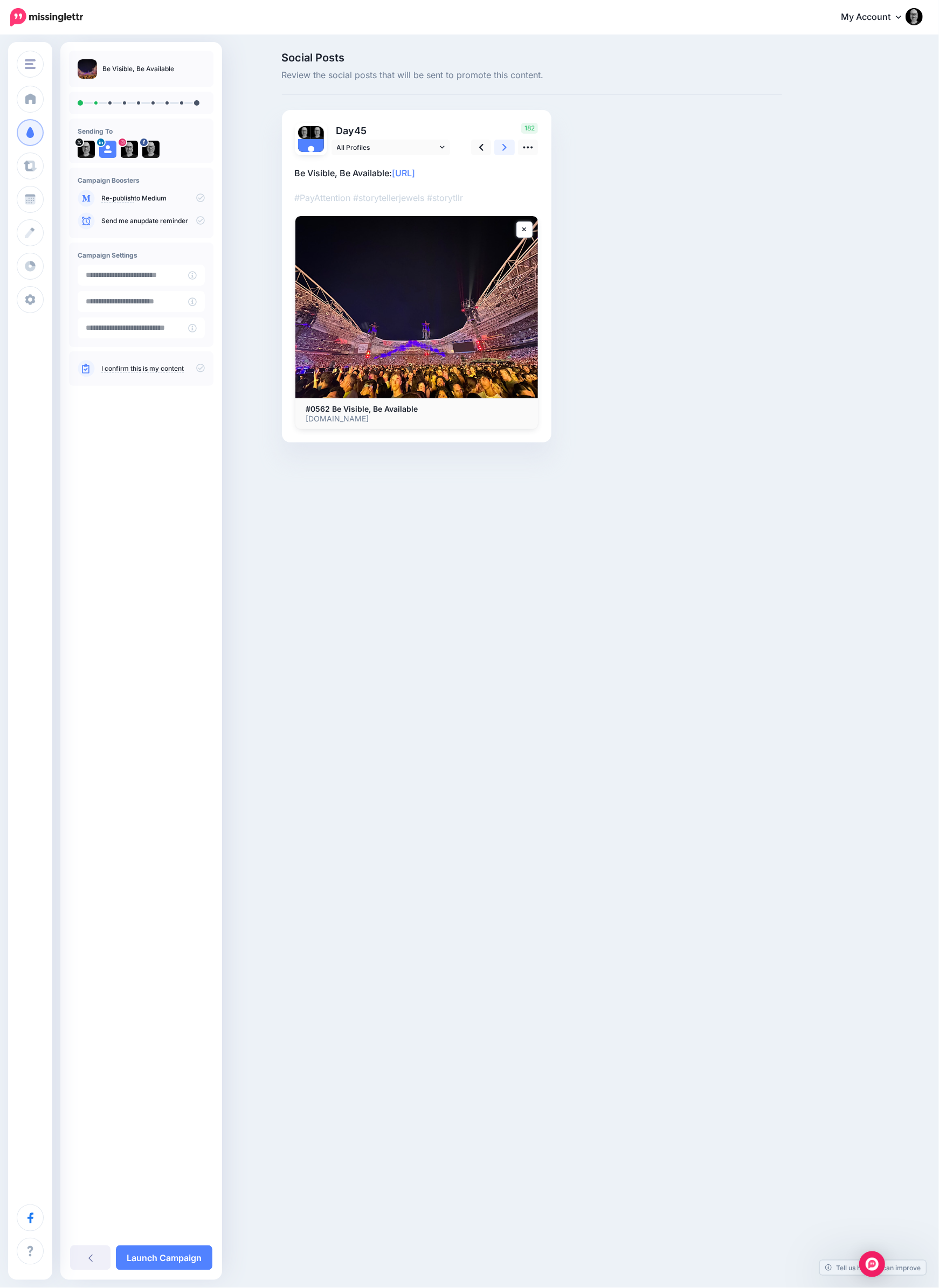
click at [504, 149] on icon at bounding box center [504, 148] width 4 height 7
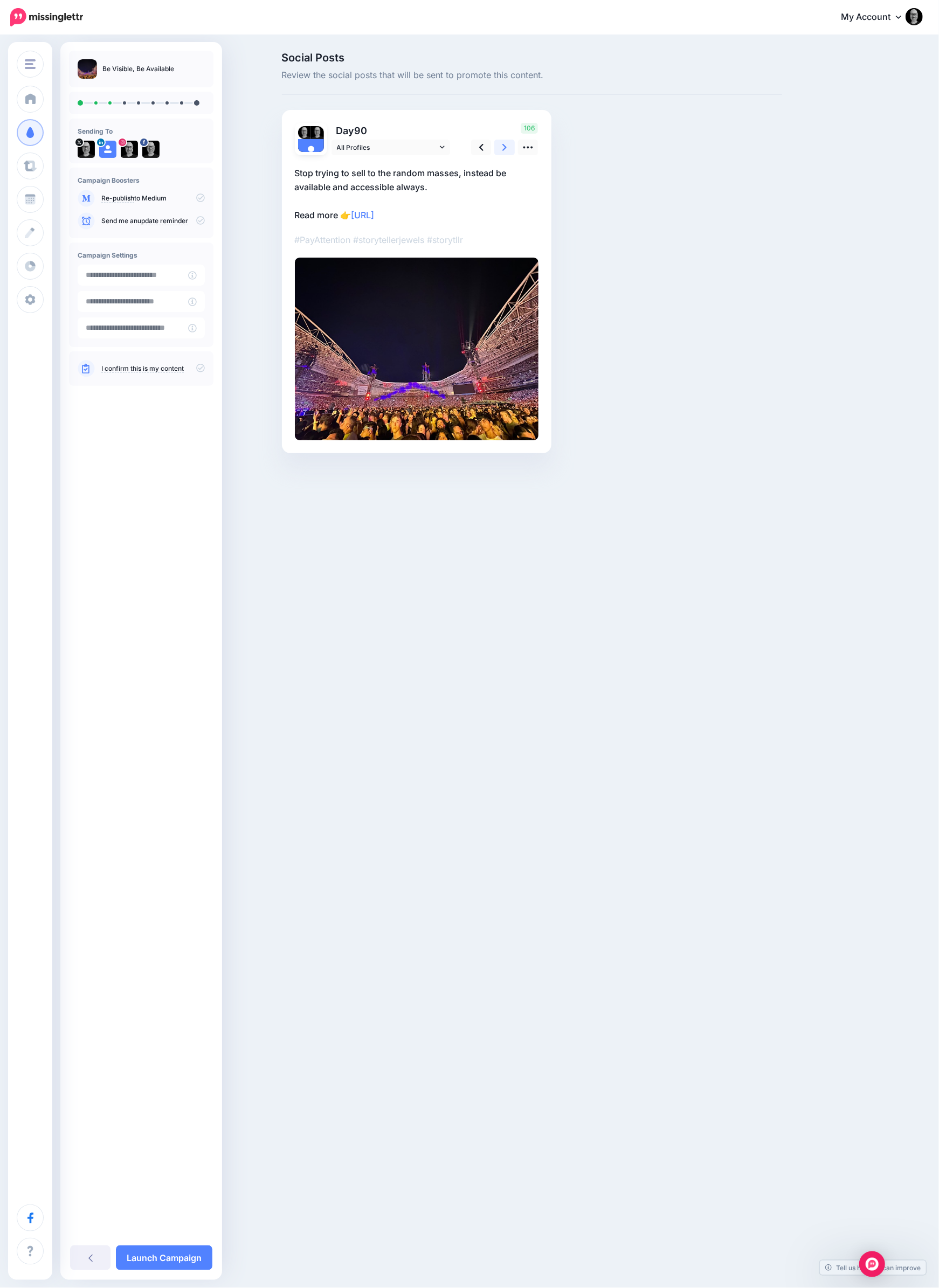
click at [504, 149] on icon at bounding box center [504, 148] width 4 height 7
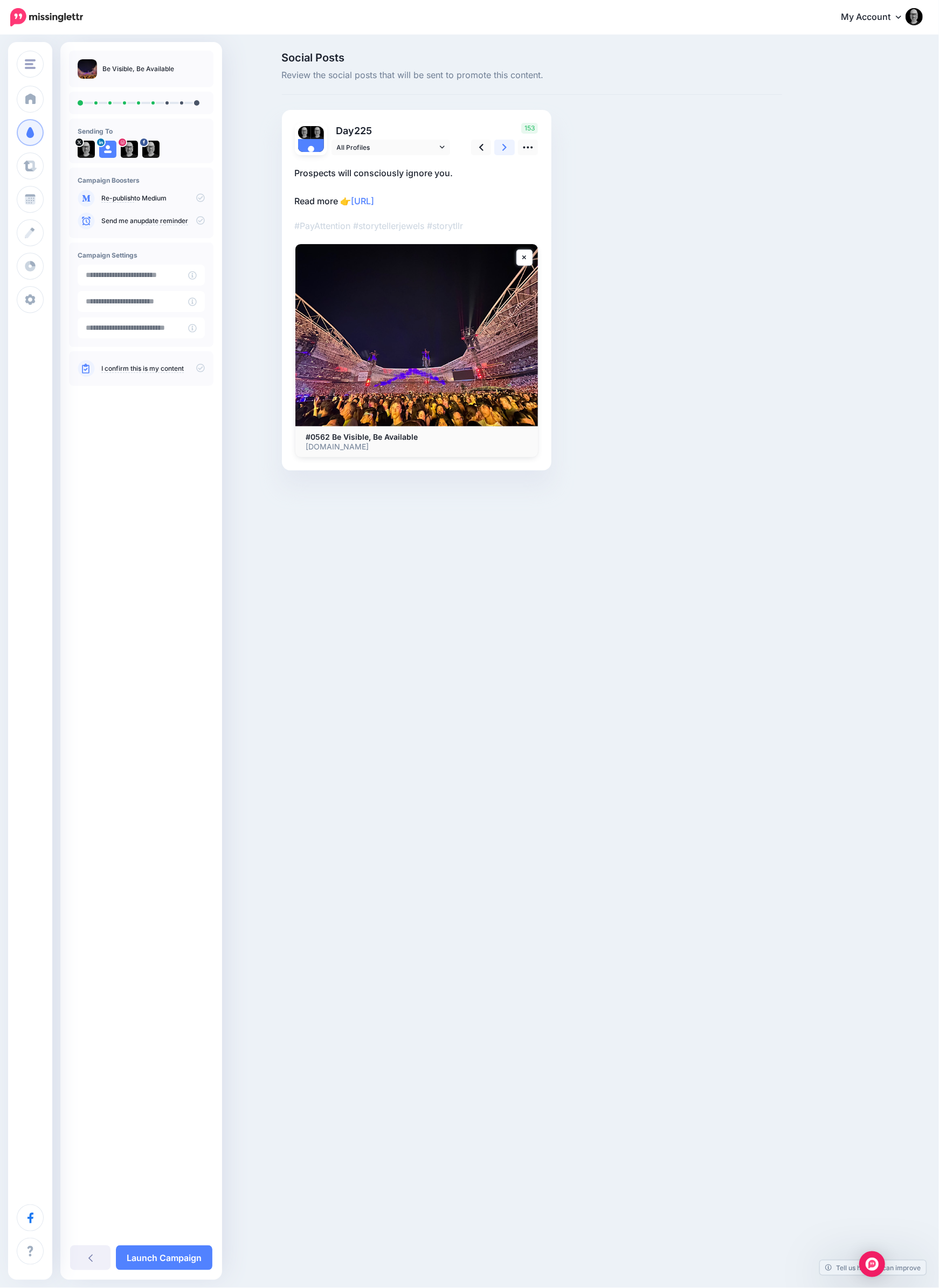
click at [504, 149] on icon at bounding box center [504, 148] width 4 height 7
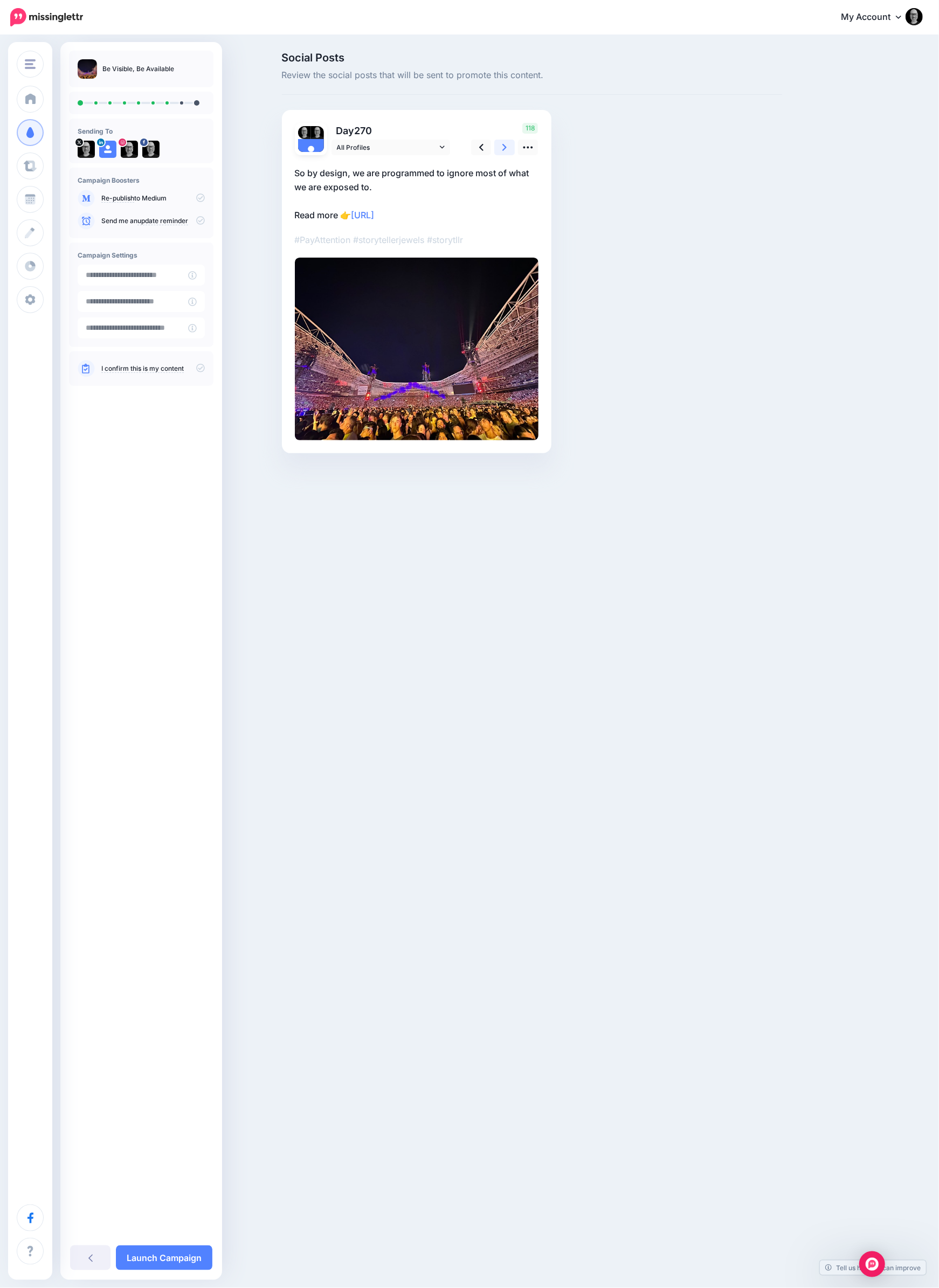
click at [504, 149] on icon at bounding box center [504, 148] width 4 height 7
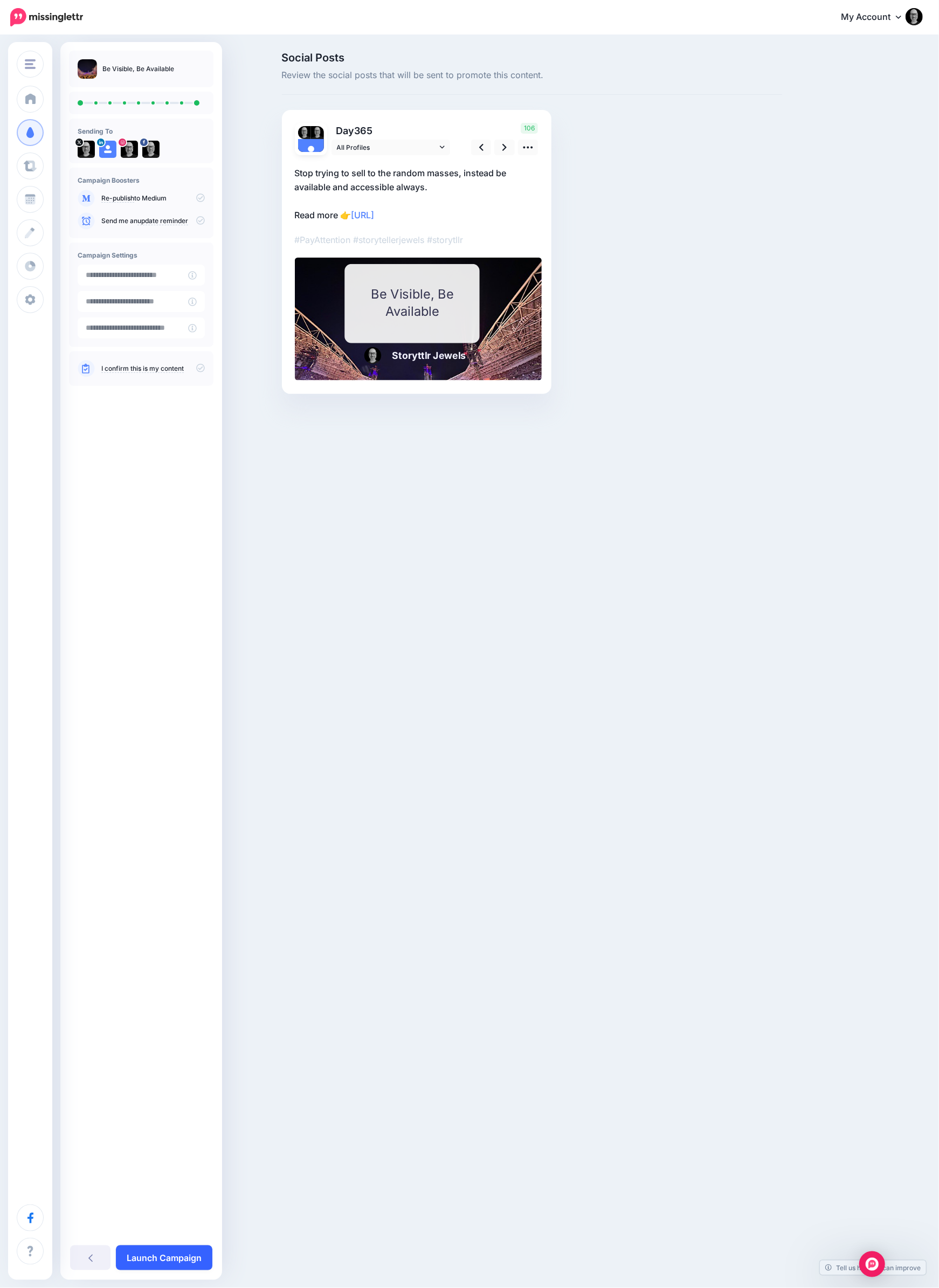
click at [163, 1253] on link "Launch Campaign" at bounding box center [164, 1258] width 96 height 25
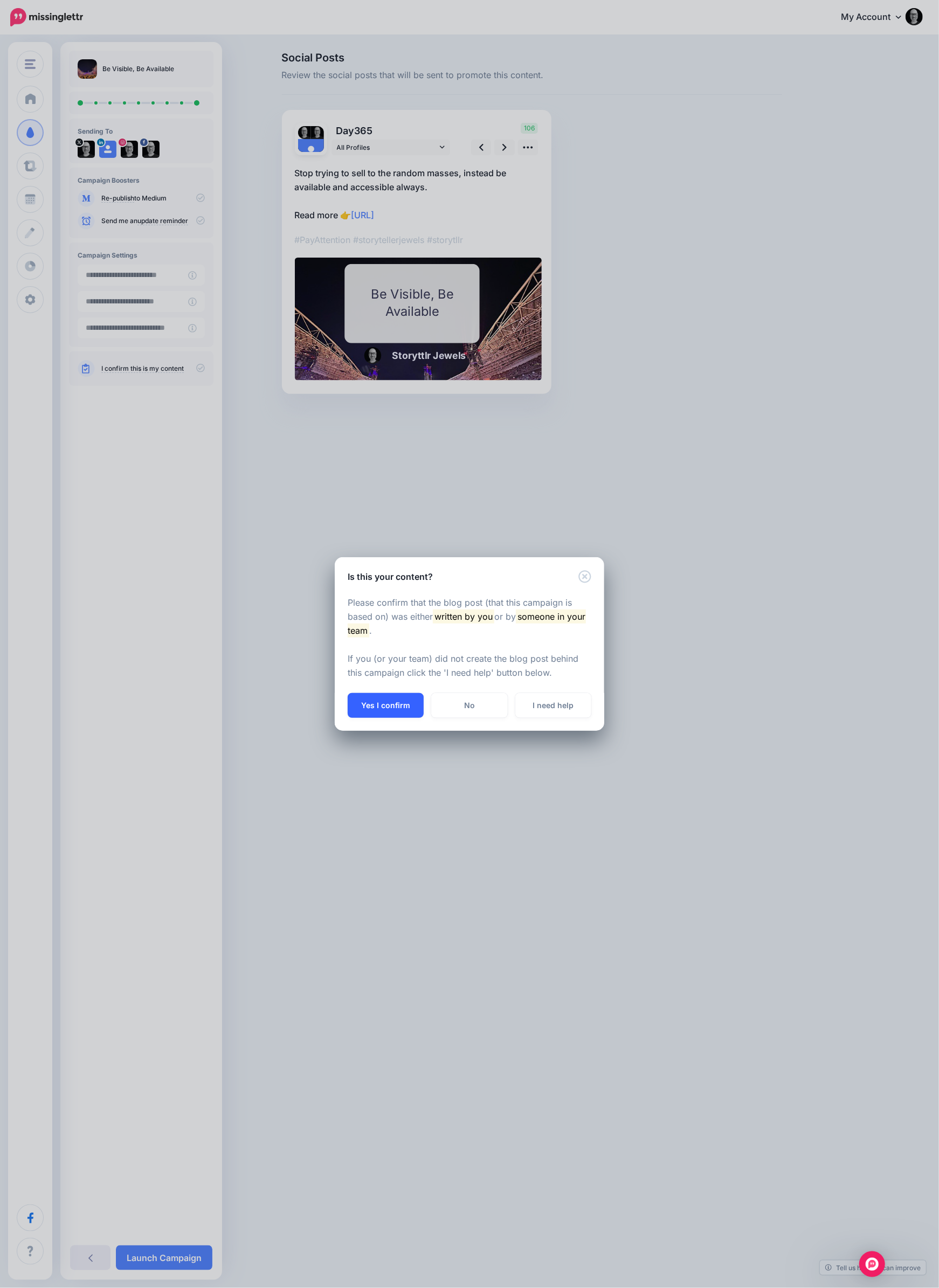
click at [398, 698] on button "Yes I confirm" at bounding box center [386, 706] width 76 height 25
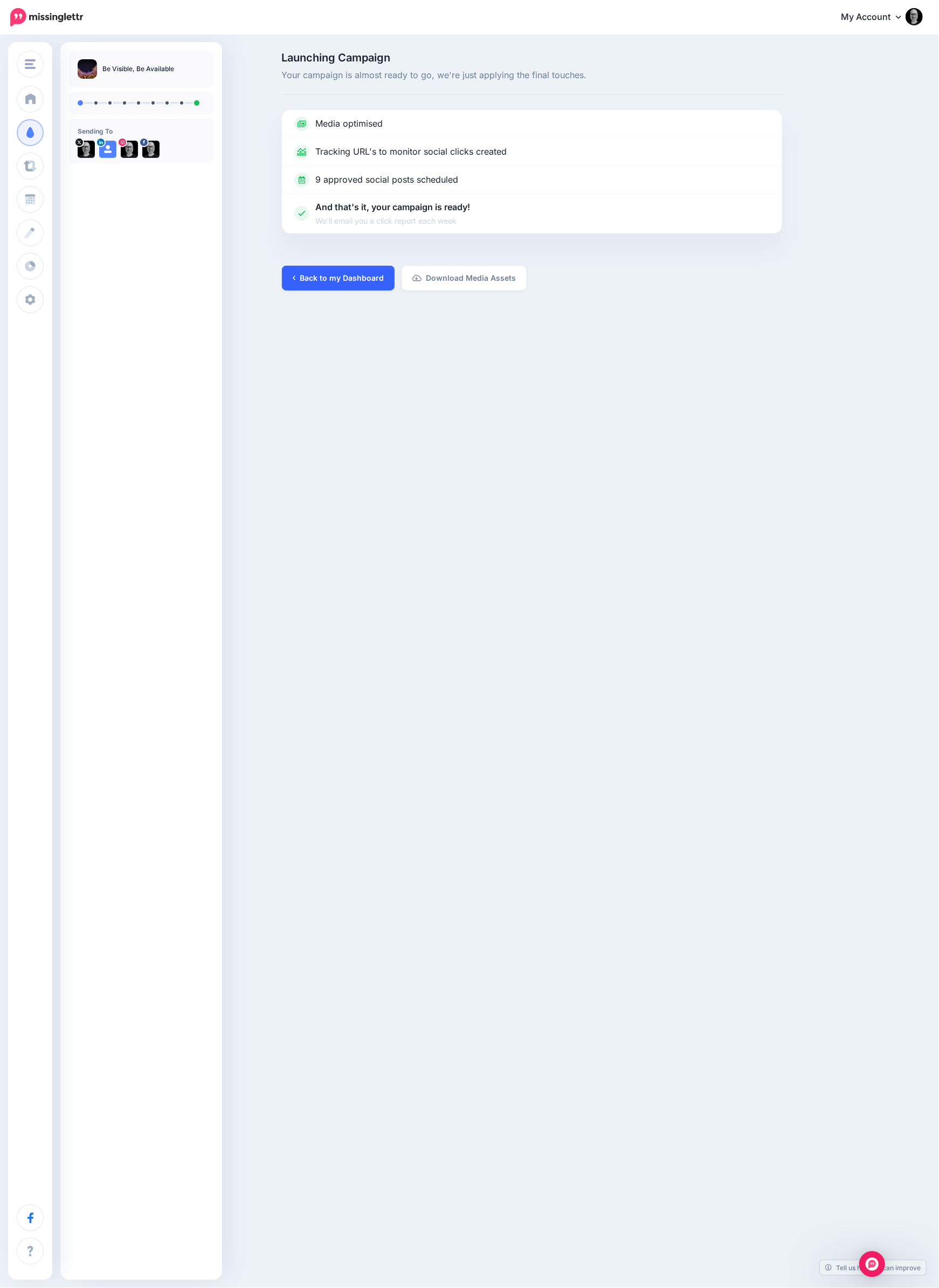
click at [335, 274] on link "Back to my Dashboard" at bounding box center [337, 278] width 112 height 25
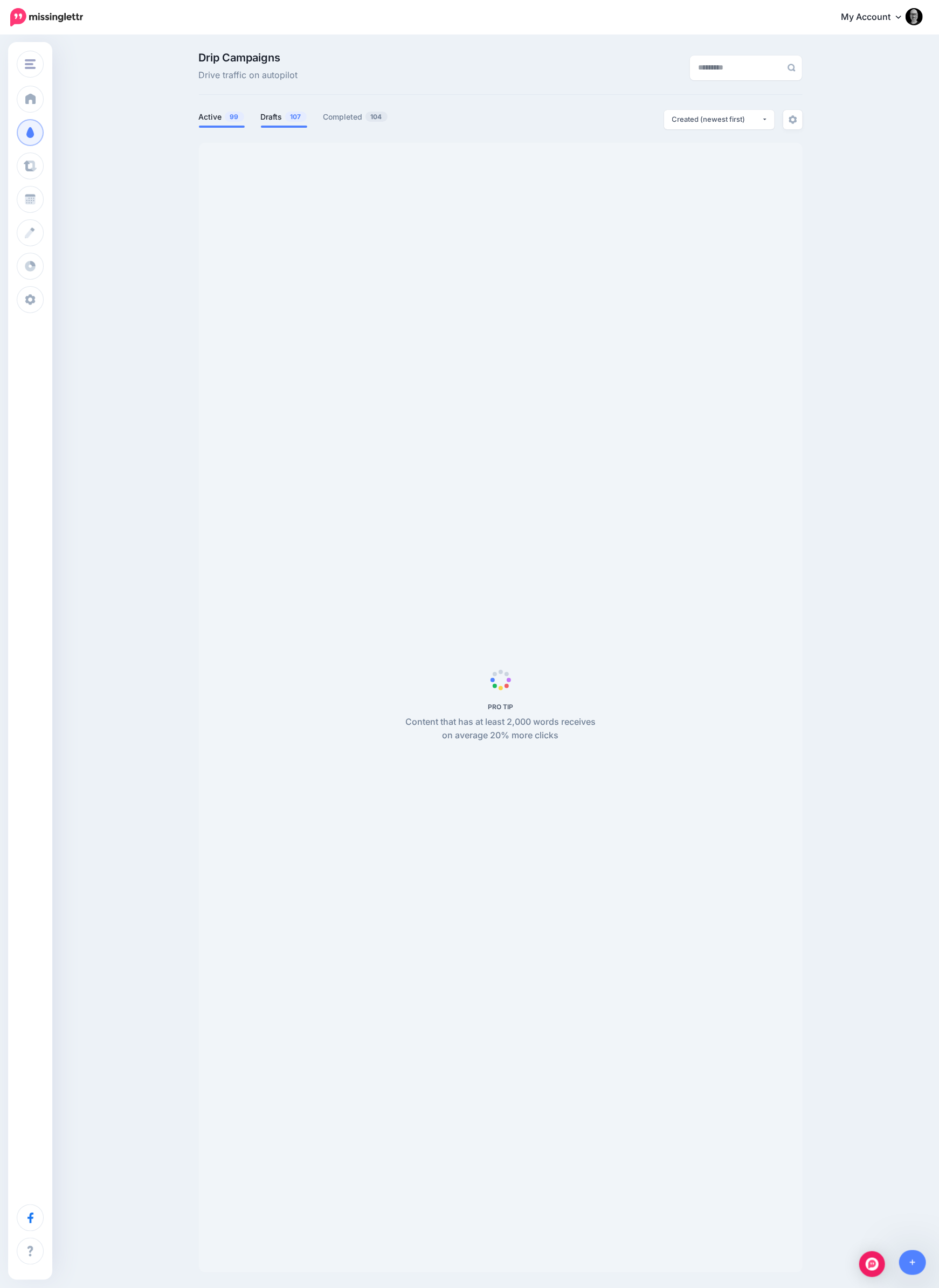
click at [281, 114] on link "Drafts 107" at bounding box center [284, 117] width 46 height 13
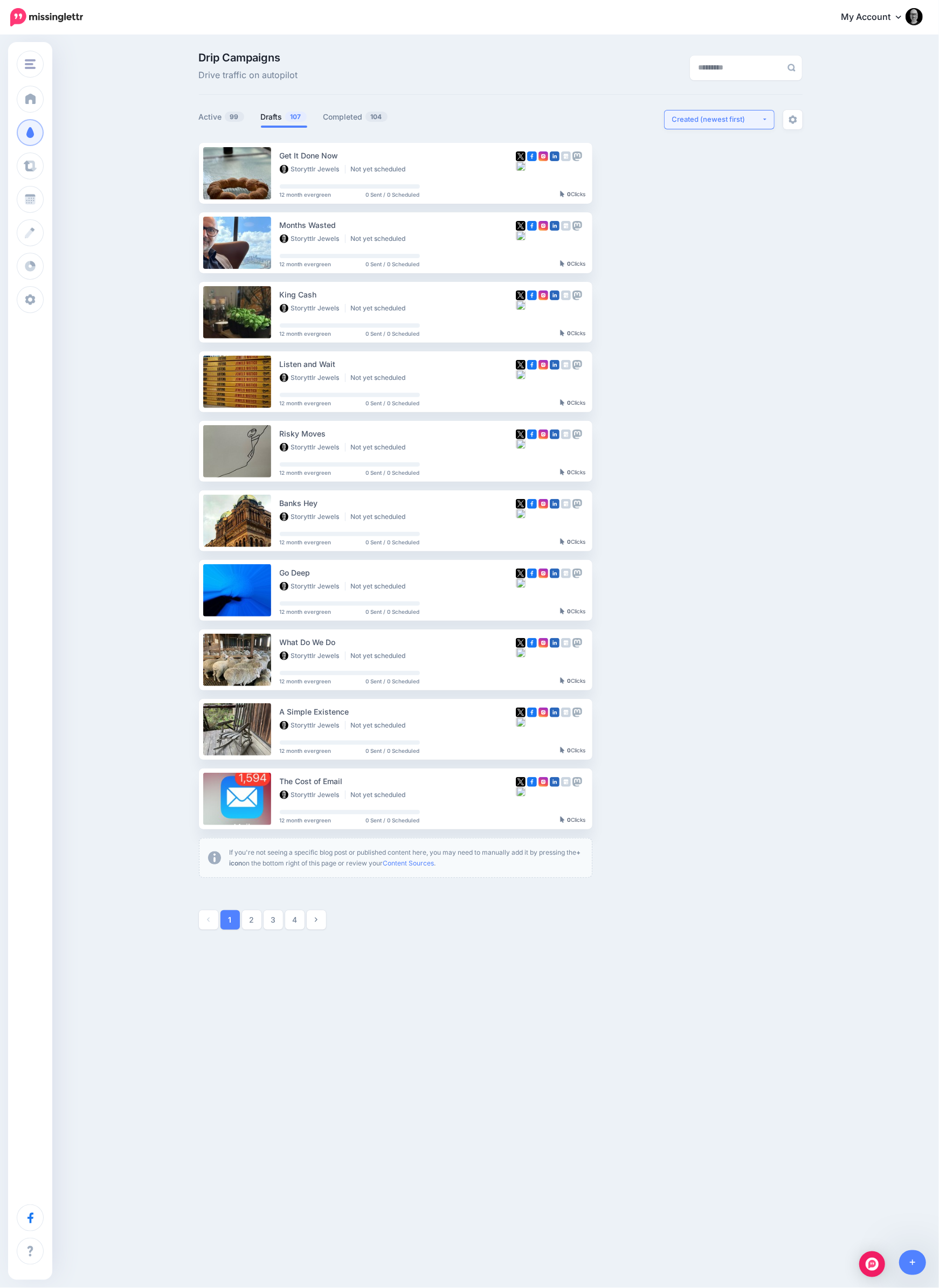
click at [699, 118] on div "Created (newest first)" at bounding box center [716, 120] width 89 height 11
click at [704, 220] on span "Created (oldest first)" at bounding box center [712, 219] width 73 height 13
select select "**********"
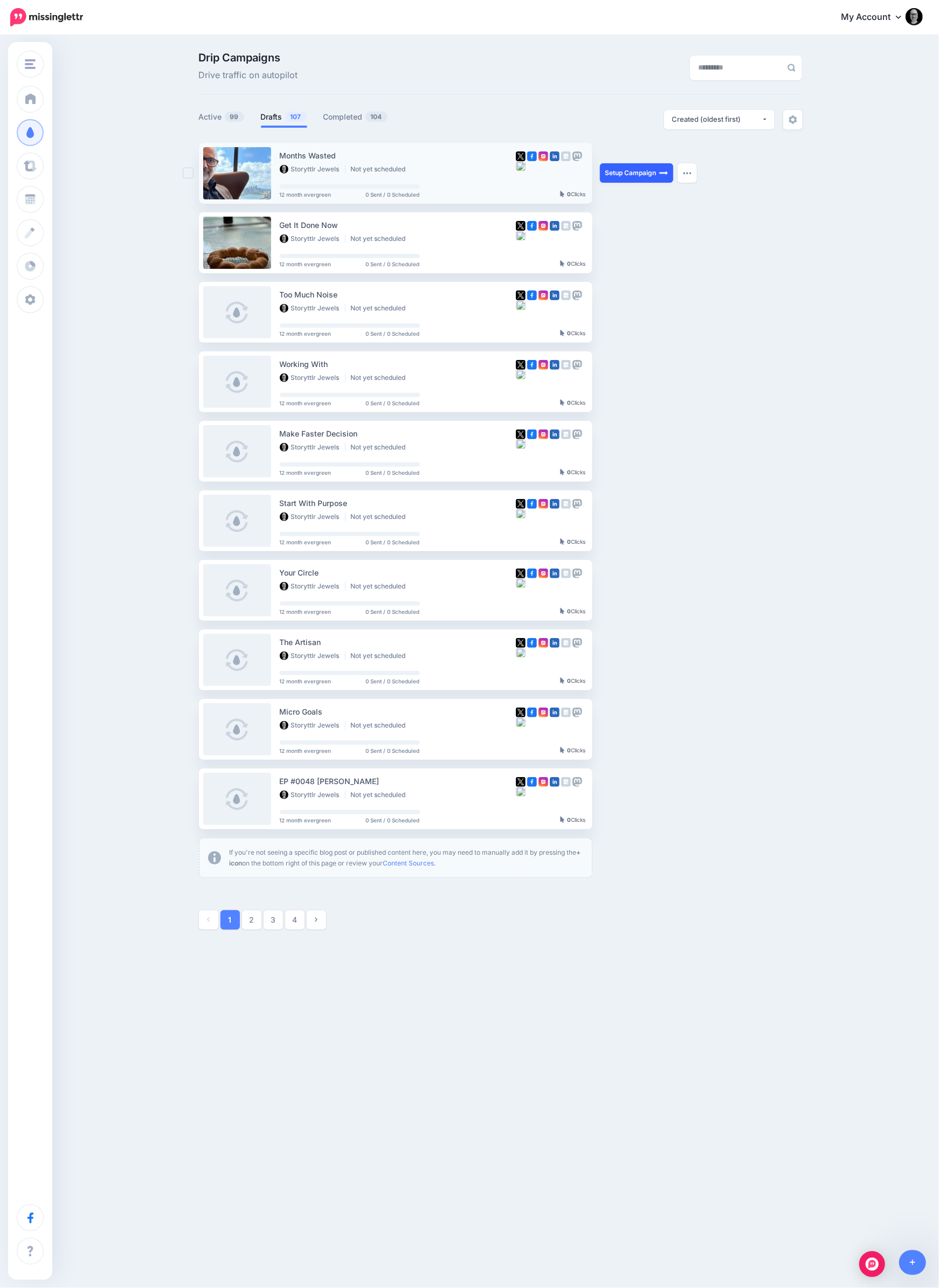
click at [649, 173] on link "Setup Campaign" at bounding box center [636, 173] width 73 height 19
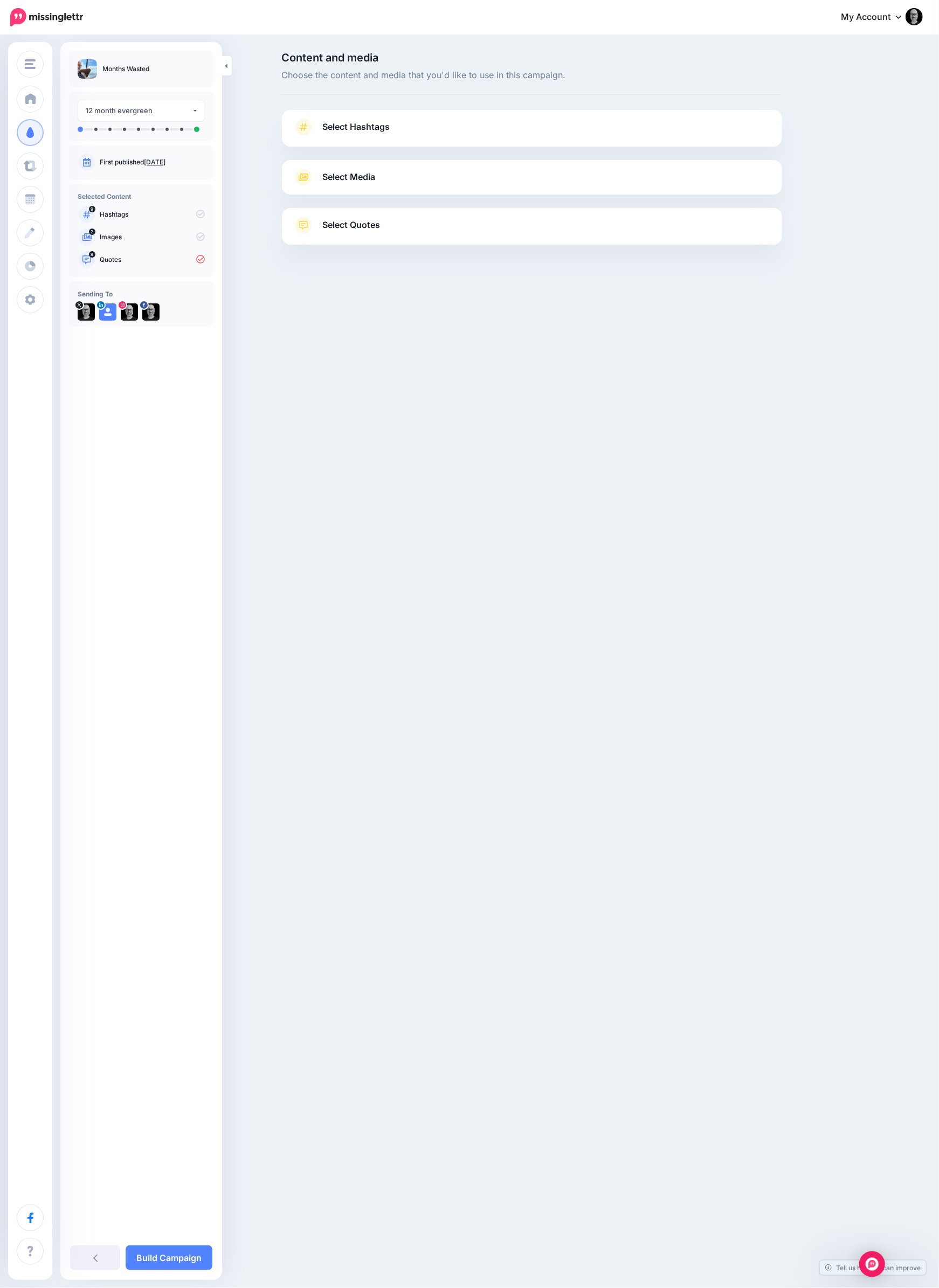
click at [615, 143] on link "Select Hashtags" at bounding box center [532, 133] width 479 height 28
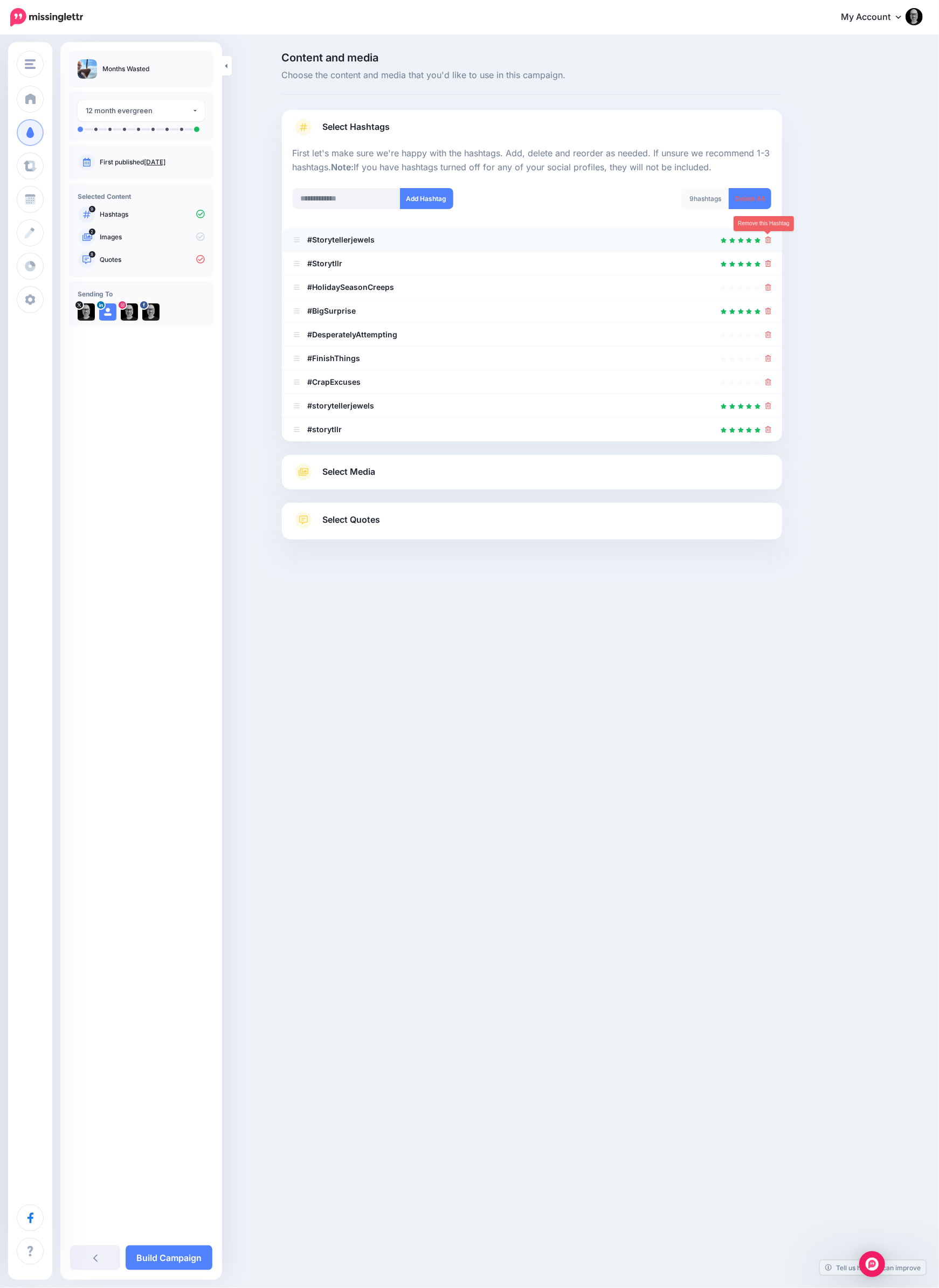
click at [768, 236] on icon at bounding box center [768, 239] width 6 height 6
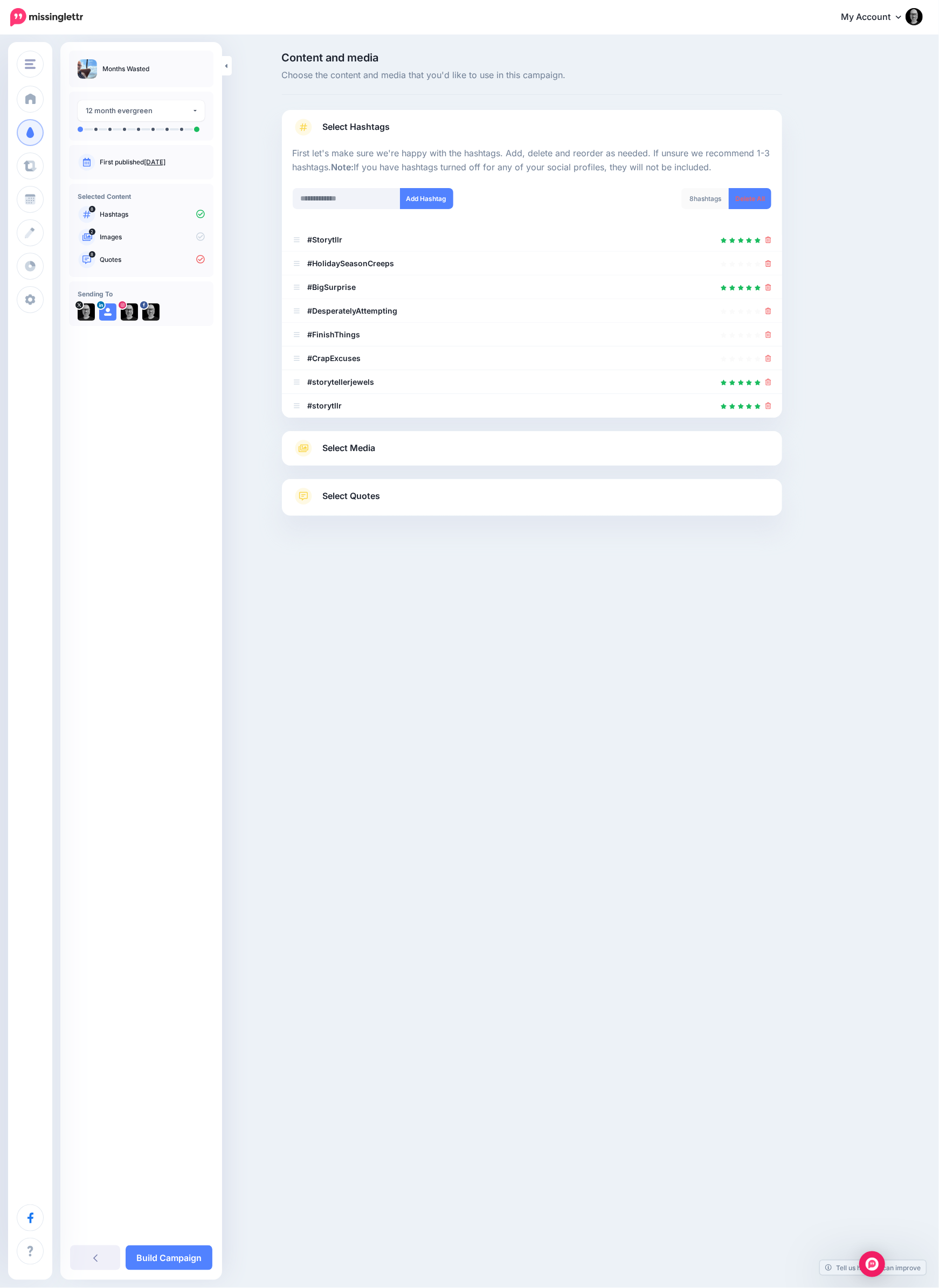
click at [768, 236] on icon at bounding box center [768, 239] width 6 height 6
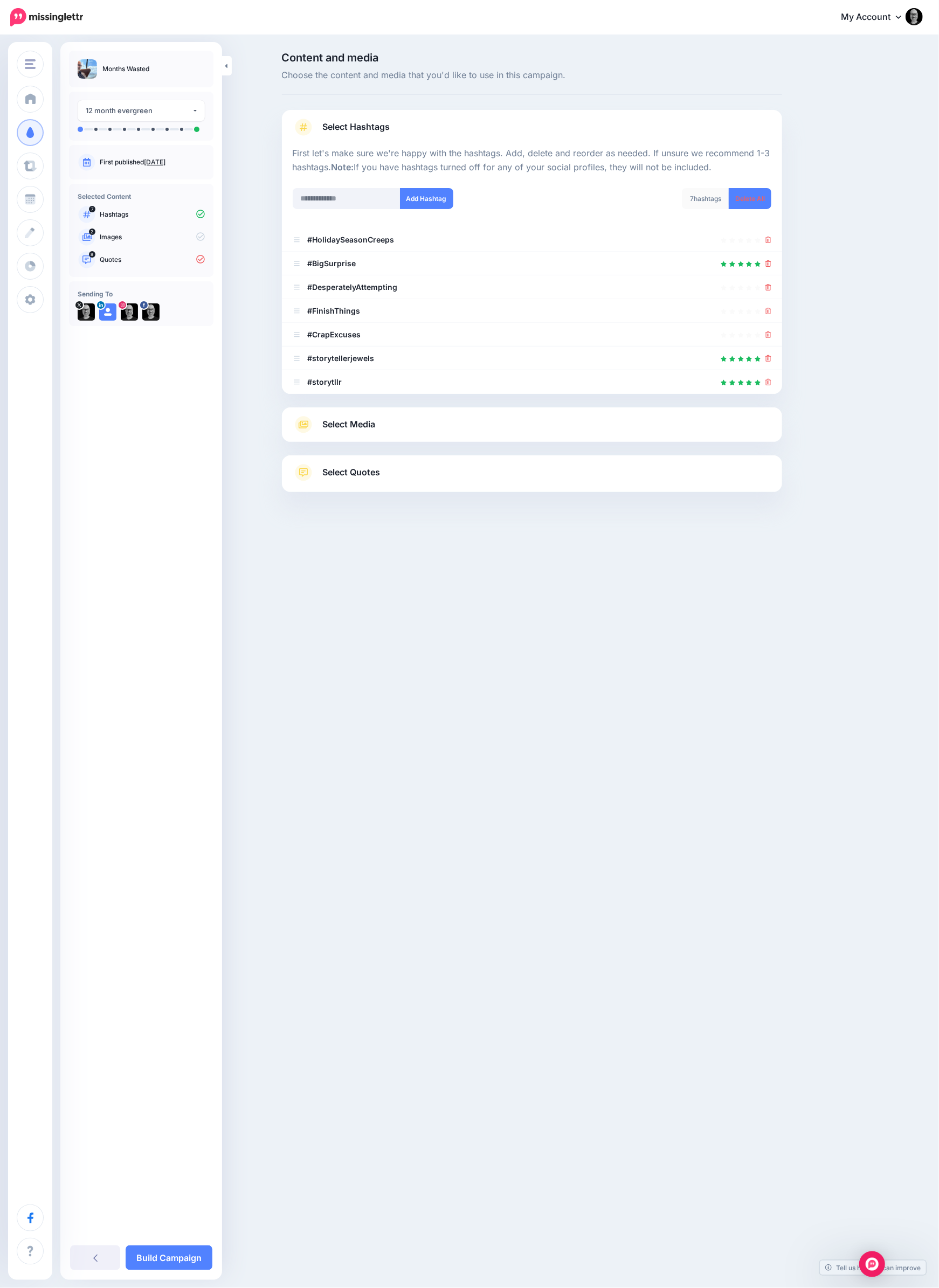
click at [768, 236] on icon at bounding box center [768, 239] width 6 height 6
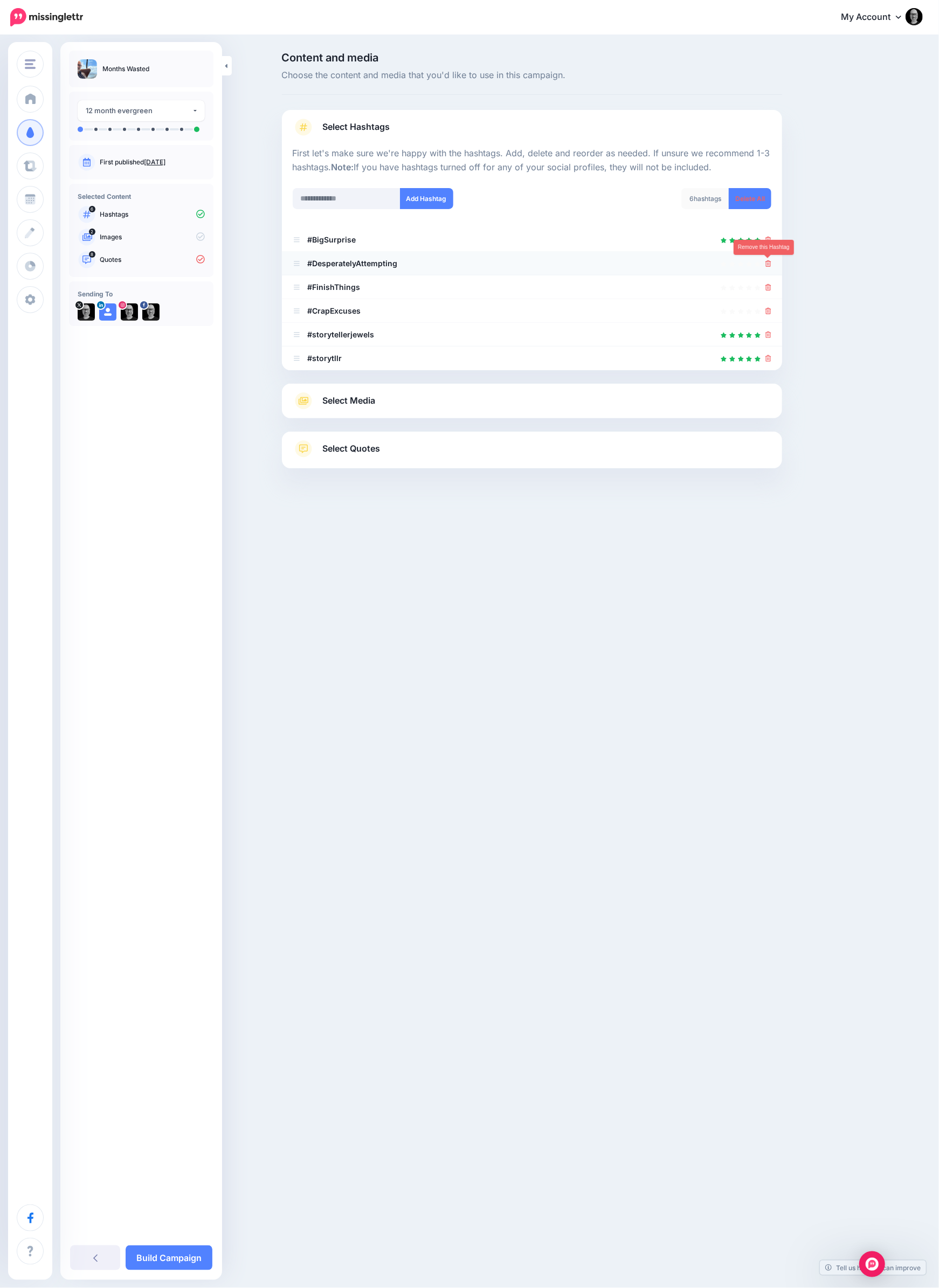
click at [767, 263] on icon at bounding box center [768, 263] width 6 height 6
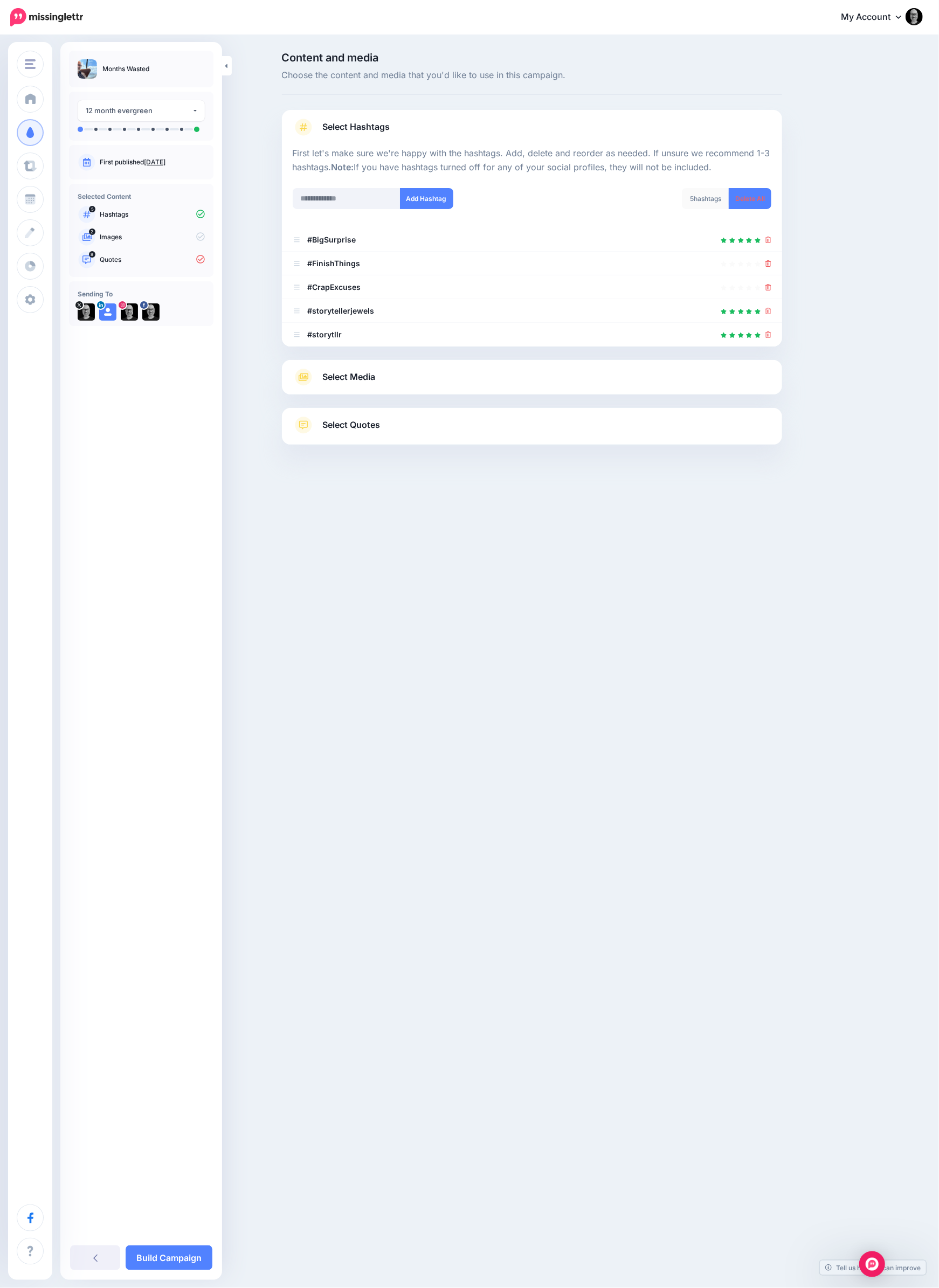
click at [379, 369] on link "Select Media" at bounding box center [532, 376] width 479 height 17
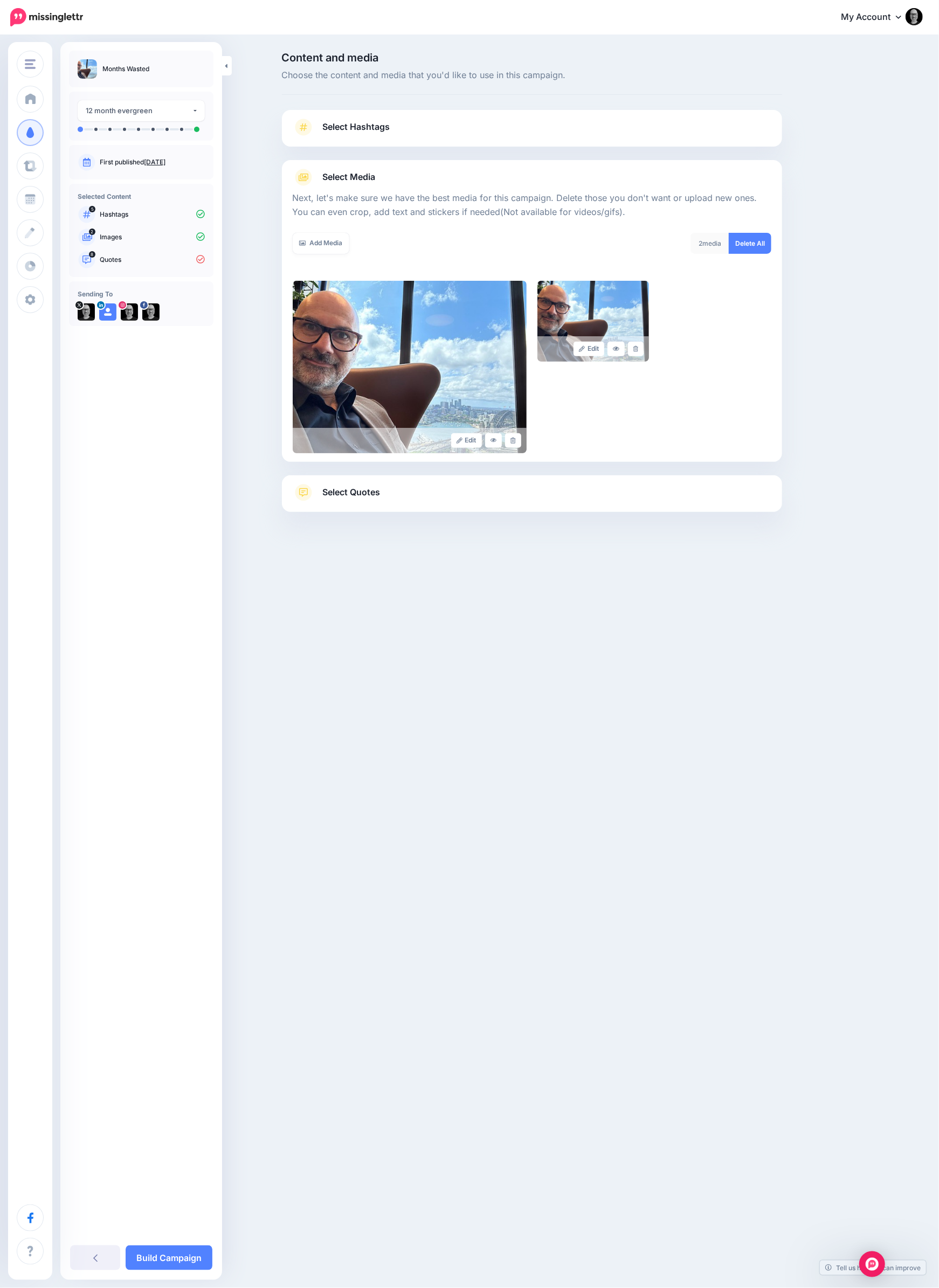
click at [397, 494] on link "Select Quotes" at bounding box center [532, 498] width 479 height 28
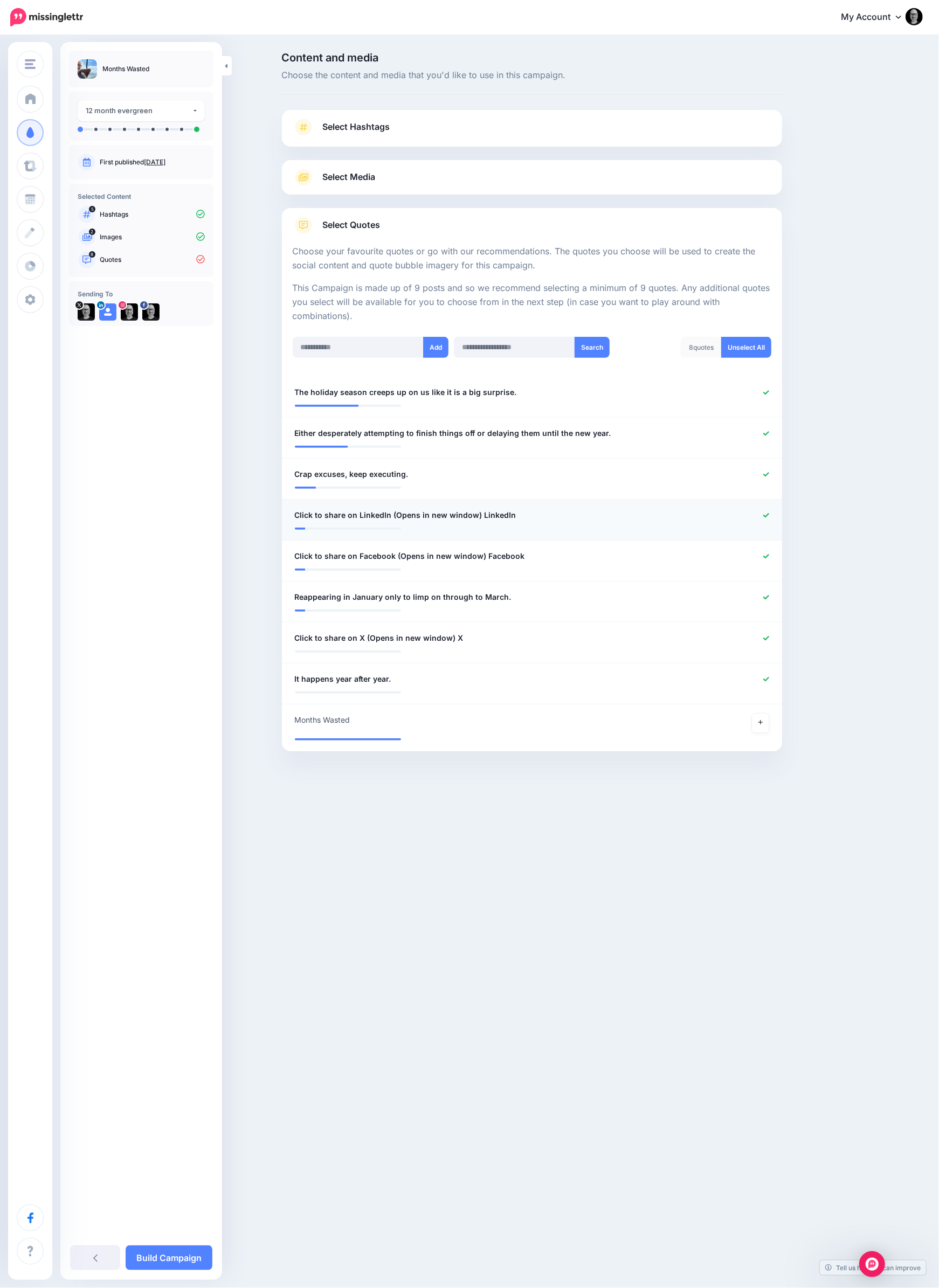
click at [766, 515] on icon at bounding box center [766, 515] width 6 height 6
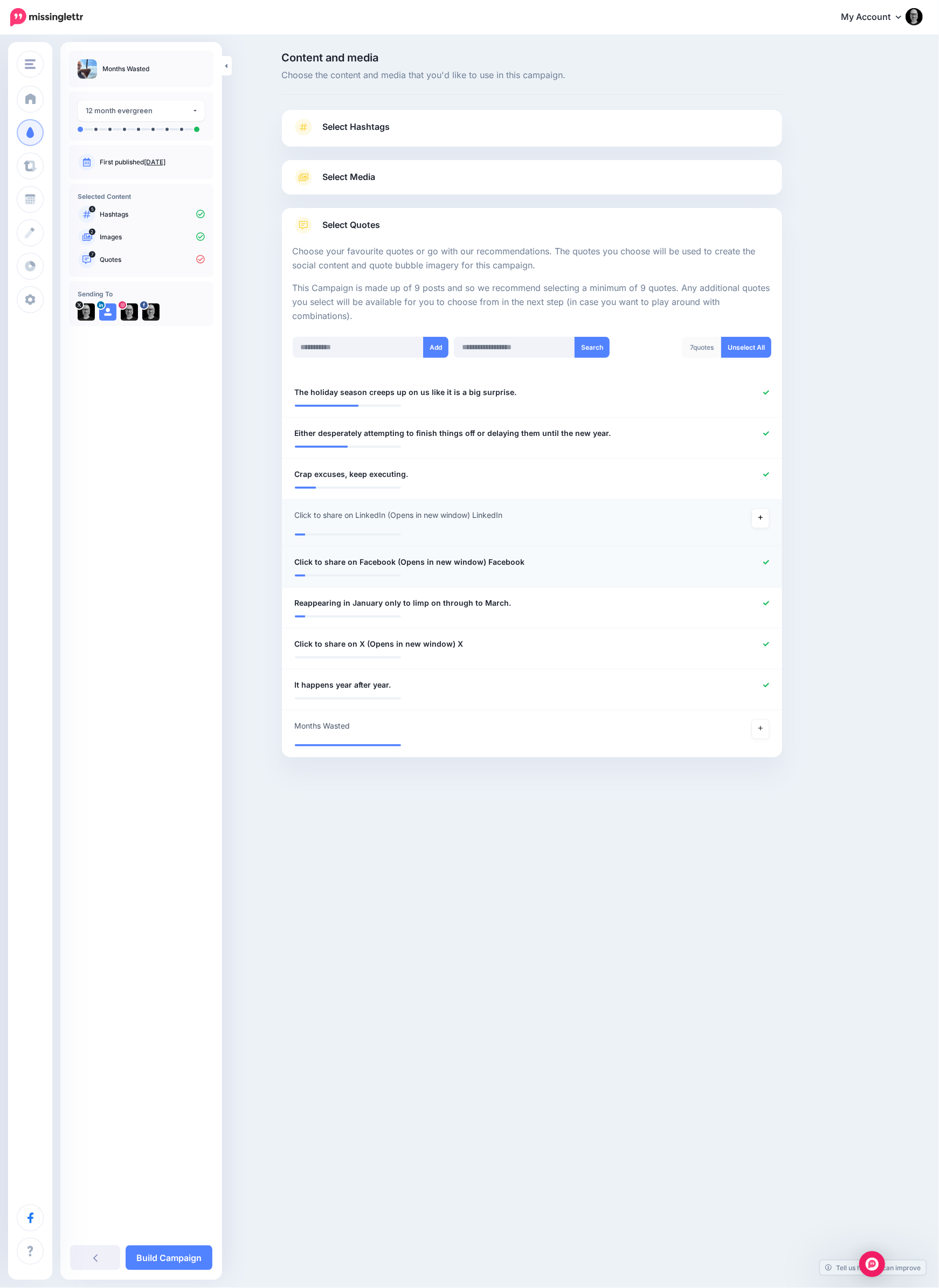
click at [764, 552] on li "**********" at bounding box center [531, 567] width 500 height 41
click at [764, 642] on icon at bounding box center [766, 644] width 6 height 6
click at [763, 735] on link at bounding box center [759, 736] width 17 height 19
click at [164, 1257] on link "Build Campaign" at bounding box center [169, 1258] width 87 height 25
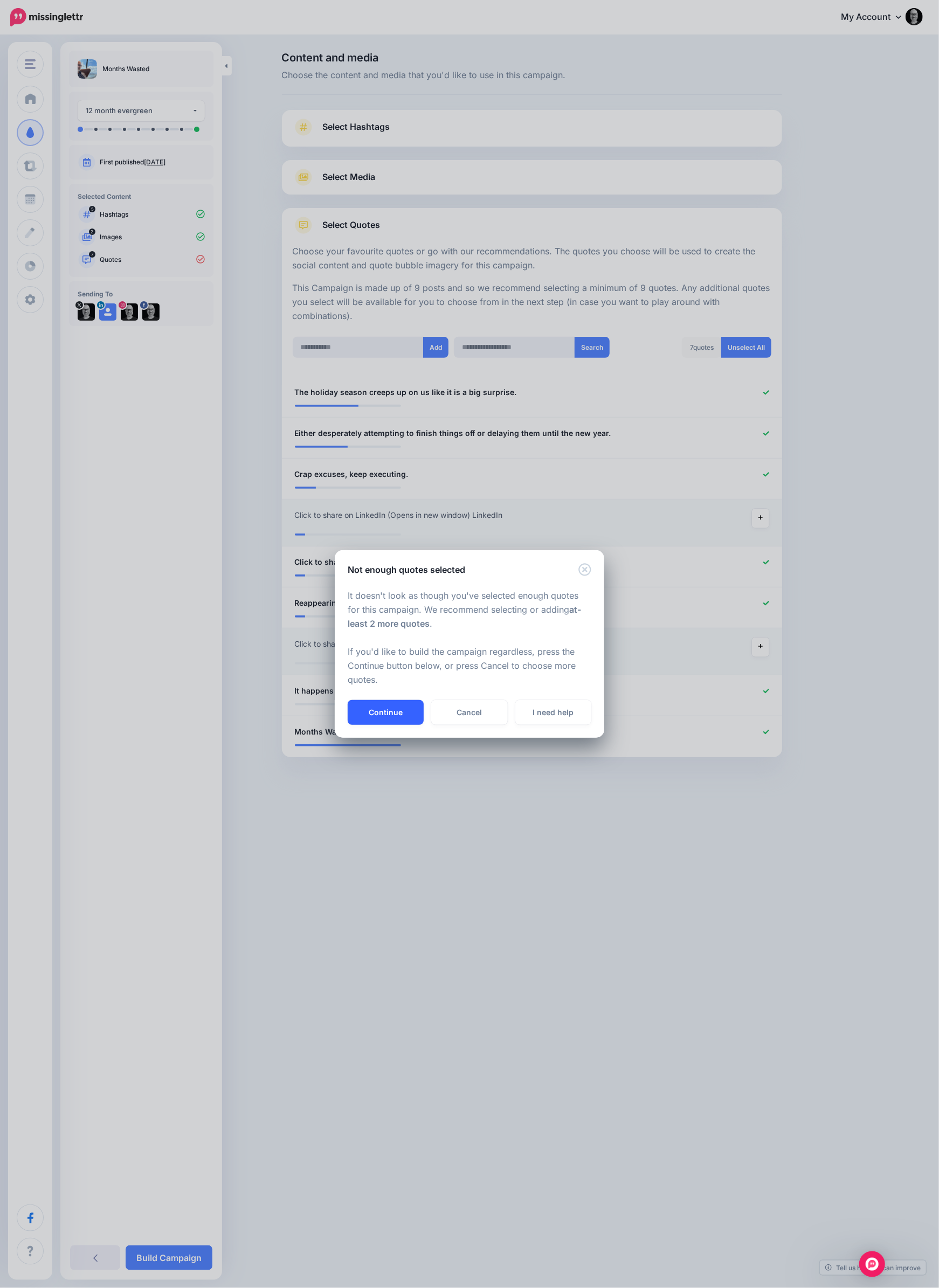
click at [392, 707] on button "Continue" at bounding box center [386, 713] width 76 height 25
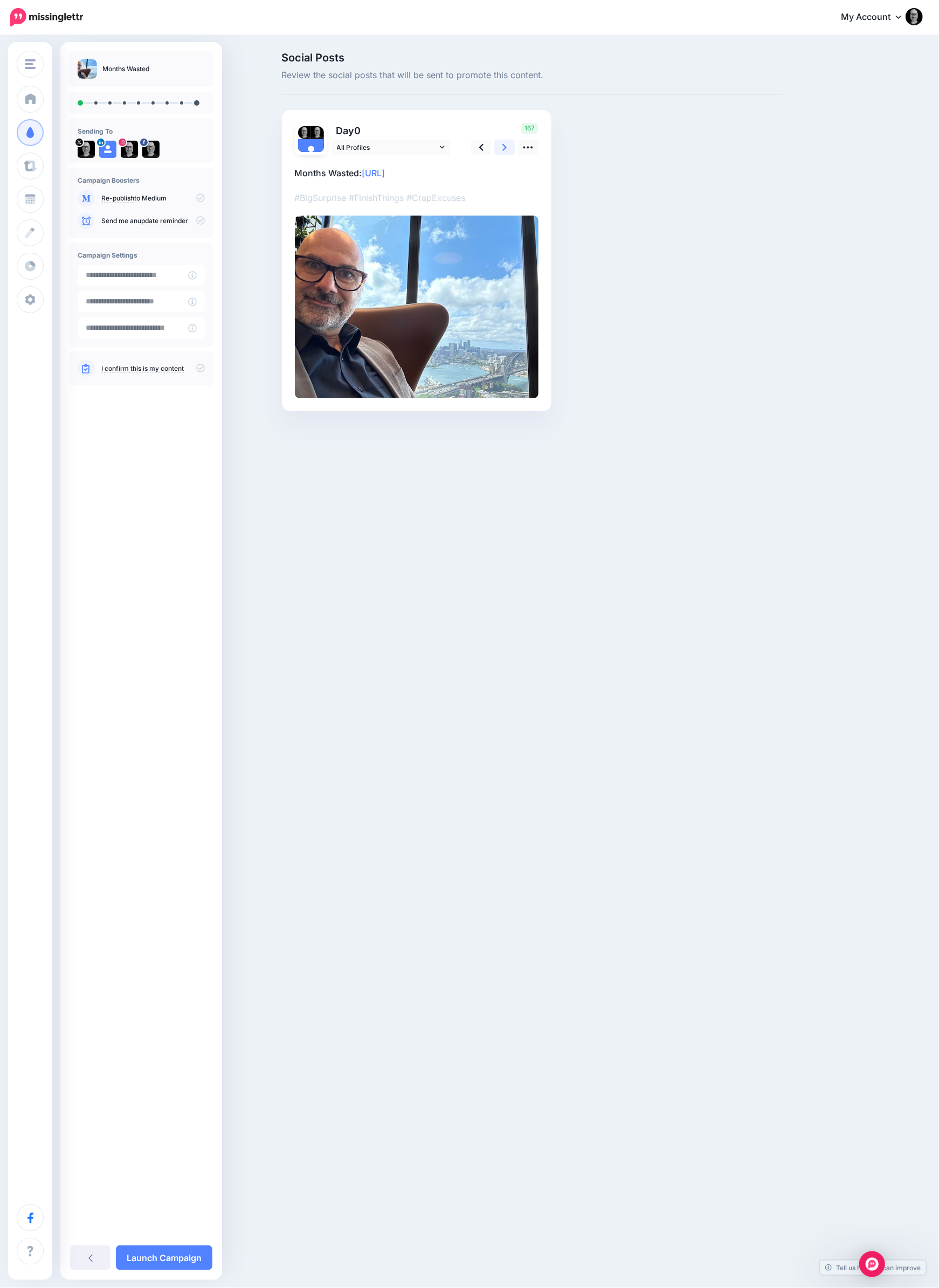
click at [508, 144] on link at bounding box center [504, 148] width 20 height 16
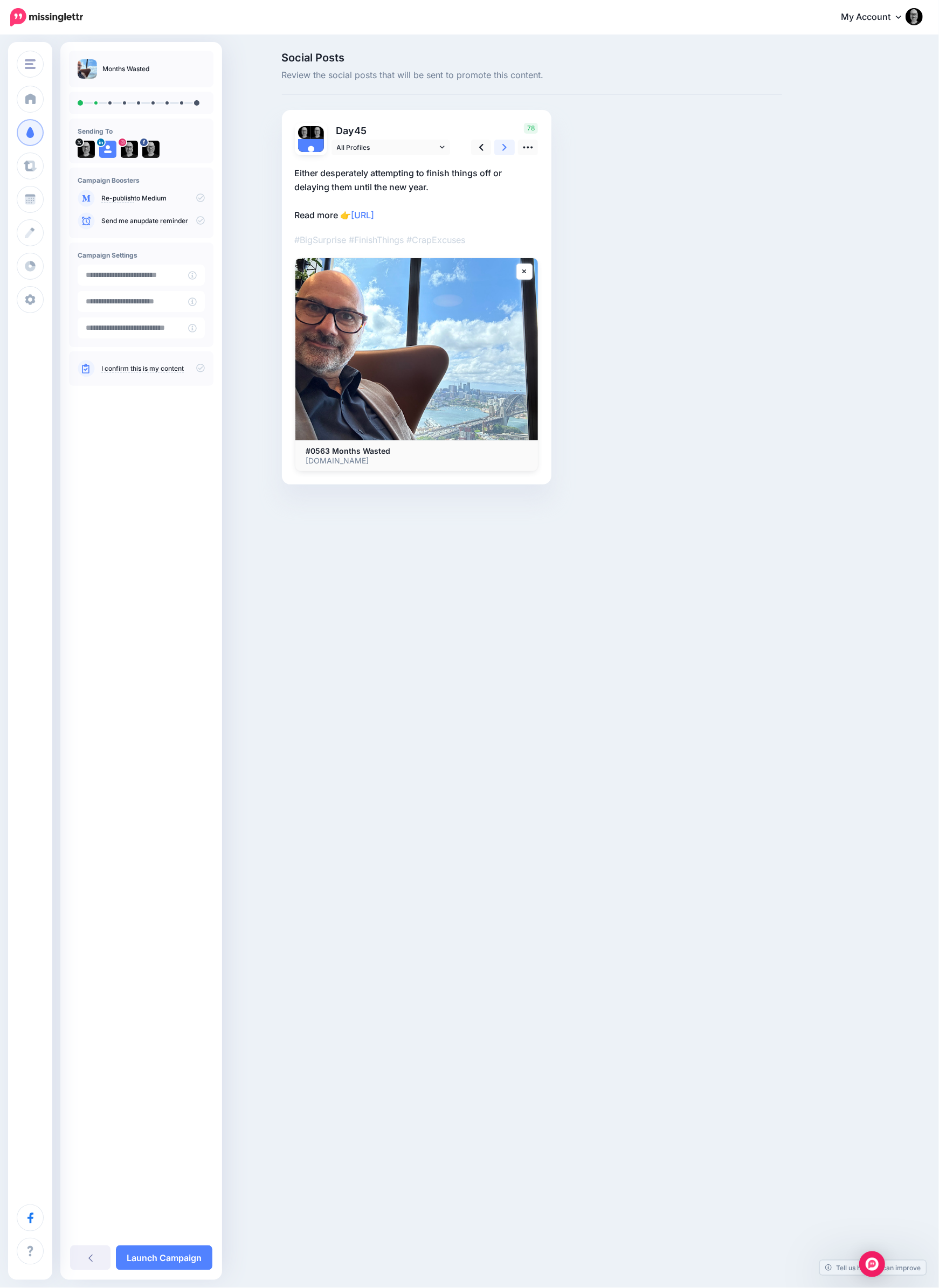
click at [508, 144] on link at bounding box center [504, 148] width 20 height 16
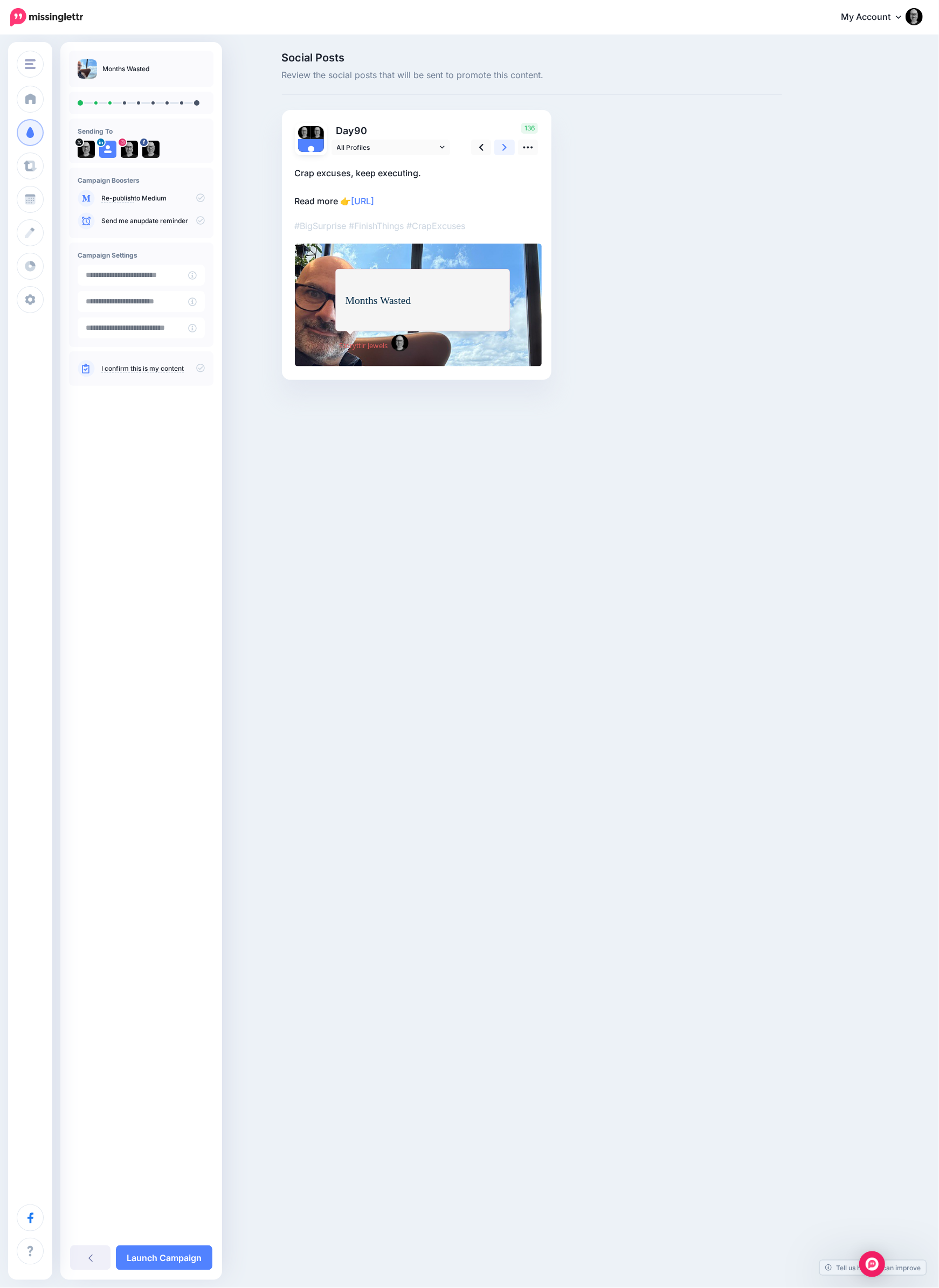
click at [508, 144] on link at bounding box center [504, 148] width 20 height 16
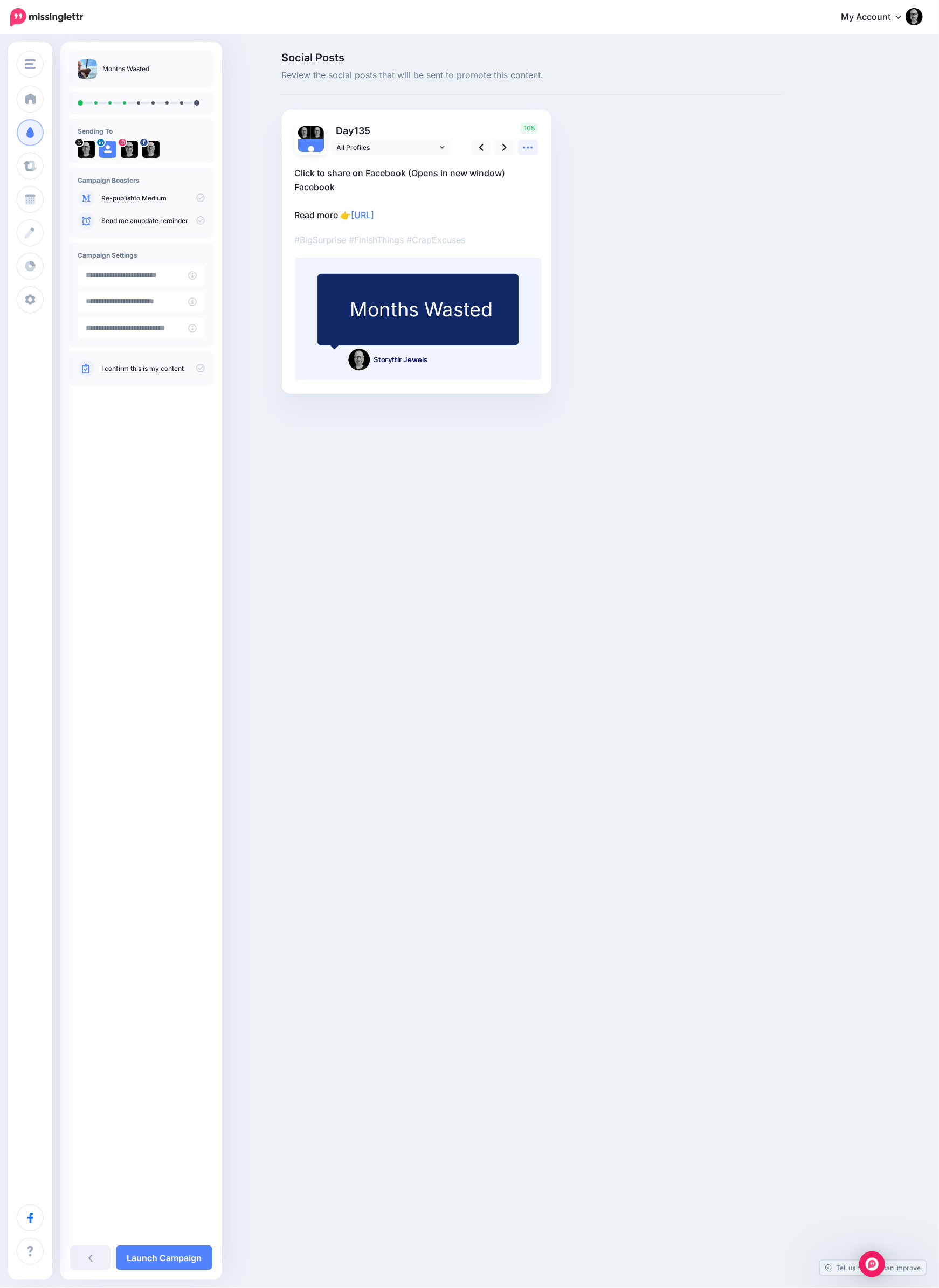
click at [522, 151] on icon at bounding box center [527, 147] width 12 height 12
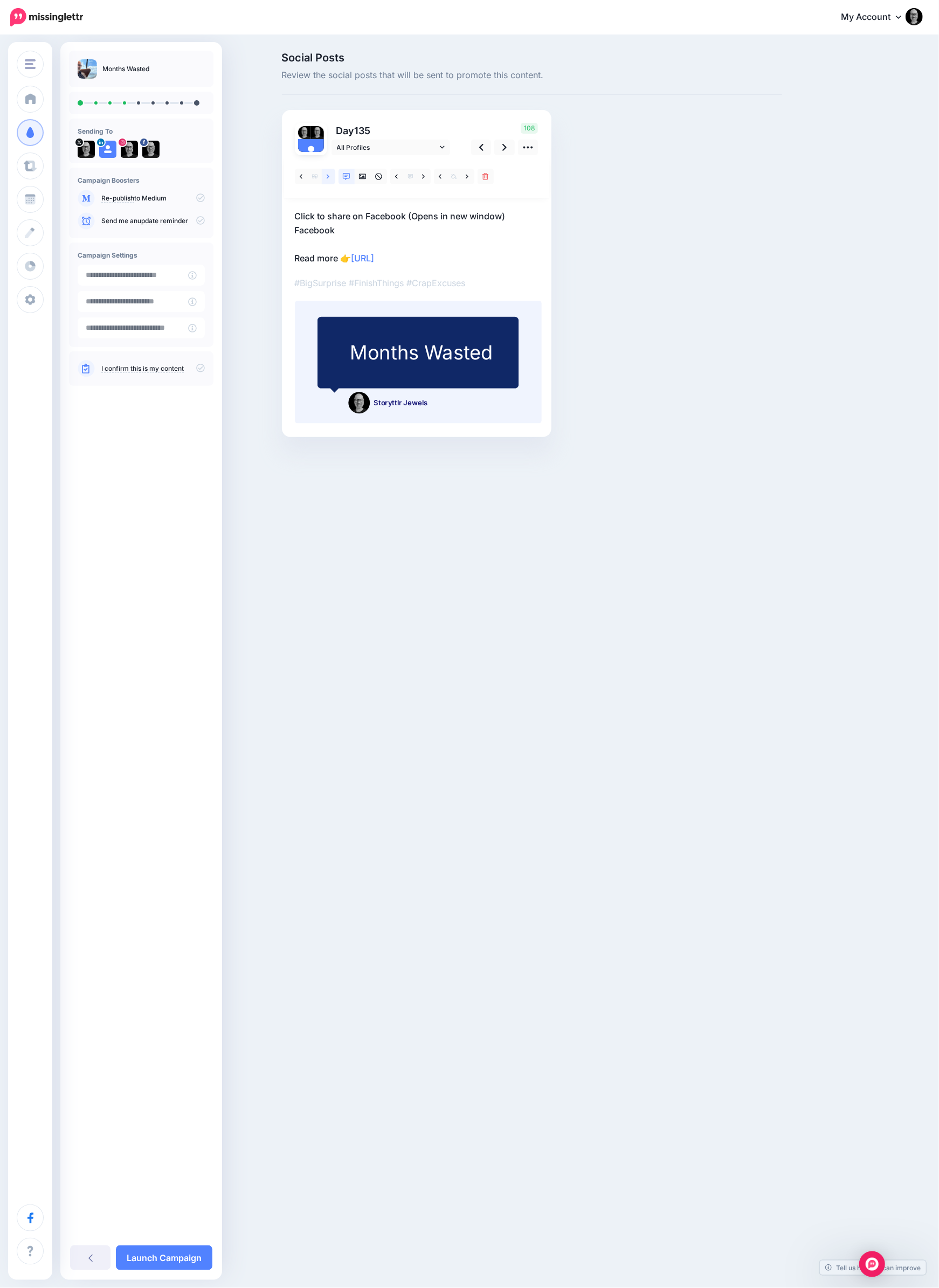
click at [327, 177] on icon at bounding box center [327, 176] width 3 height 8
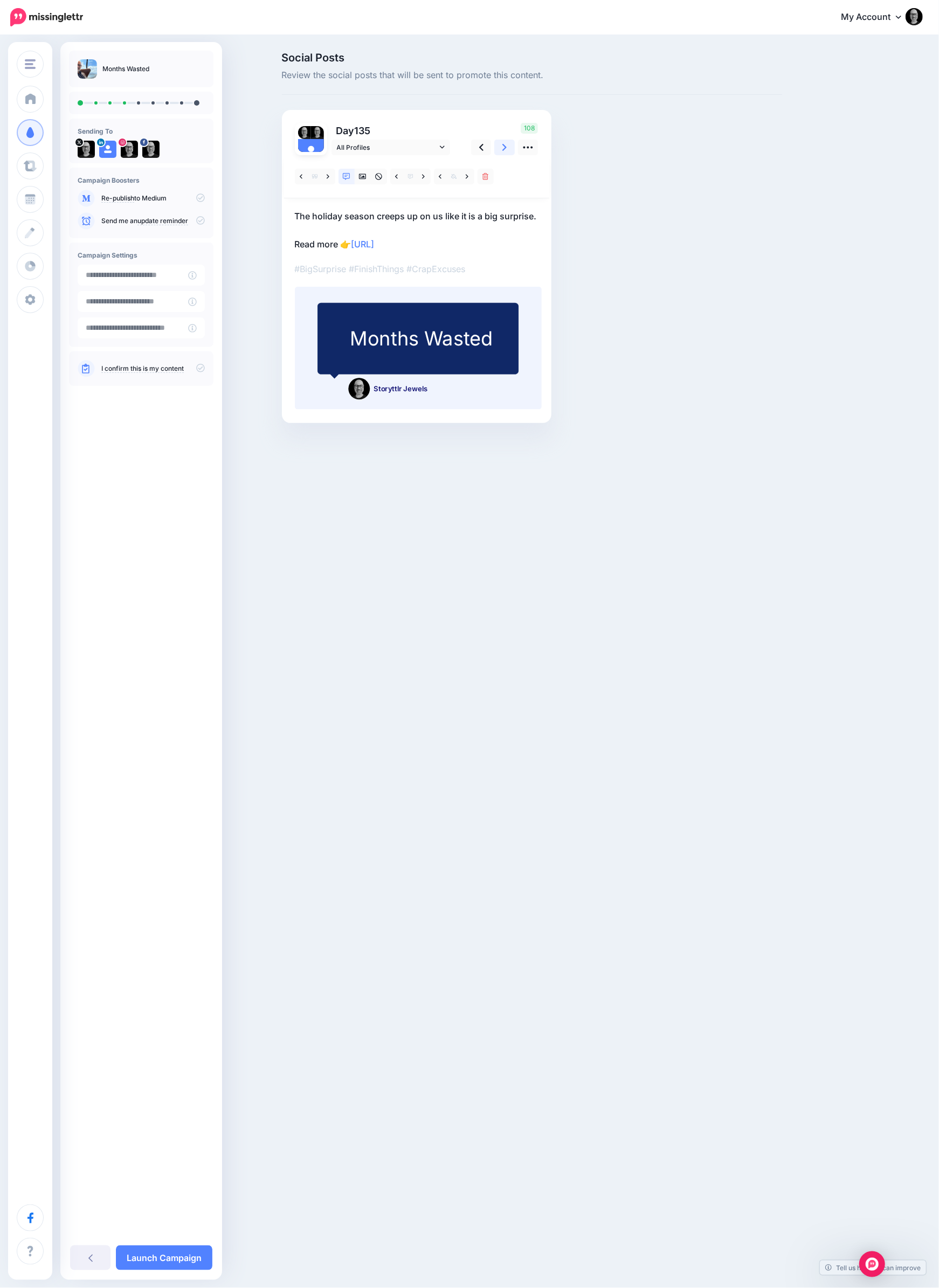
click at [501, 145] on link at bounding box center [504, 148] width 20 height 16
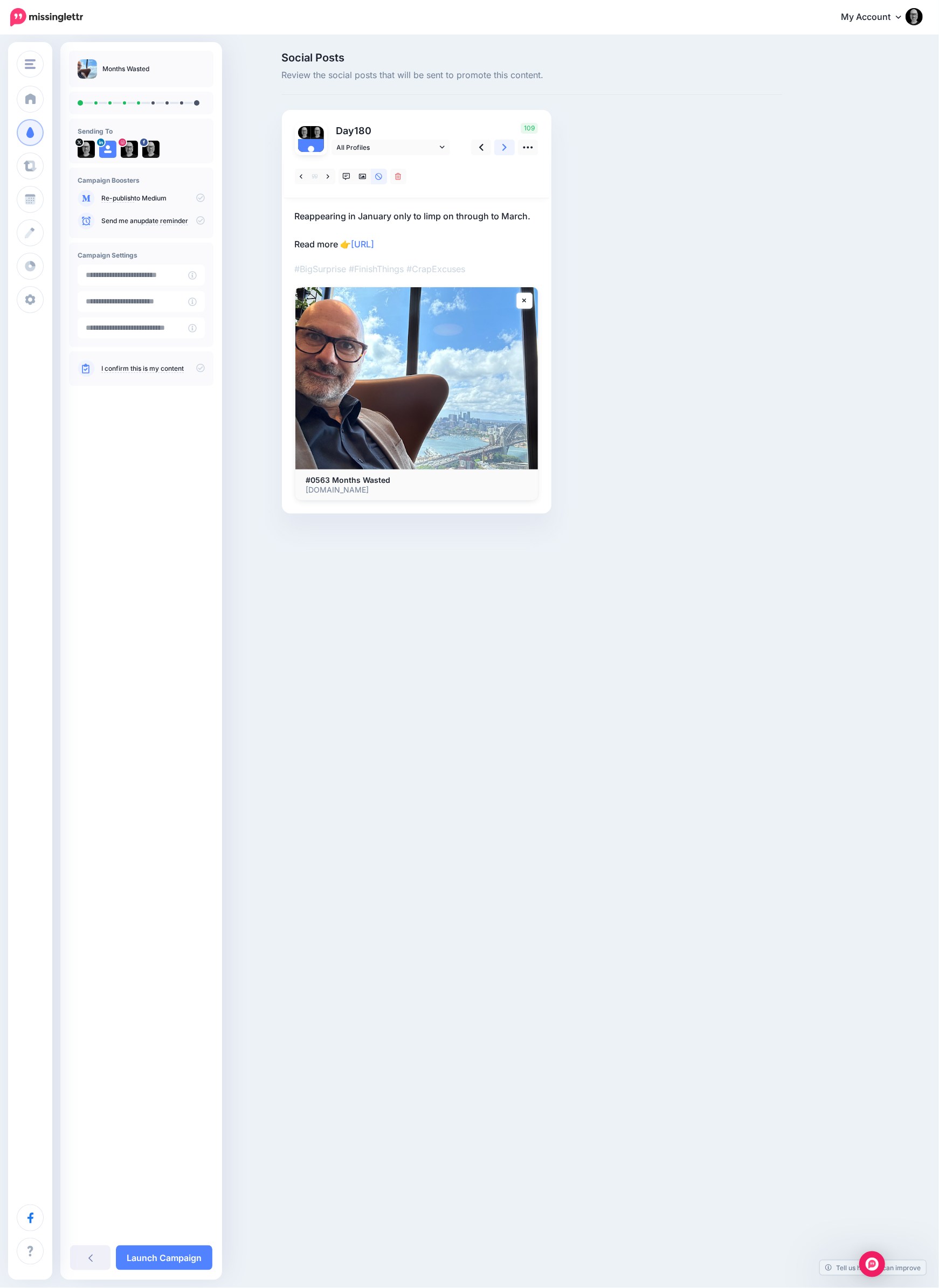
click at [501, 145] on link at bounding box center [504, 148] width 20 height 16
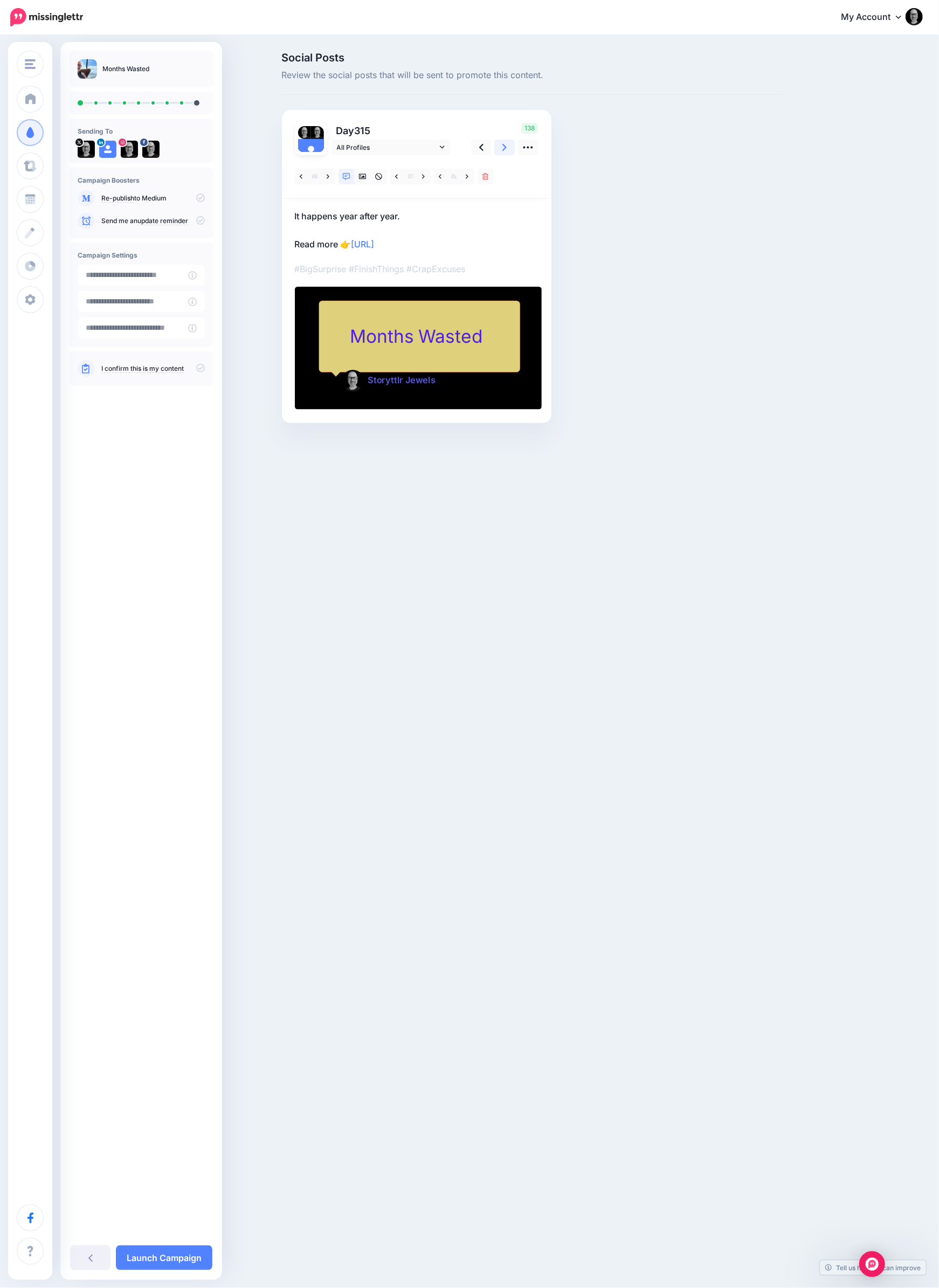
click at [501, 145] on link at bounding box center [504, 148] width 20 height 16
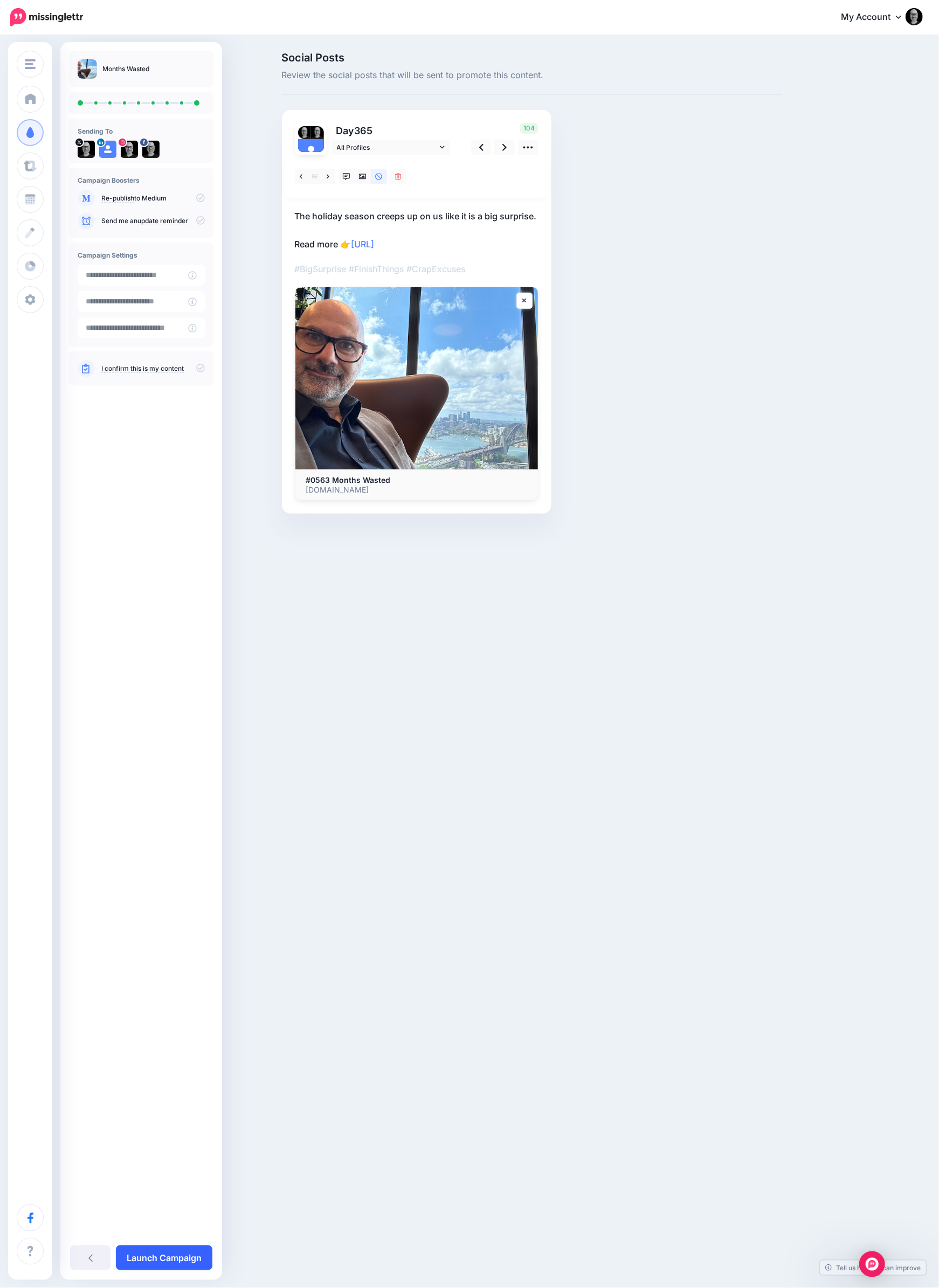
click at [169, 1261] on link "Launch Campaign" at bounding box center [164, 1258] width 96 height 25
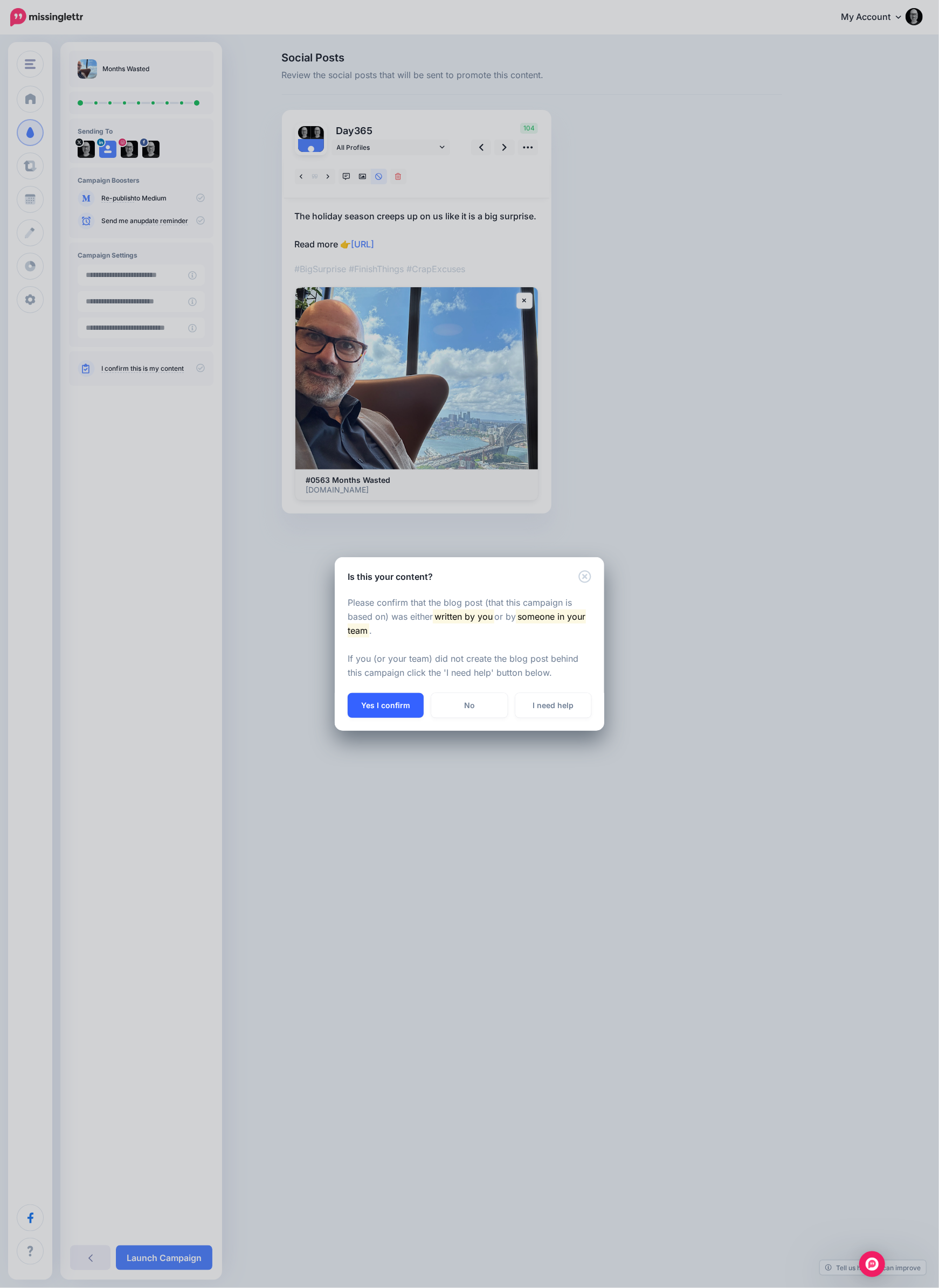
click at [397, 699] on button "Yes I confirm" at bounding box center [386, 706] width 76 height 25
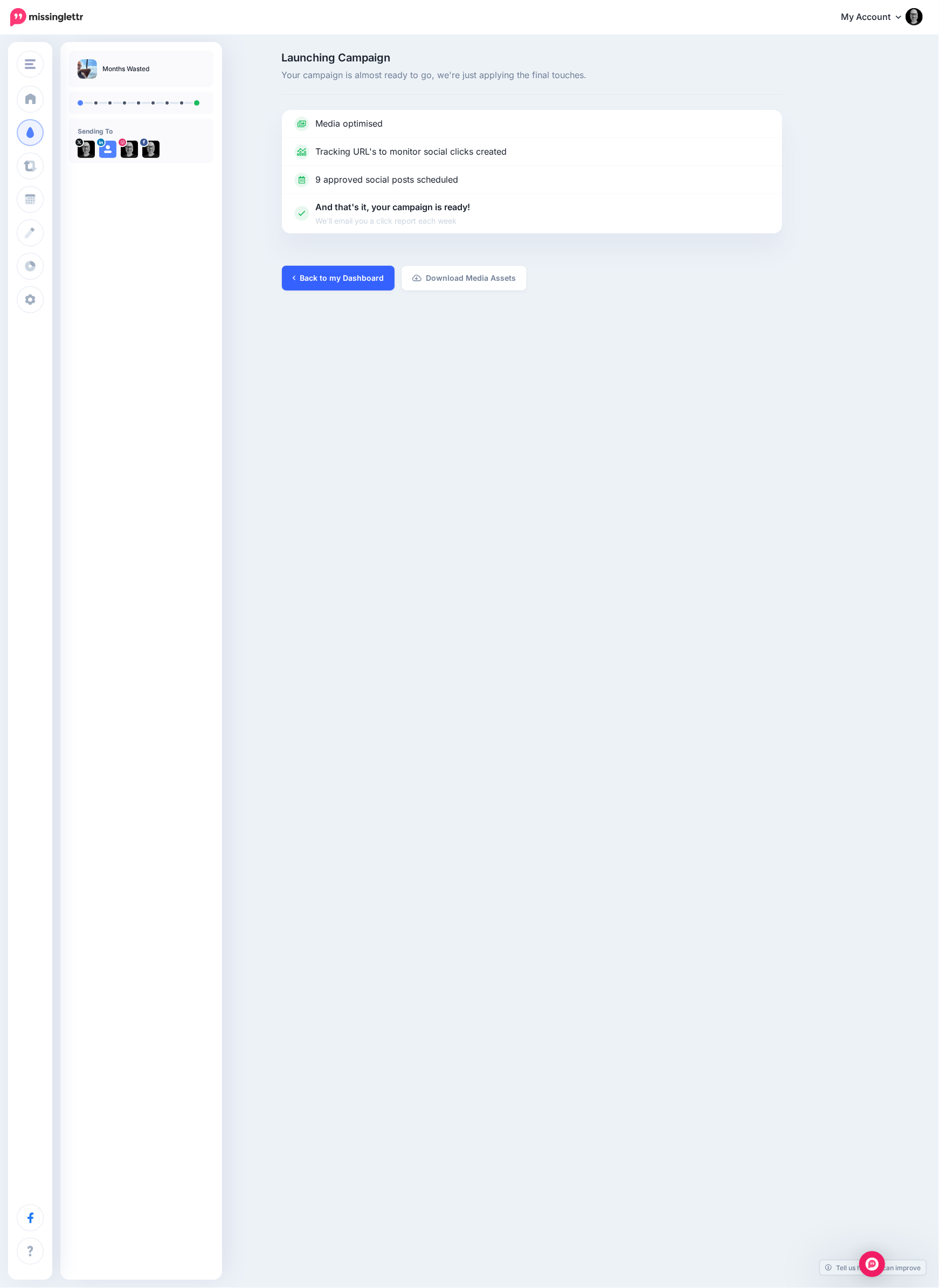
click at [365, 285] on link "Back to my Dashboard" at bounding box center [337, 278] width 112 height 25
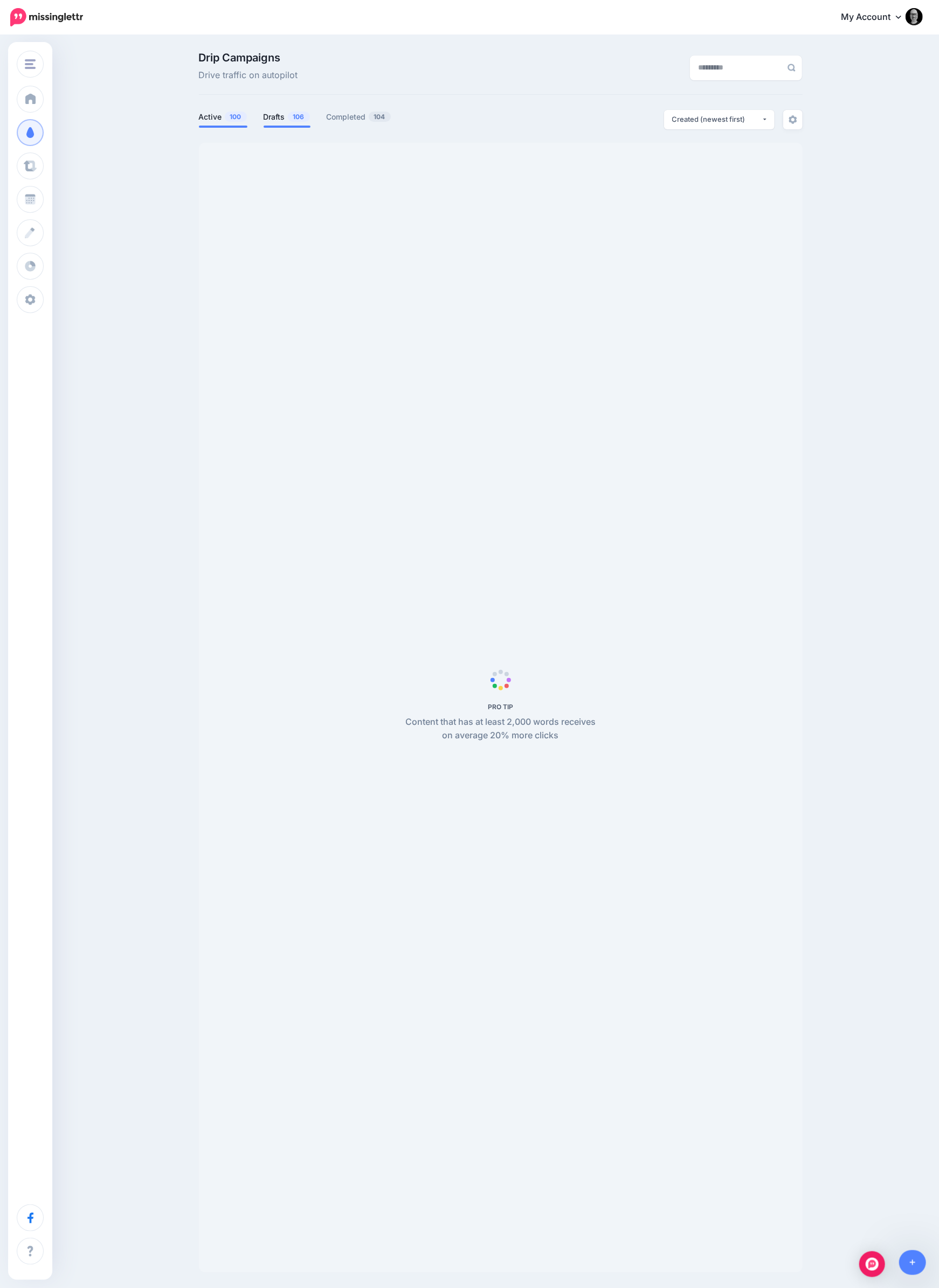
click at [273, 121] on link "Drafts 106" at bounding box center [287, 117] width 47 height 13
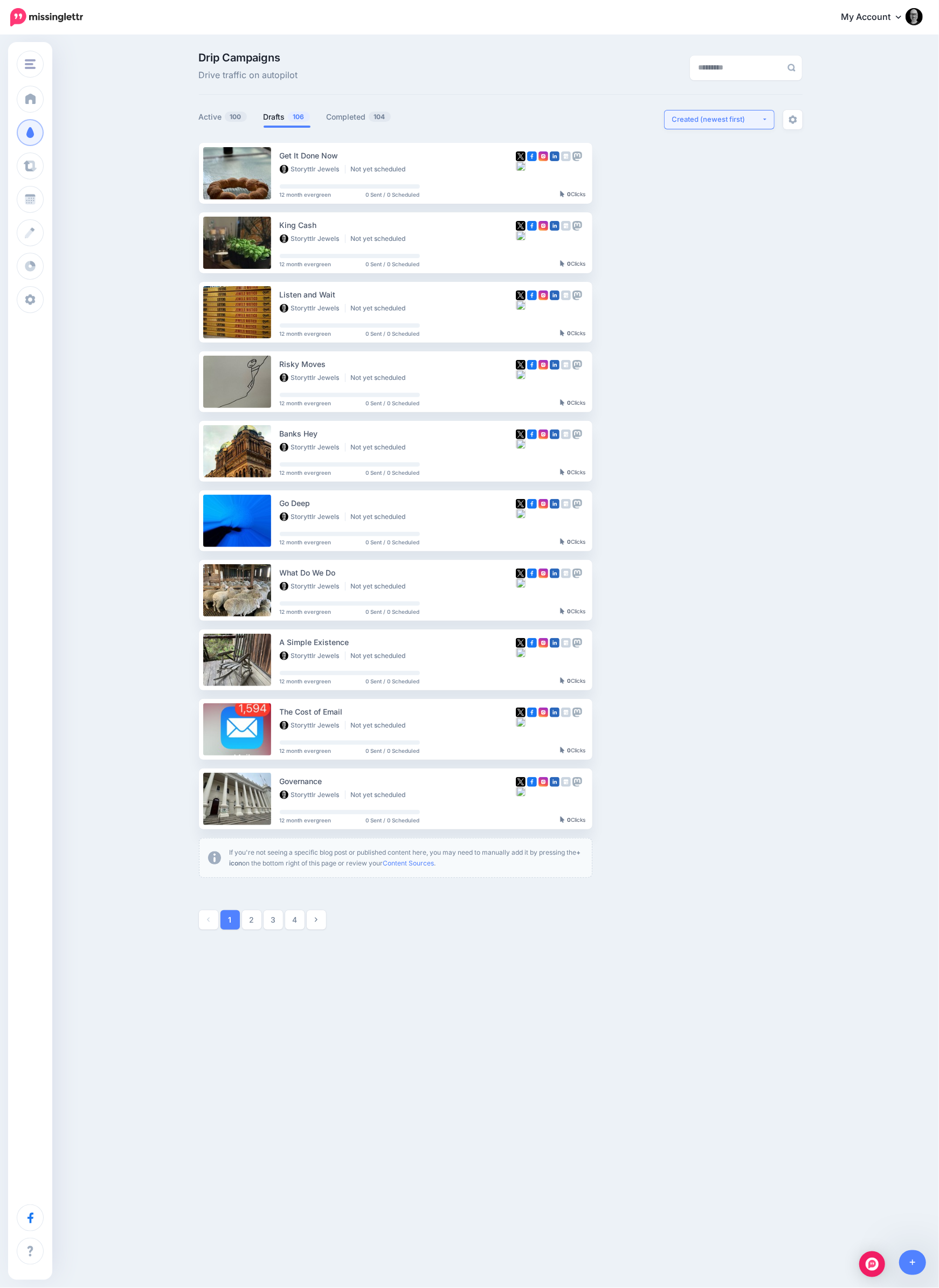
click at [704, 123] on div "Created (newest first)" at bounding box center [716, 120] width 89 height 11
click at [712, 219] on span "Created (oldest first)" at bounding box center [712, 219] width 73 height 13
select select "**********"
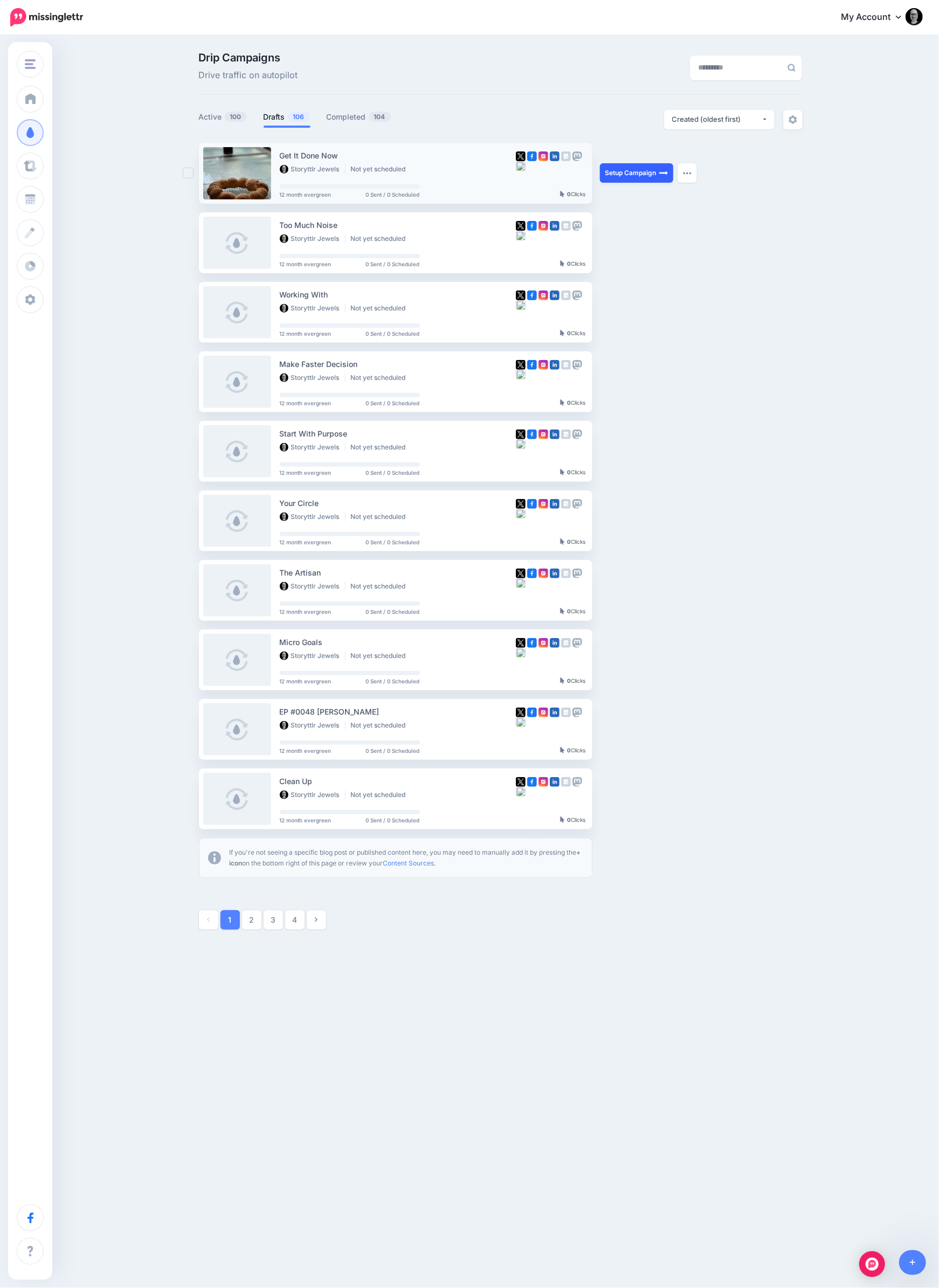
click at [645, 172] on link "Setup Campaign" at bounding box center [636, 173] width 73 height 19
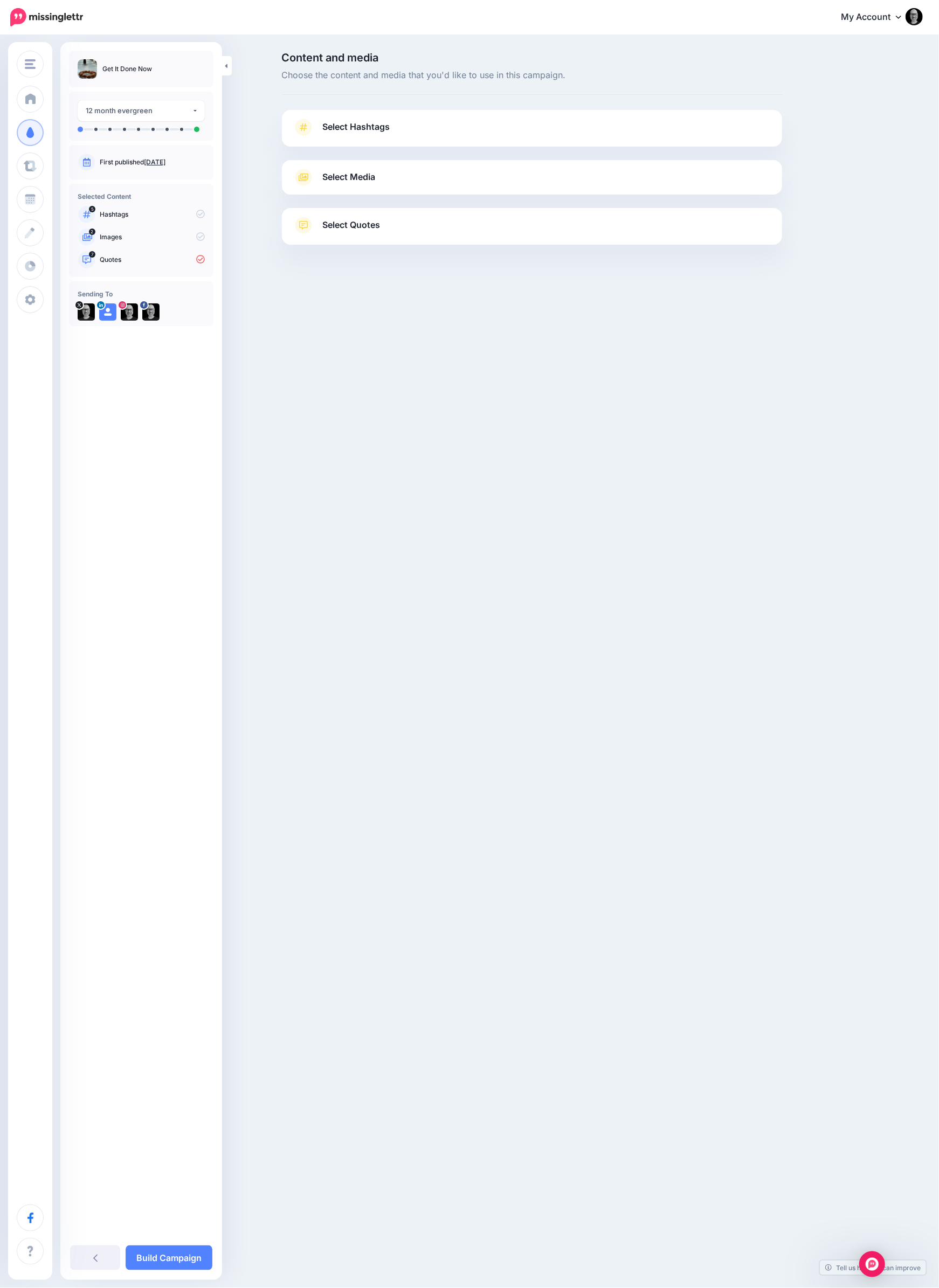
click at [511, 142] on link "Select Hashtags" at bounding box center [532, 133] width 479 height 28
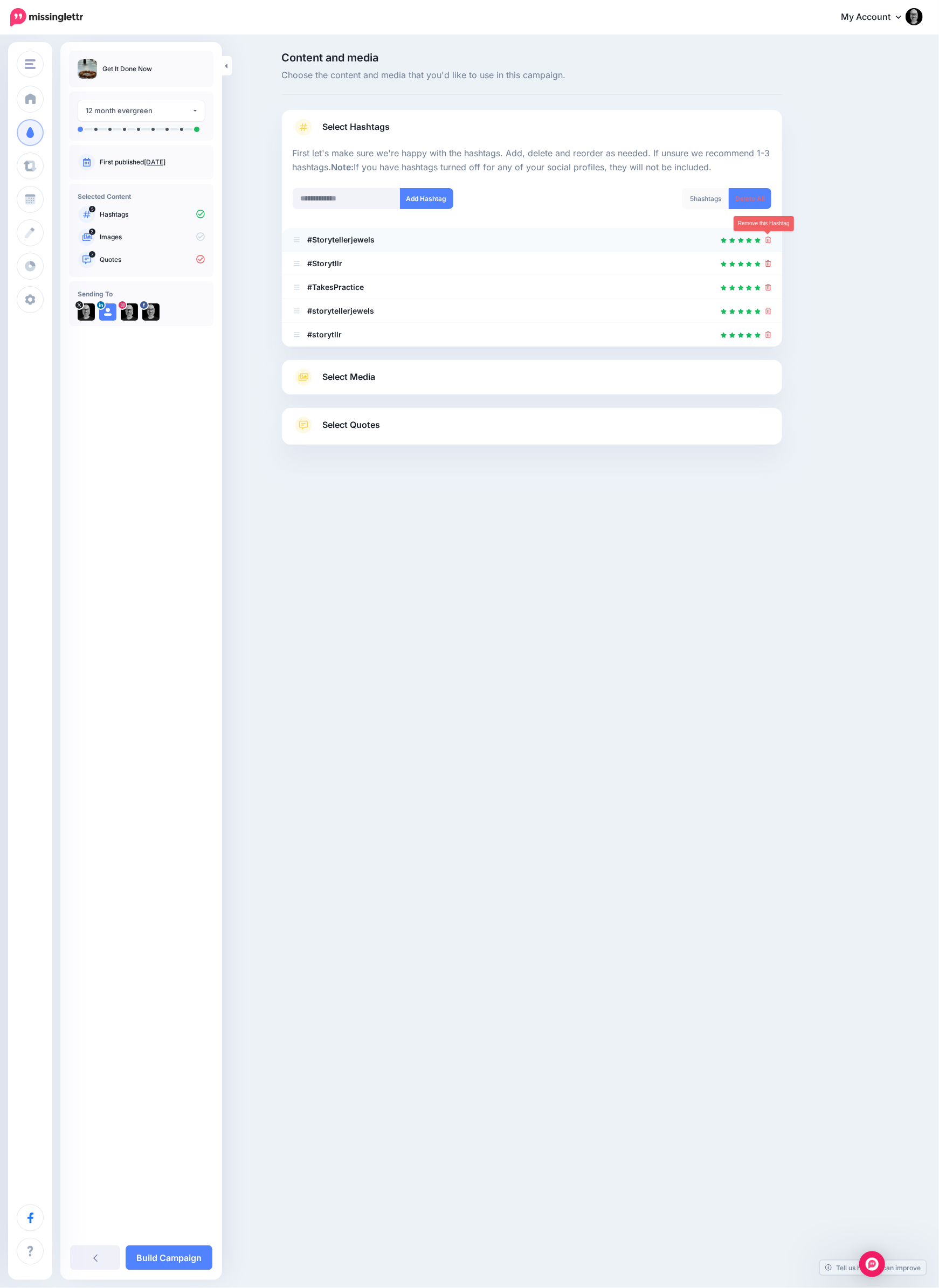
click at [769, 242] on icon at bounding box center [768, 239] width 6 height 6
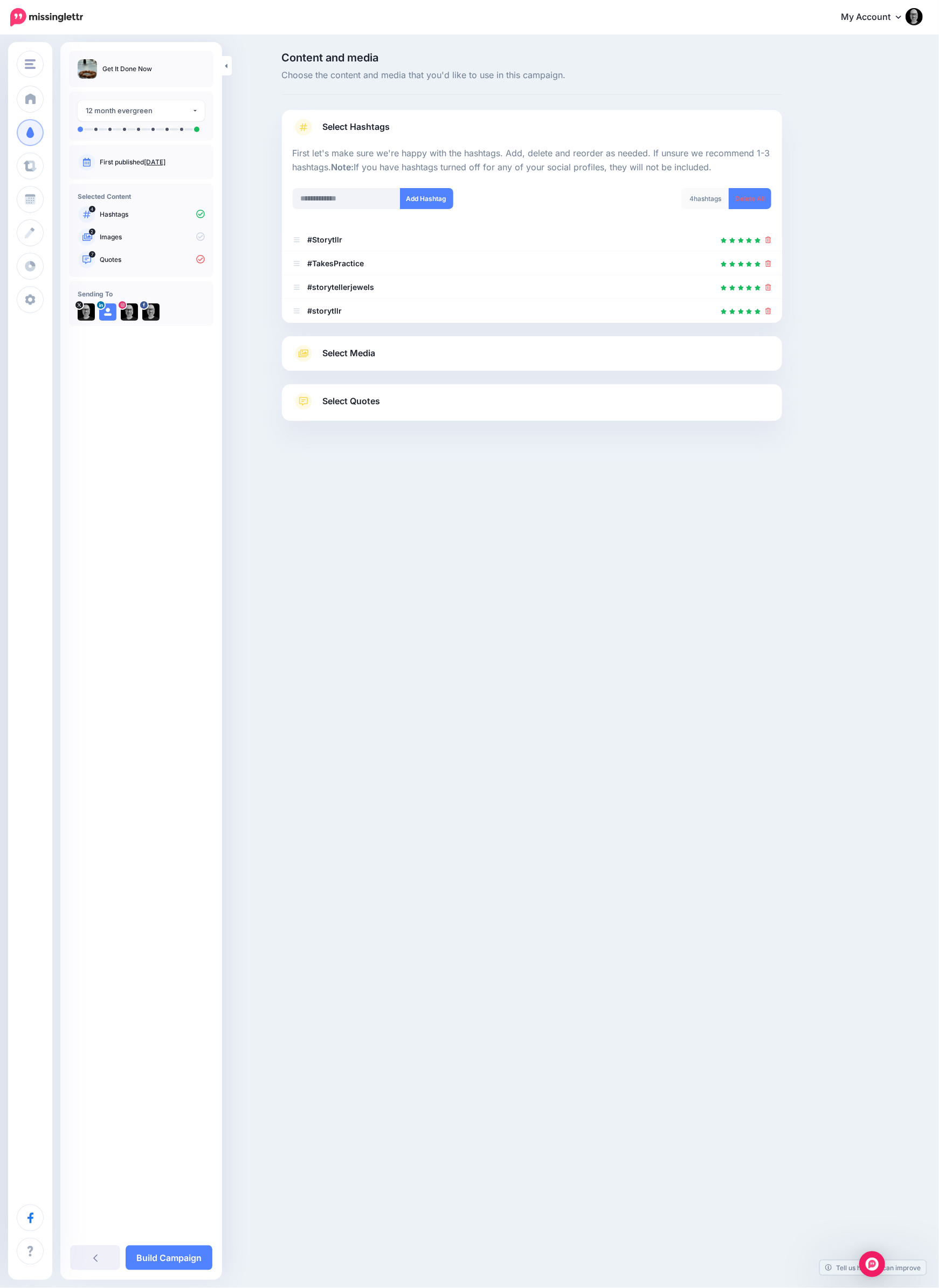
click at [769, 242] on icon at bounding box center [768, 239] width 6 height 6
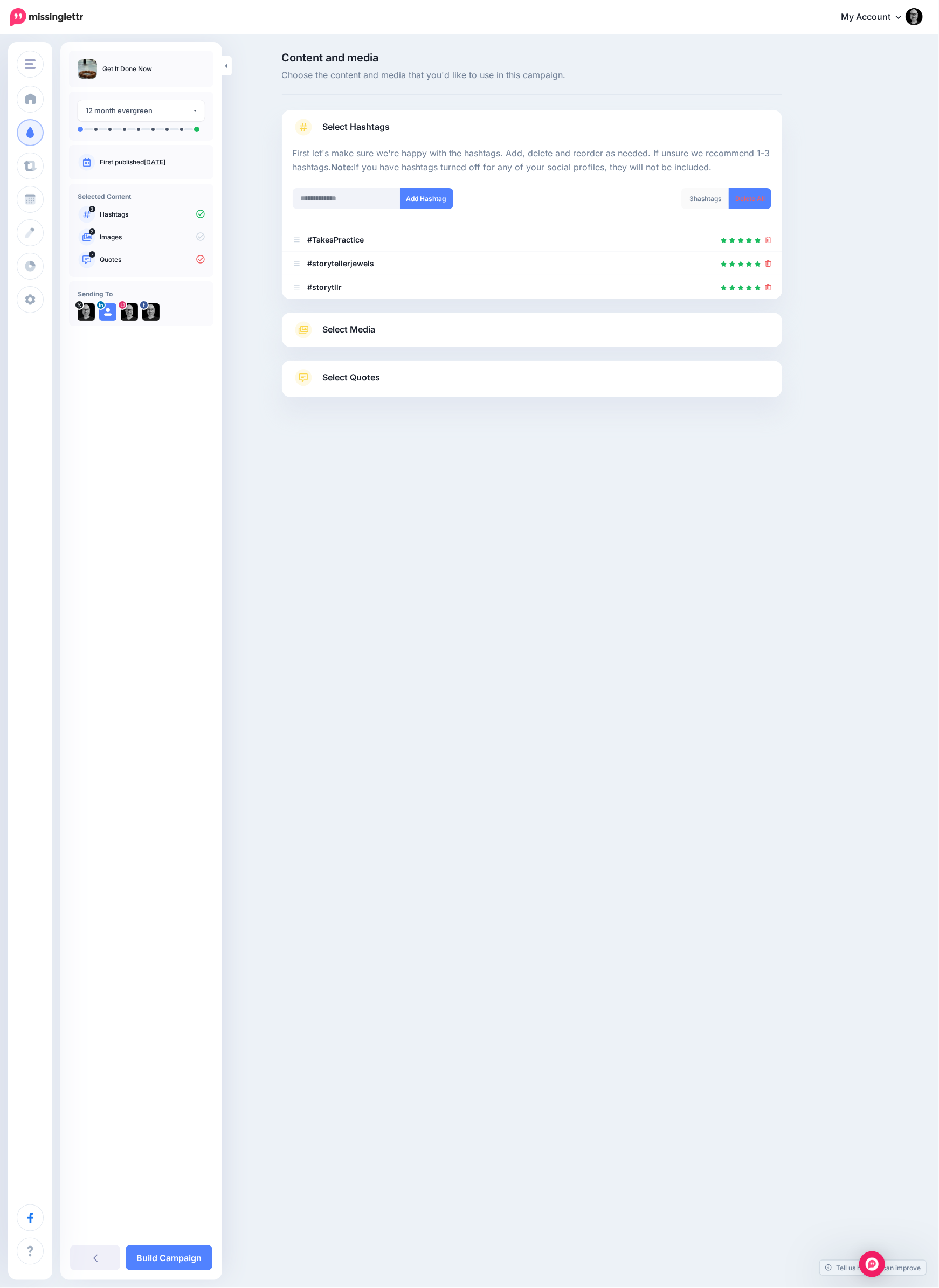
click at [482, 338] on div "Select Media Next, let's make sure we have the best media for this campaign. De…" at bounding box center [531, 329] width 500 height 35
click at [389, 334] on link "Select Media" at bounding box center [532, 329] width 479 height 17
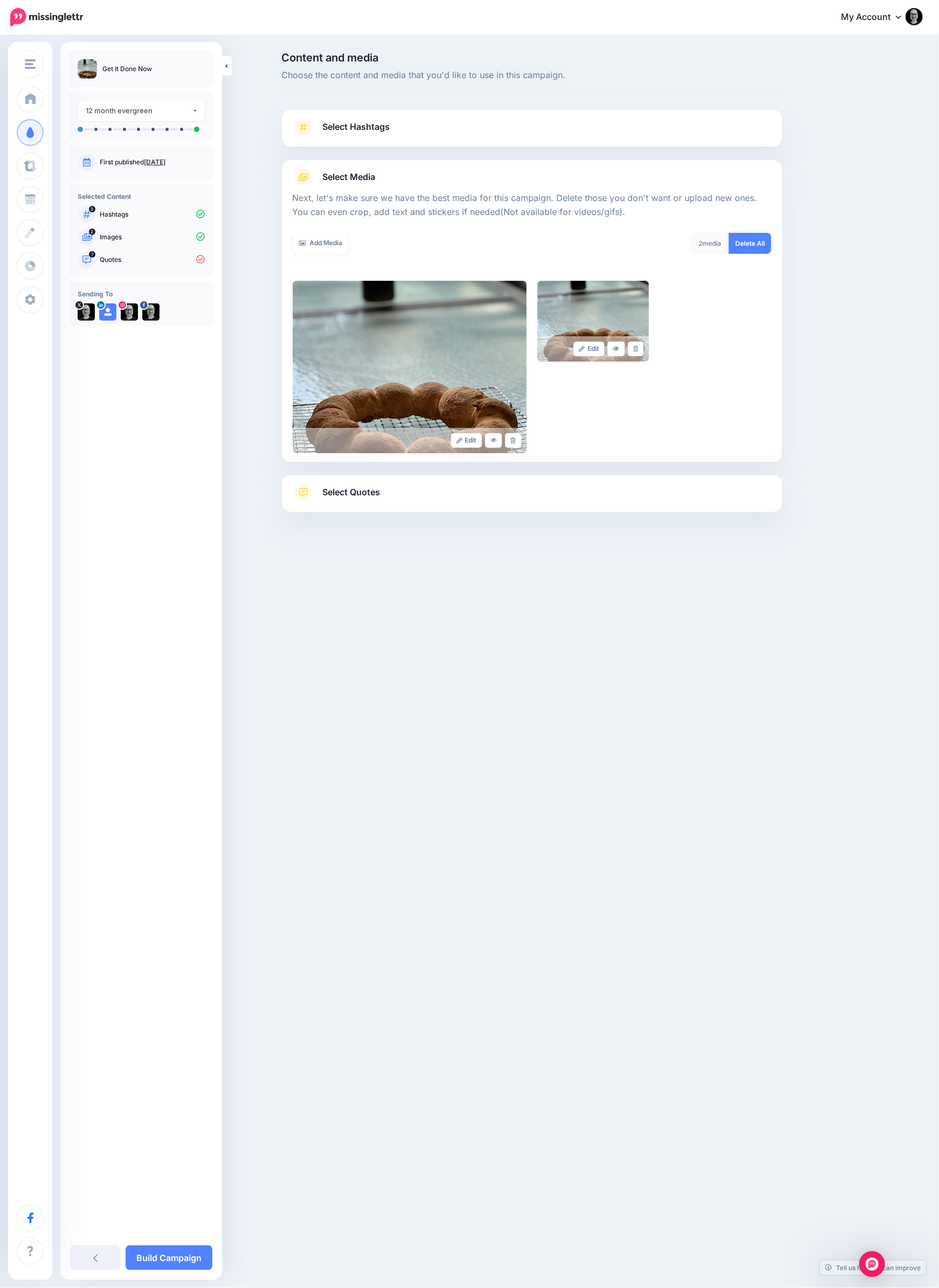
click at [361, 490] on span "Select Quotes" at bounding box center [351, 492] width 58 height 14
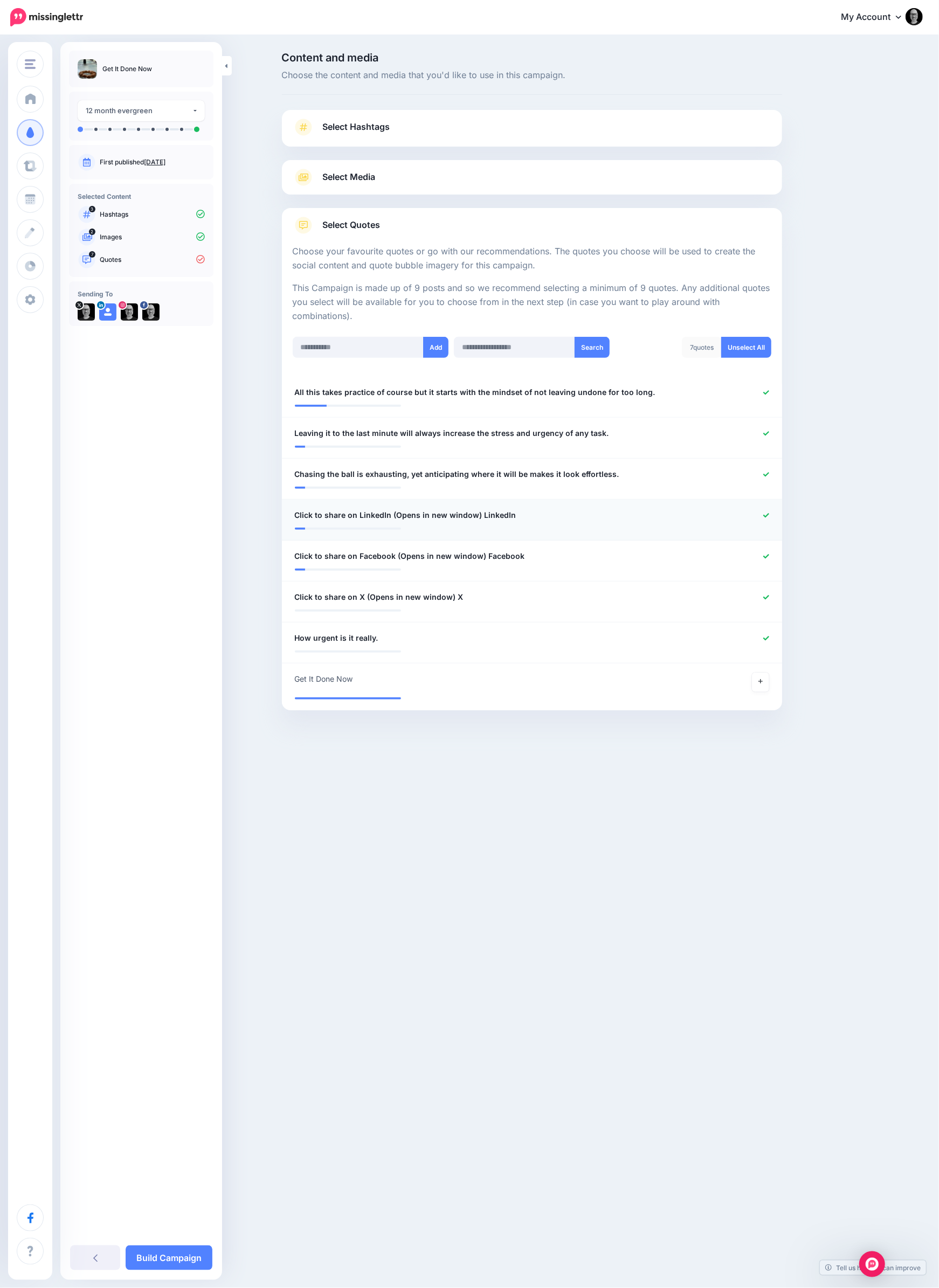
click at [764, 518] on link at bounding box center [766, 515] width 6 height 8
click at [764, 563] on icon at bounding box center [766, 562] width 6 height 6
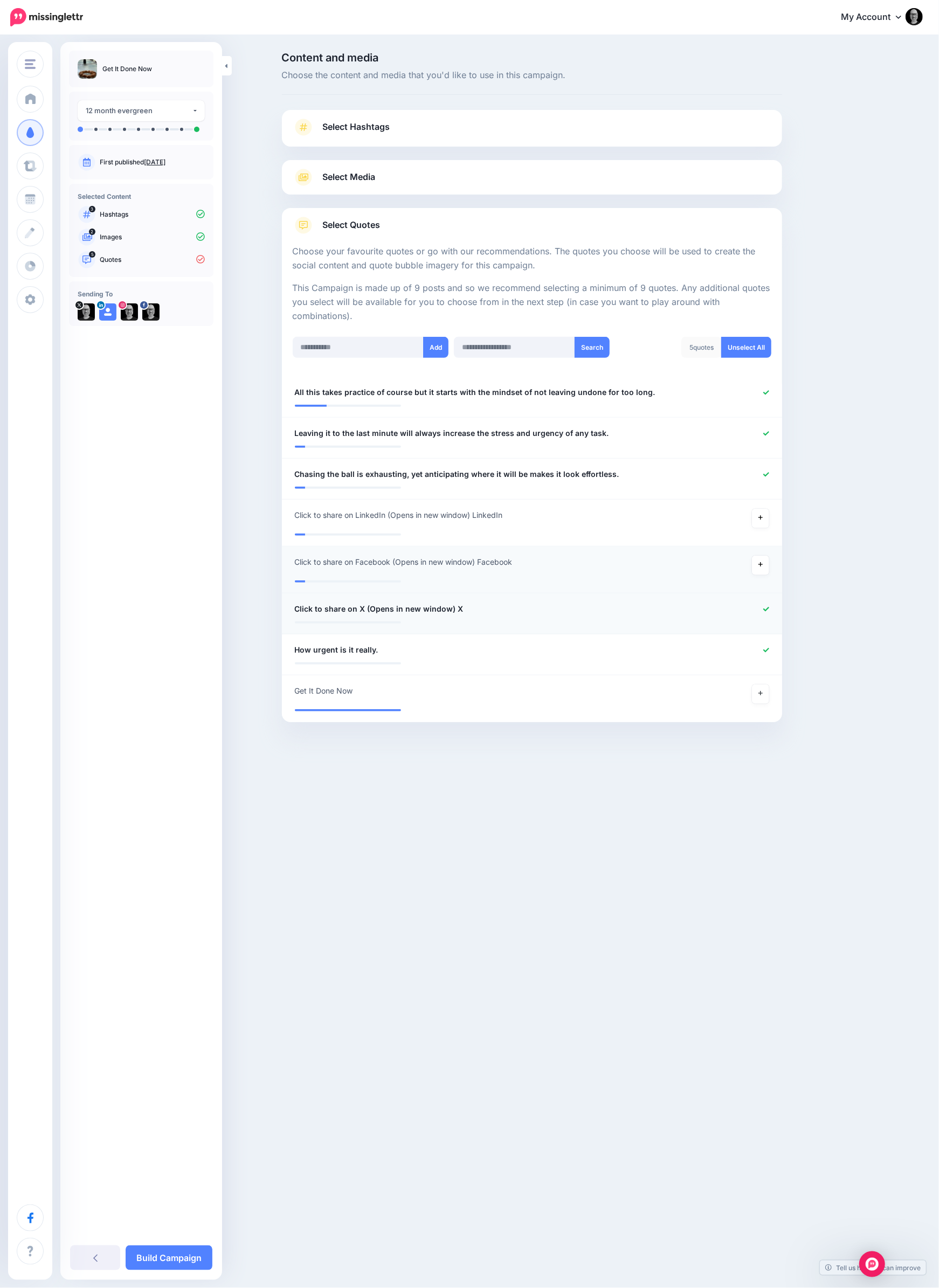
click at [763, 610] on icon at bounding box center [766, 609] width 6 height 6
click at [759, 699] on icon at bounding box center [760, 699] width 4 height 4
click at [168, 1256] on link "Build Campaign" at bounding box center [169, 1258] width 87 height 25
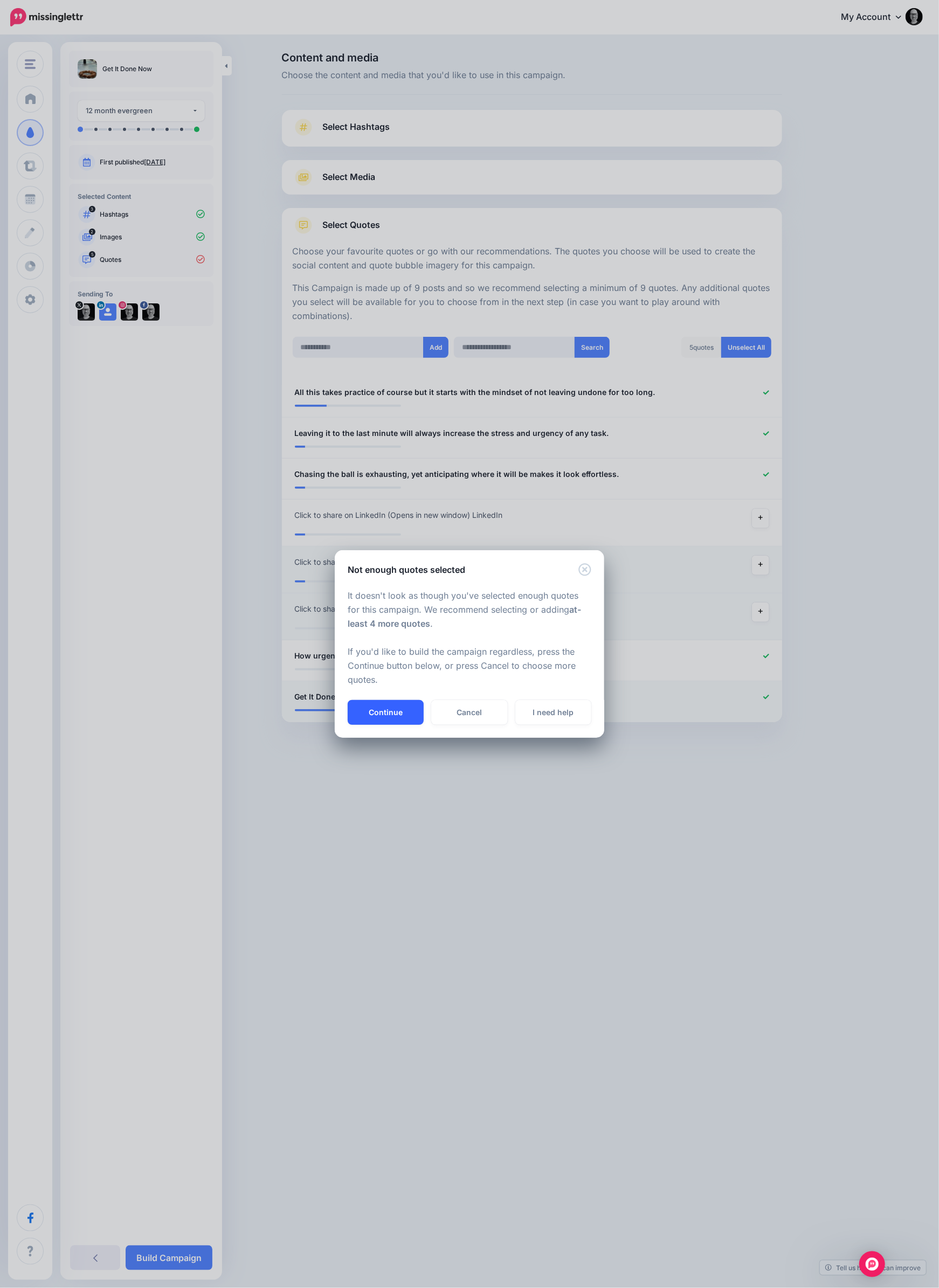
click at [385, 709] on button "Continue" at bounding box center [386, 713] width 76 height 25
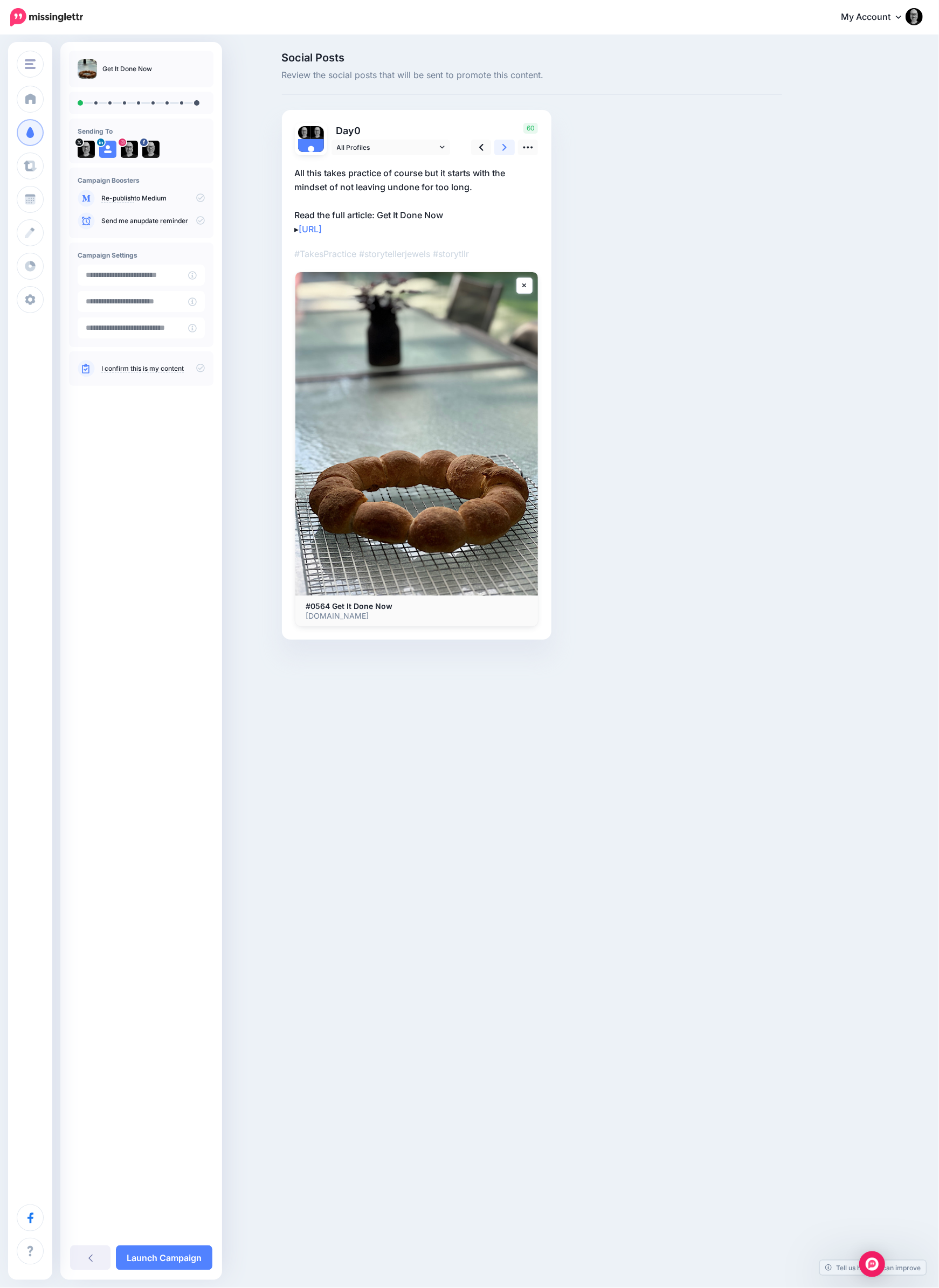
click at [508, 147] on link at bounding box center [504, 148] width 20 height 16
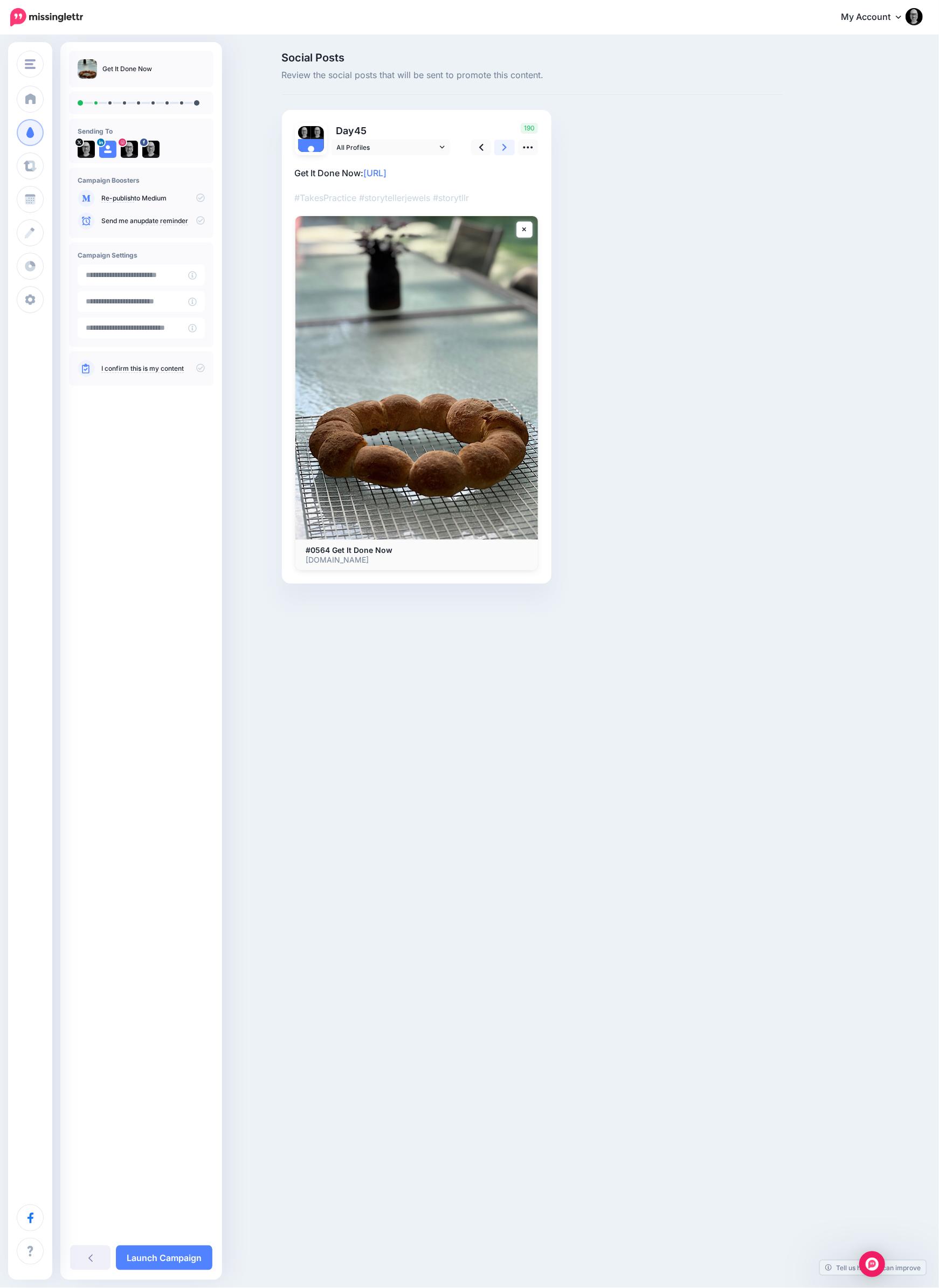
click at [508, 147] on link at bounding box center [504, 148] width 20 height 16
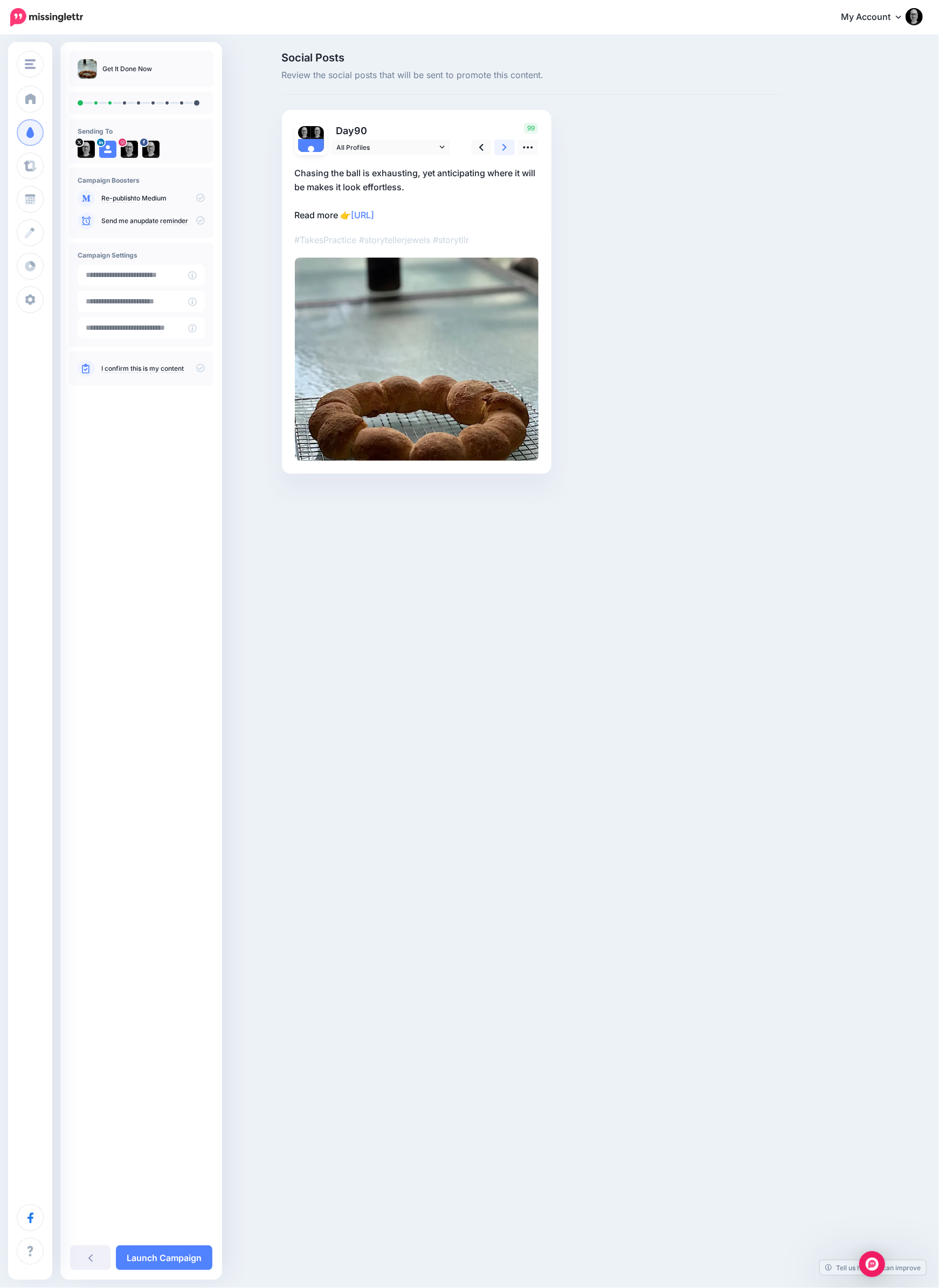
click at [508, 147] on link at bounding box center [504, 148] width 20 height 16
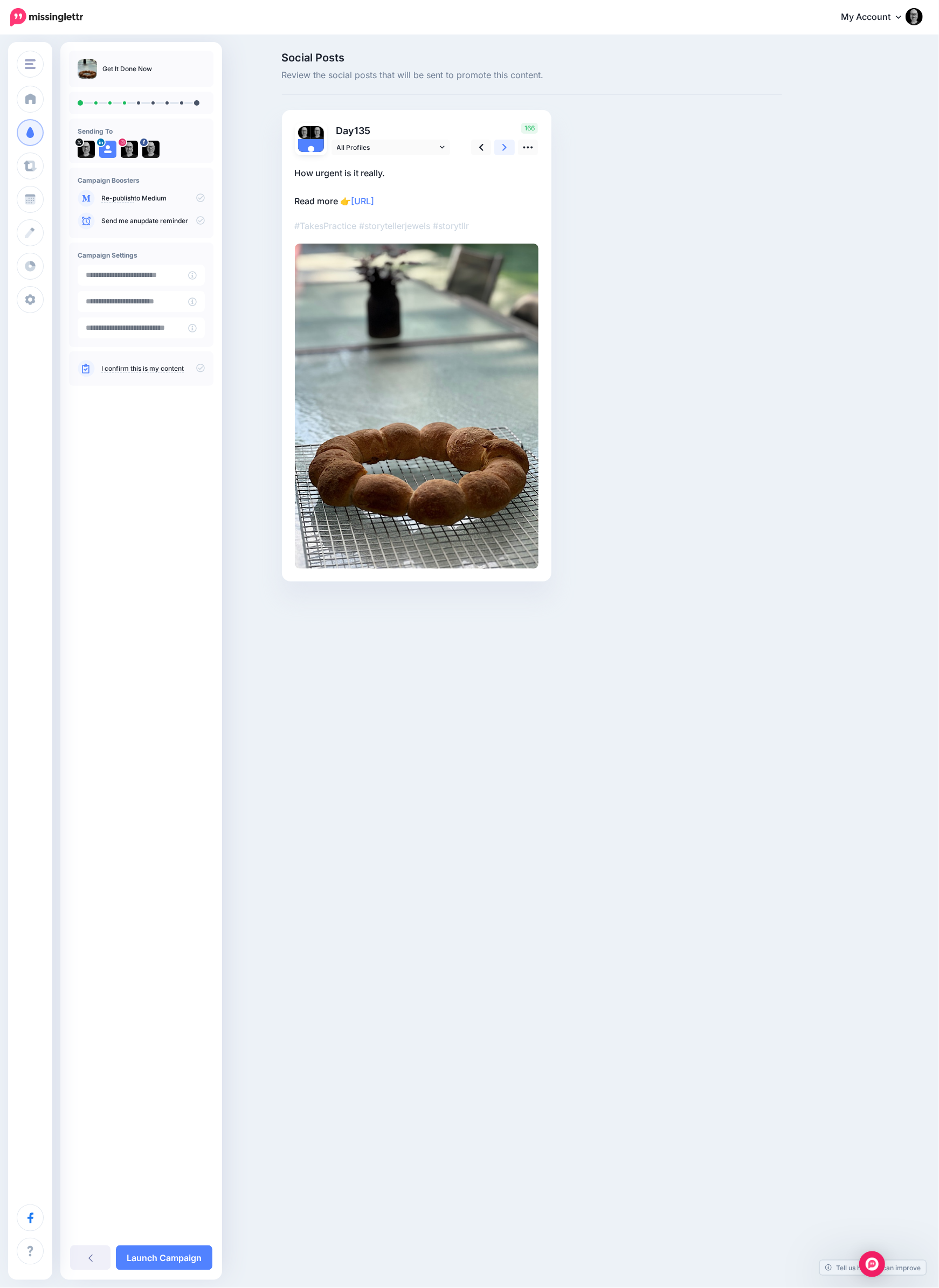
click at [508, 147] on link at bounding box center [504, 148] width 20 height 16
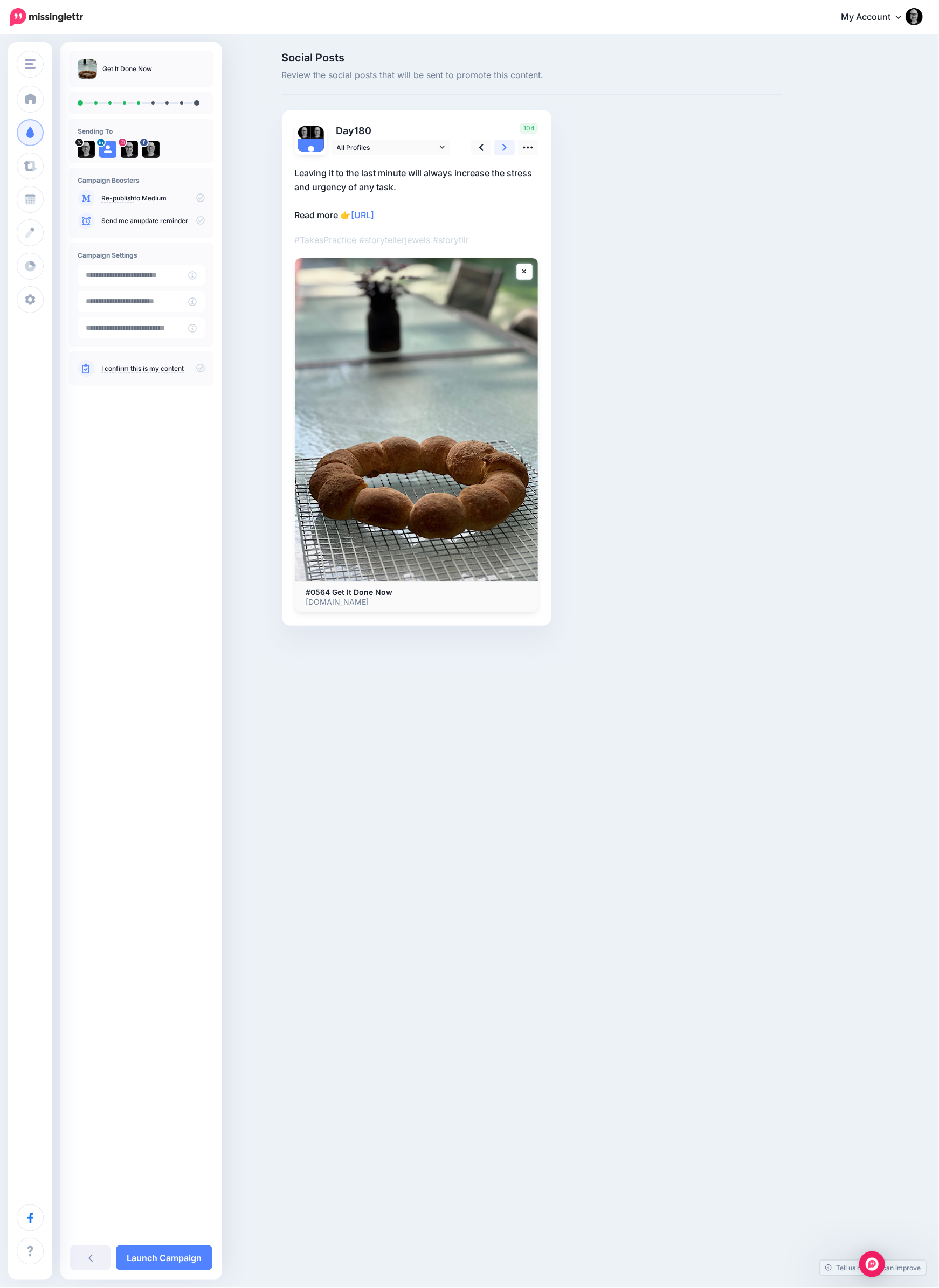
click at [508, 147] on link at bounding box center [504, 148] width 20 height 16
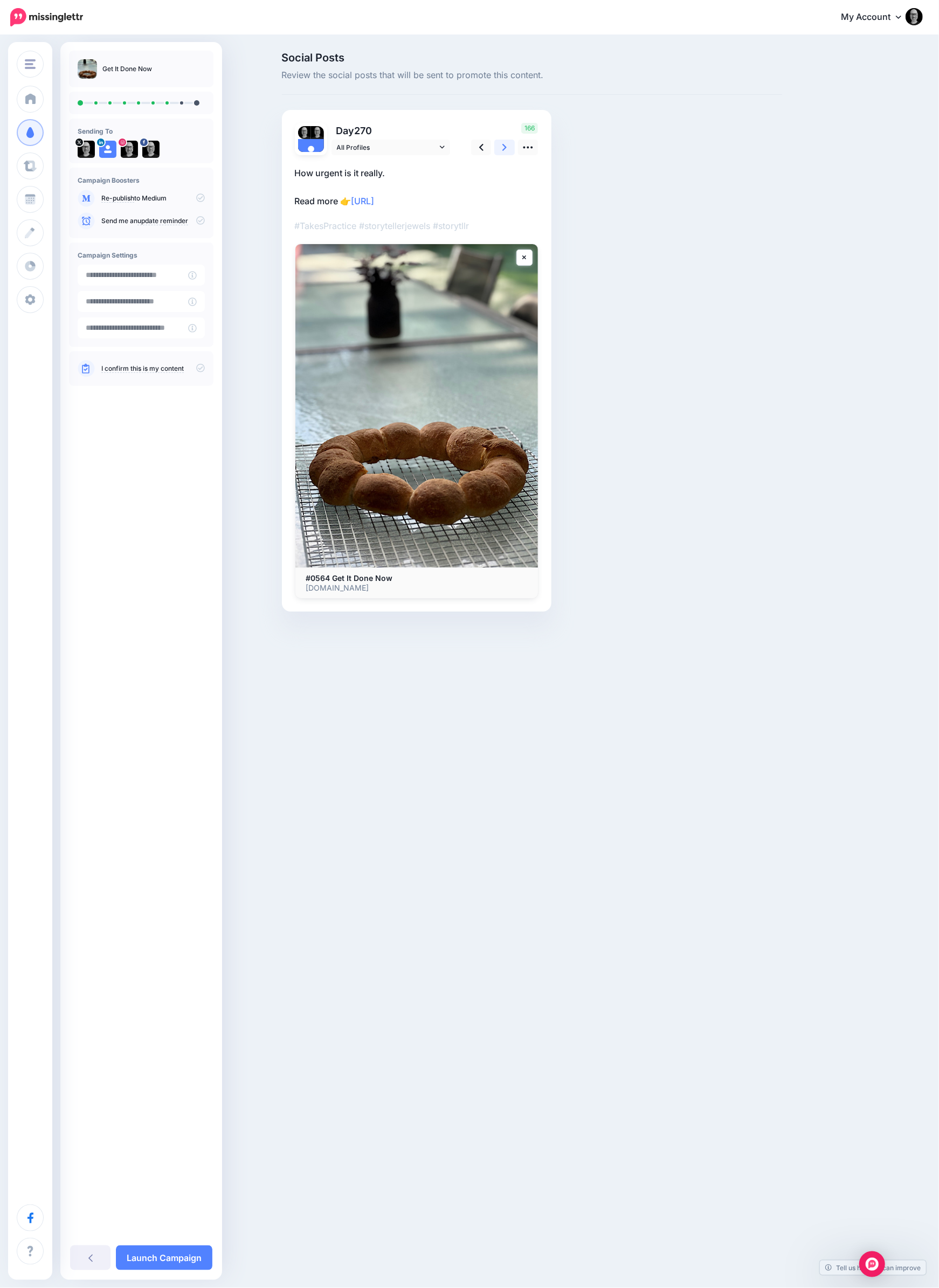
click at [508, 147] on link at bounding box center [504, 148] width 20 height 16
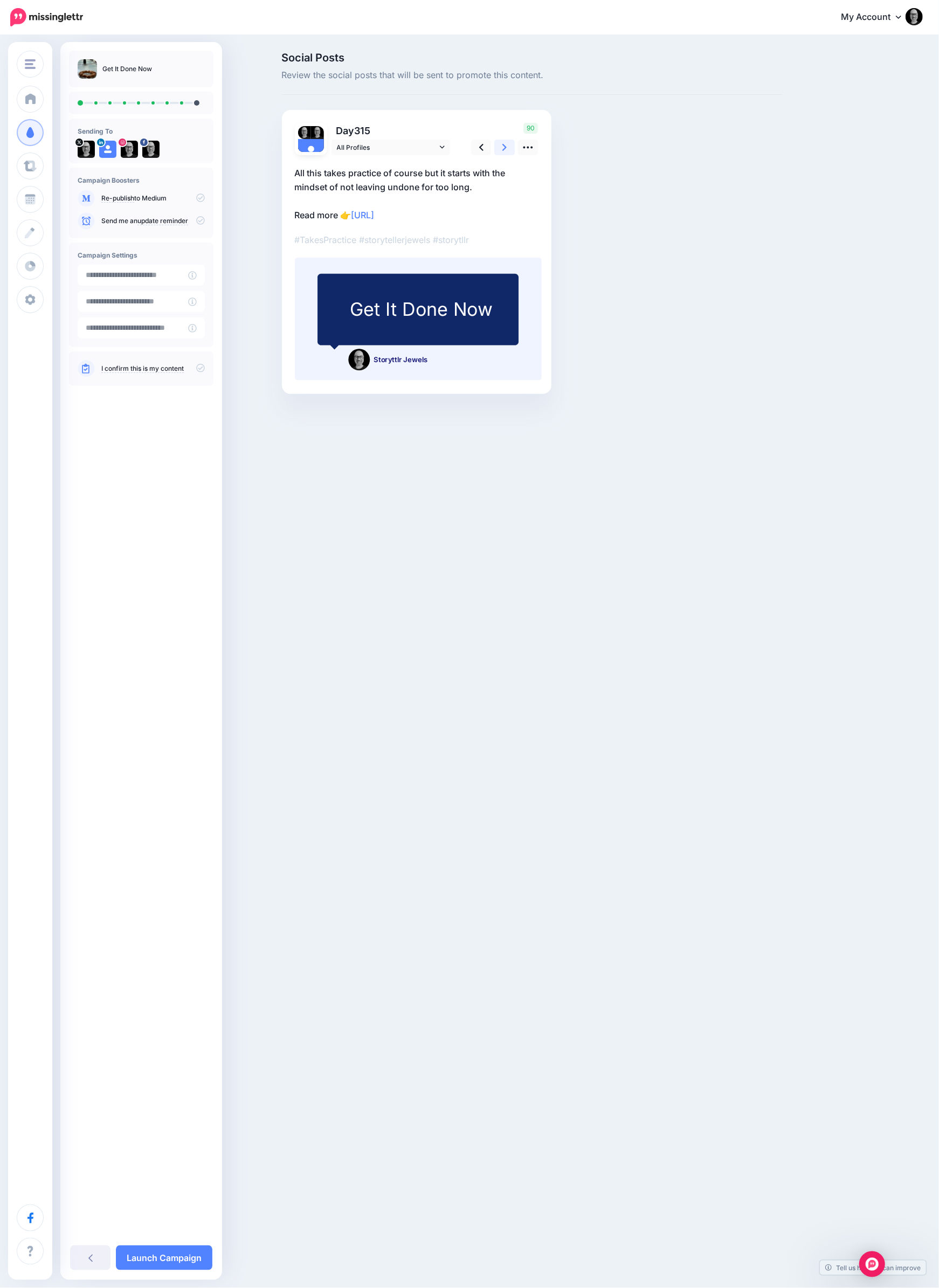
click at [508, 147] on link at bounding box center [504, 148] width 20 height 16
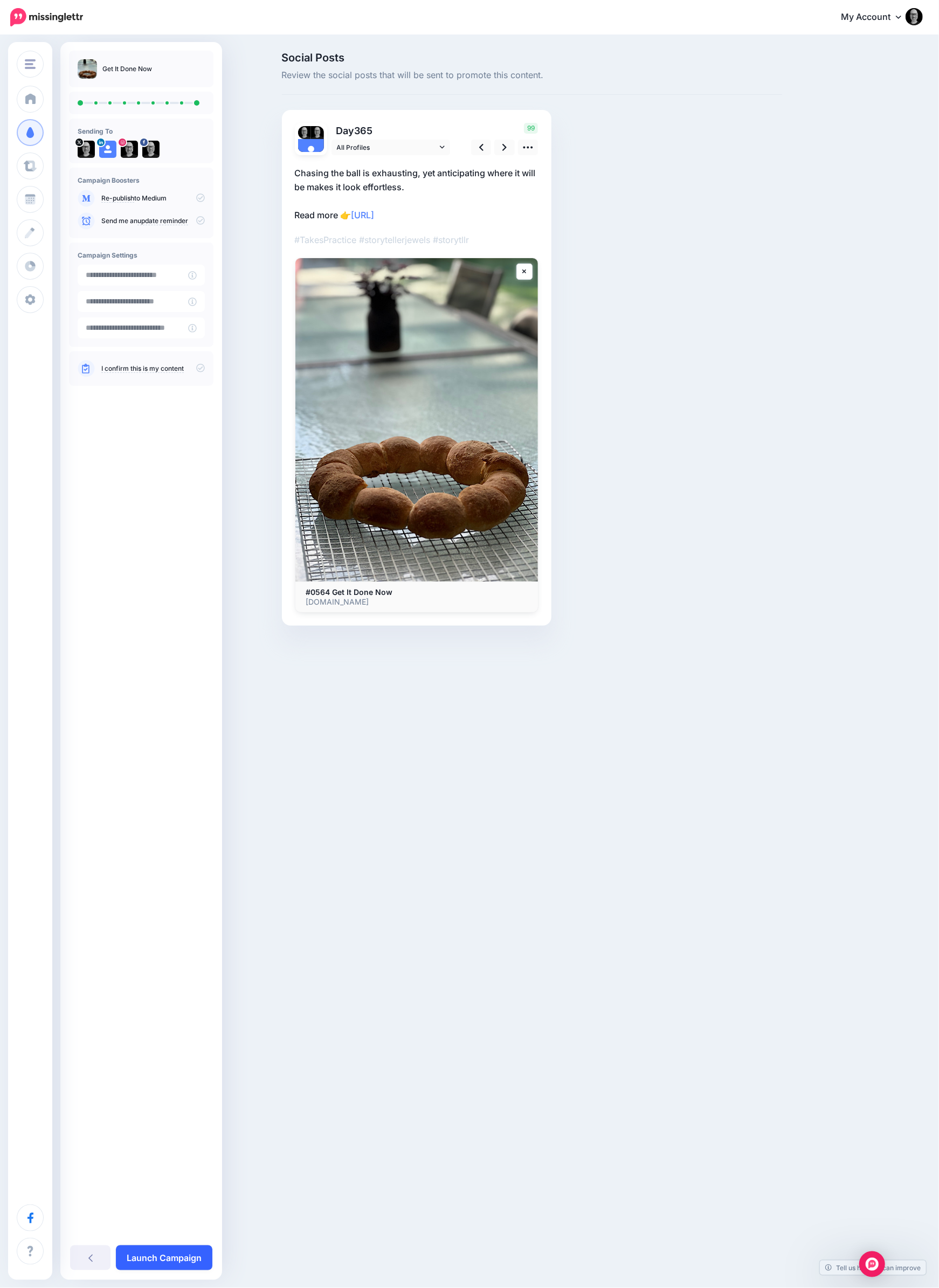
click at [157, 1261] on link "Launch Campaign" at bounding box center [164, 1258] width 96 height 25
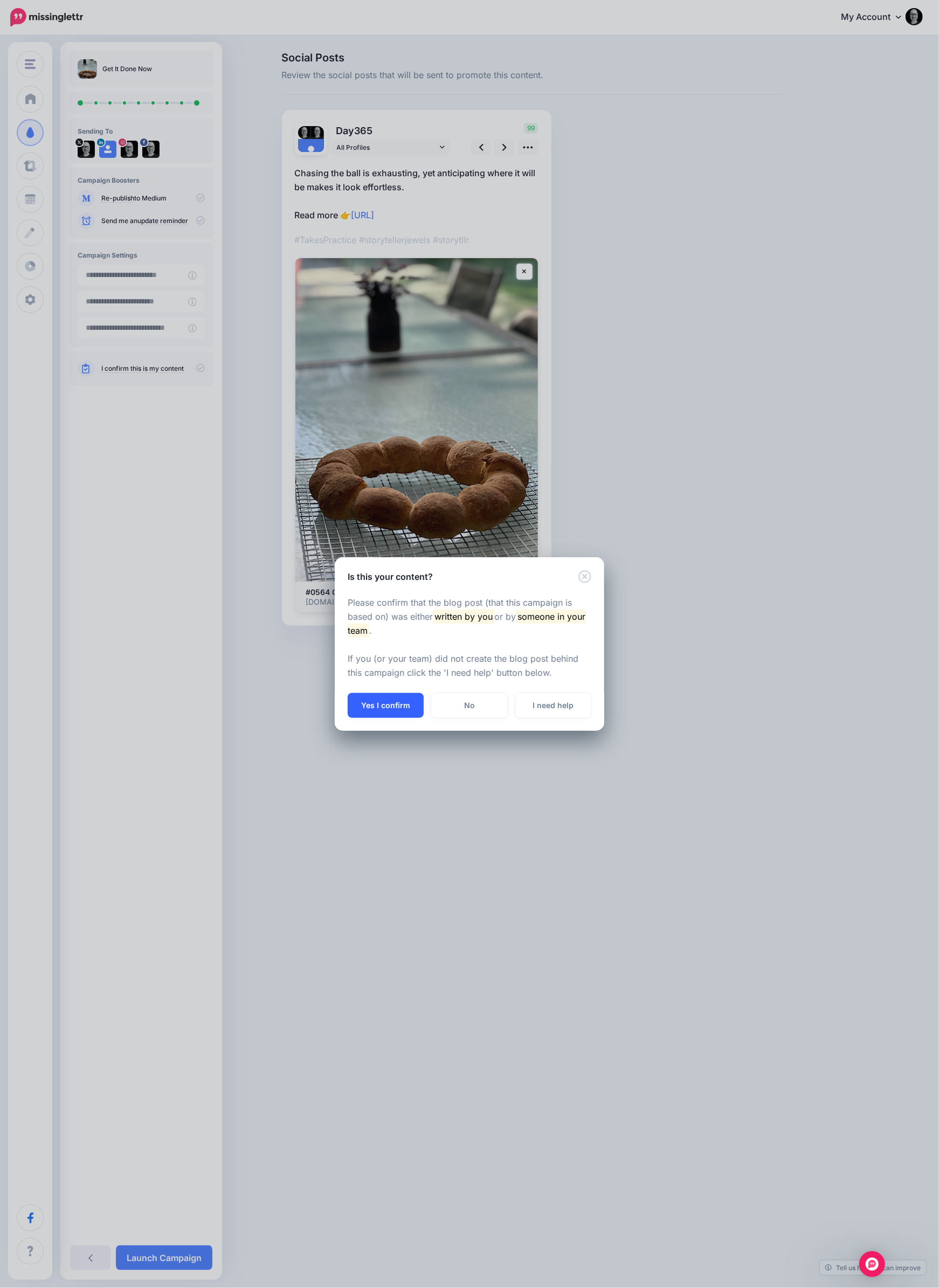
click at [385, 710] on button "Yes I confirm" at bounding box center [386, 706] width 76 height 25
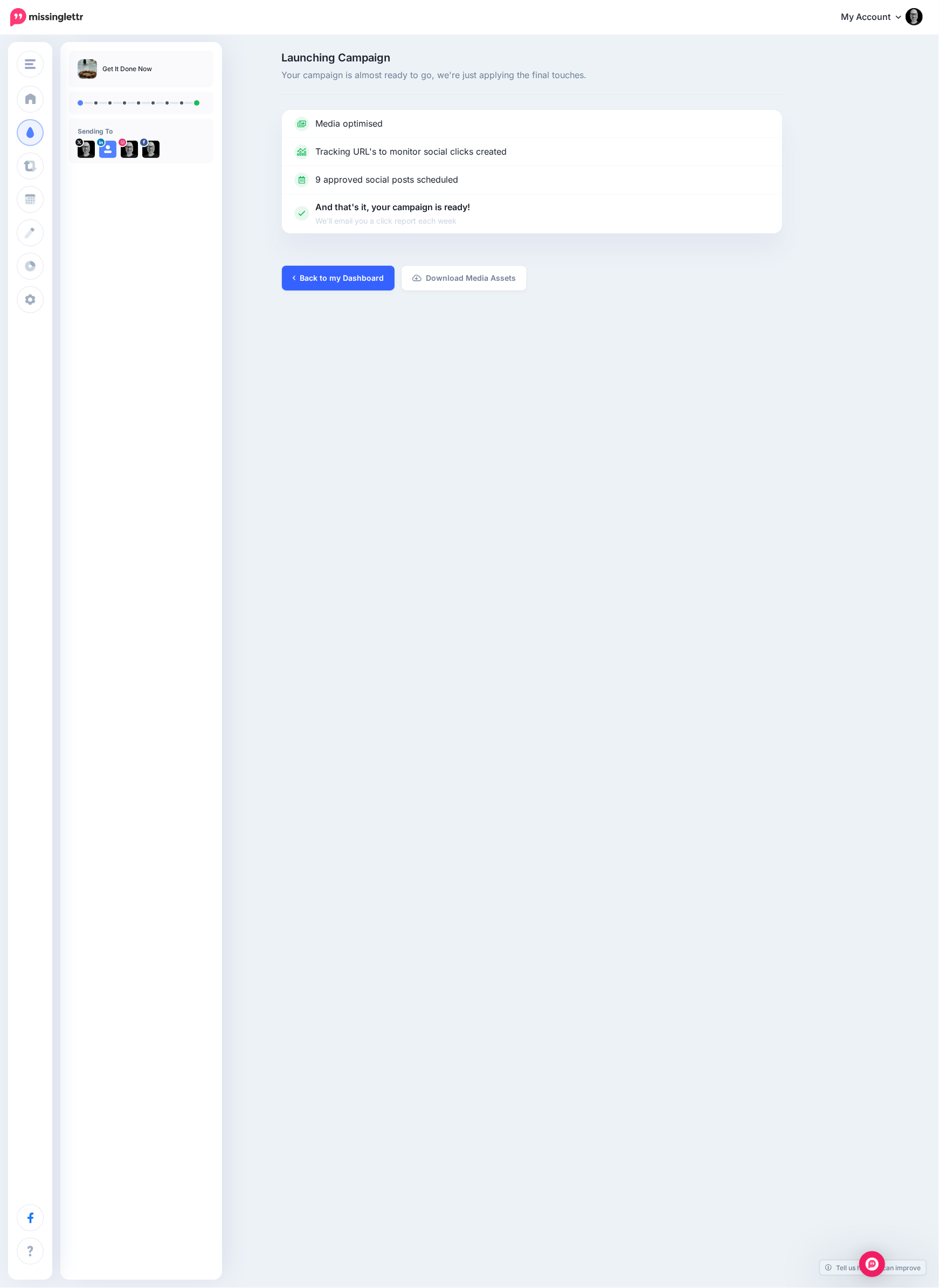
click at [345, 277] on link "Back to my Dashboard" at bounding box center [337, 278] width 112 height 25
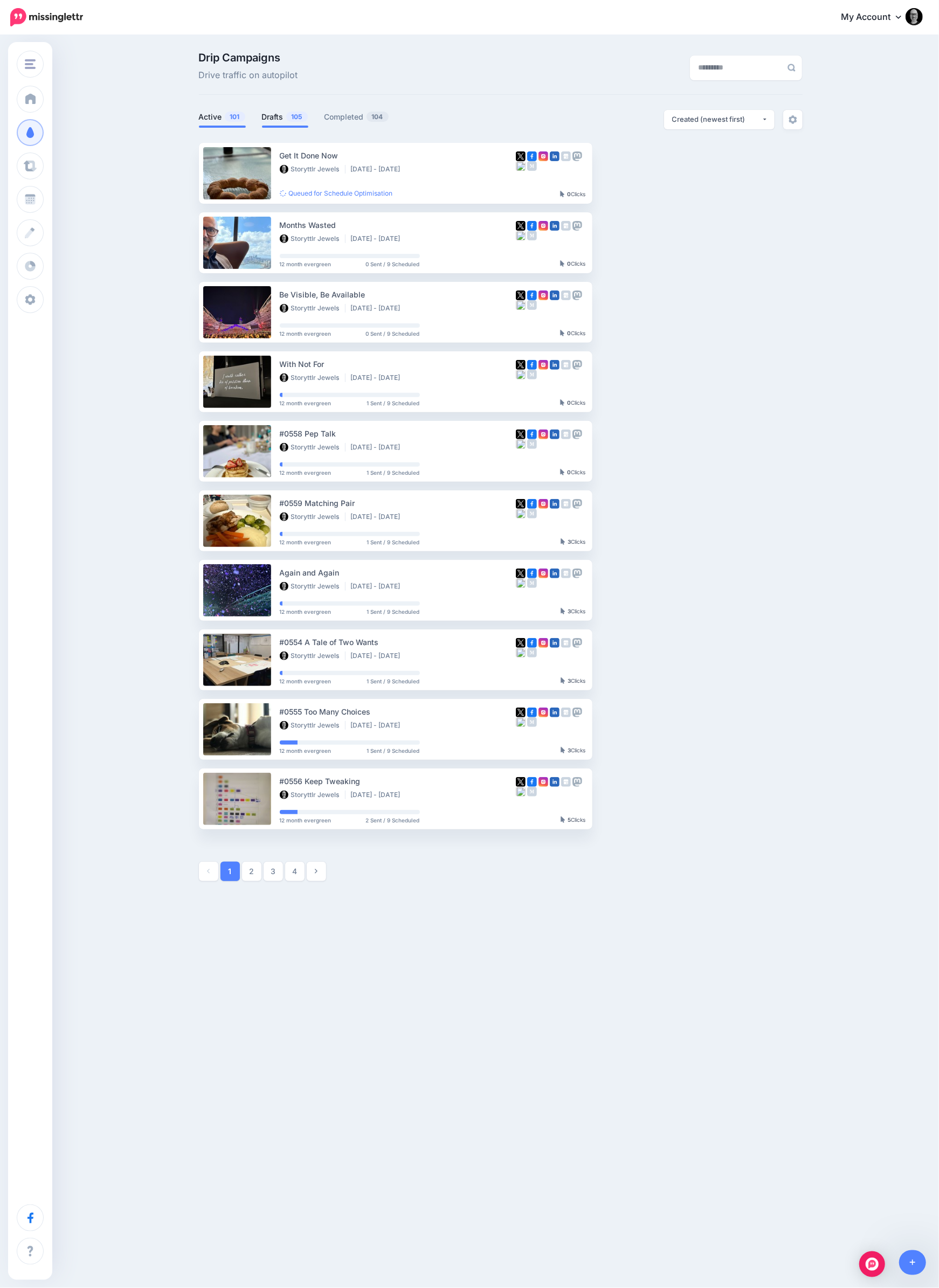
click at [272, 120] on link "Drafts 105" at bounding box center [285, 117] width 46 height 13
